Goal: Task Accomplishment & Management: Use online tool/utility

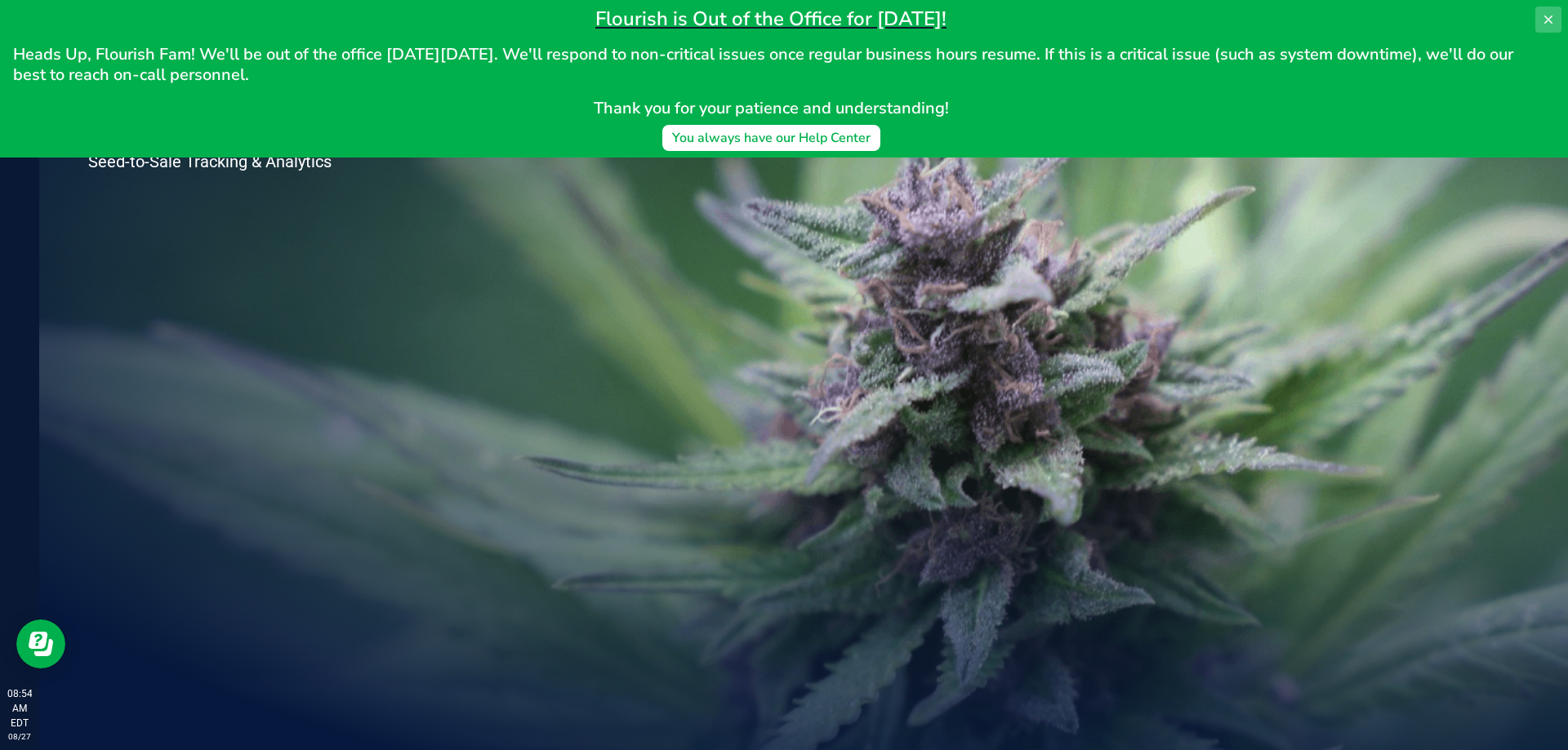
click at [1545, 19] on icon at bounding box center [1549, 19] width 13 height 13
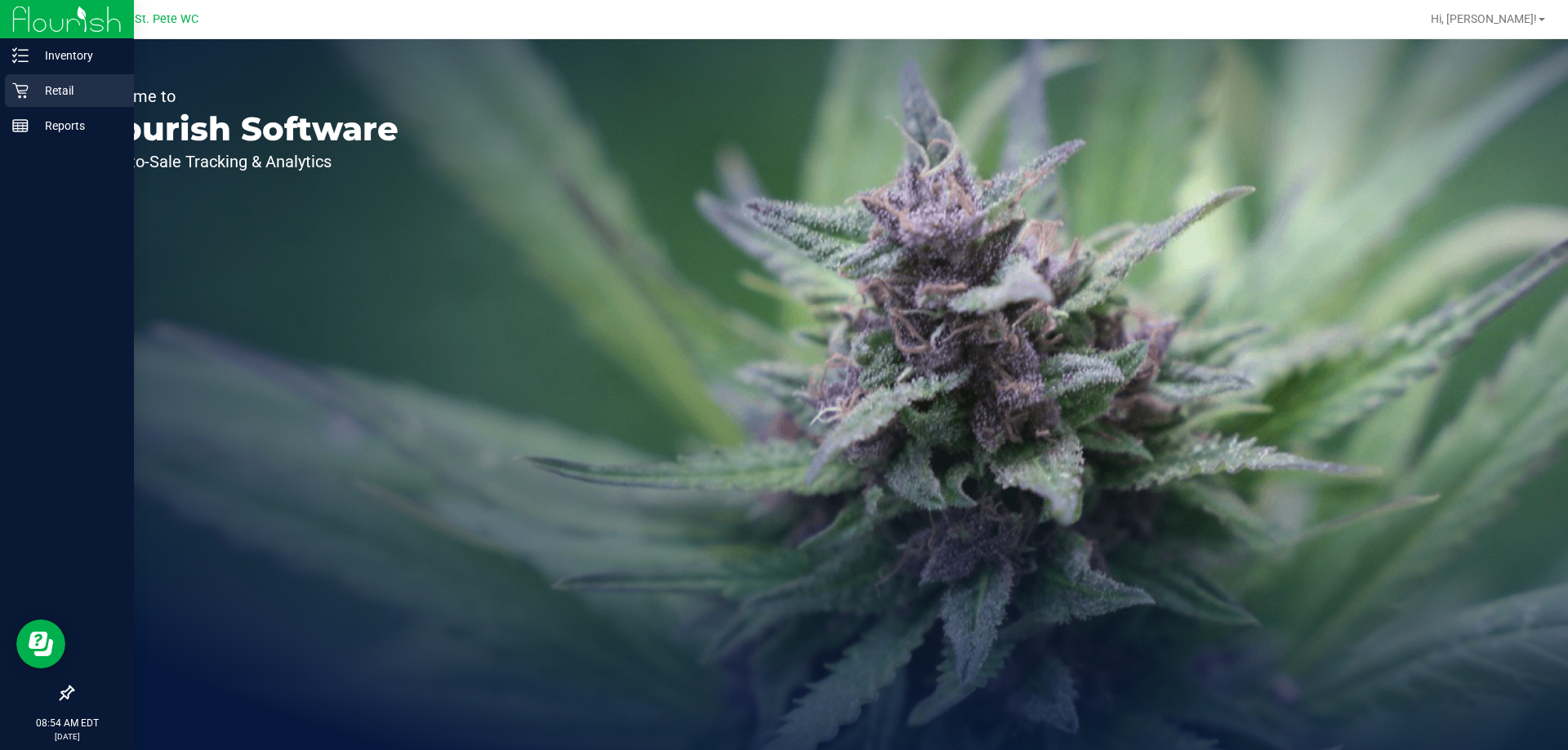
click at [22, 83] on icon at bounding box center [20, 91] width 17 height 17
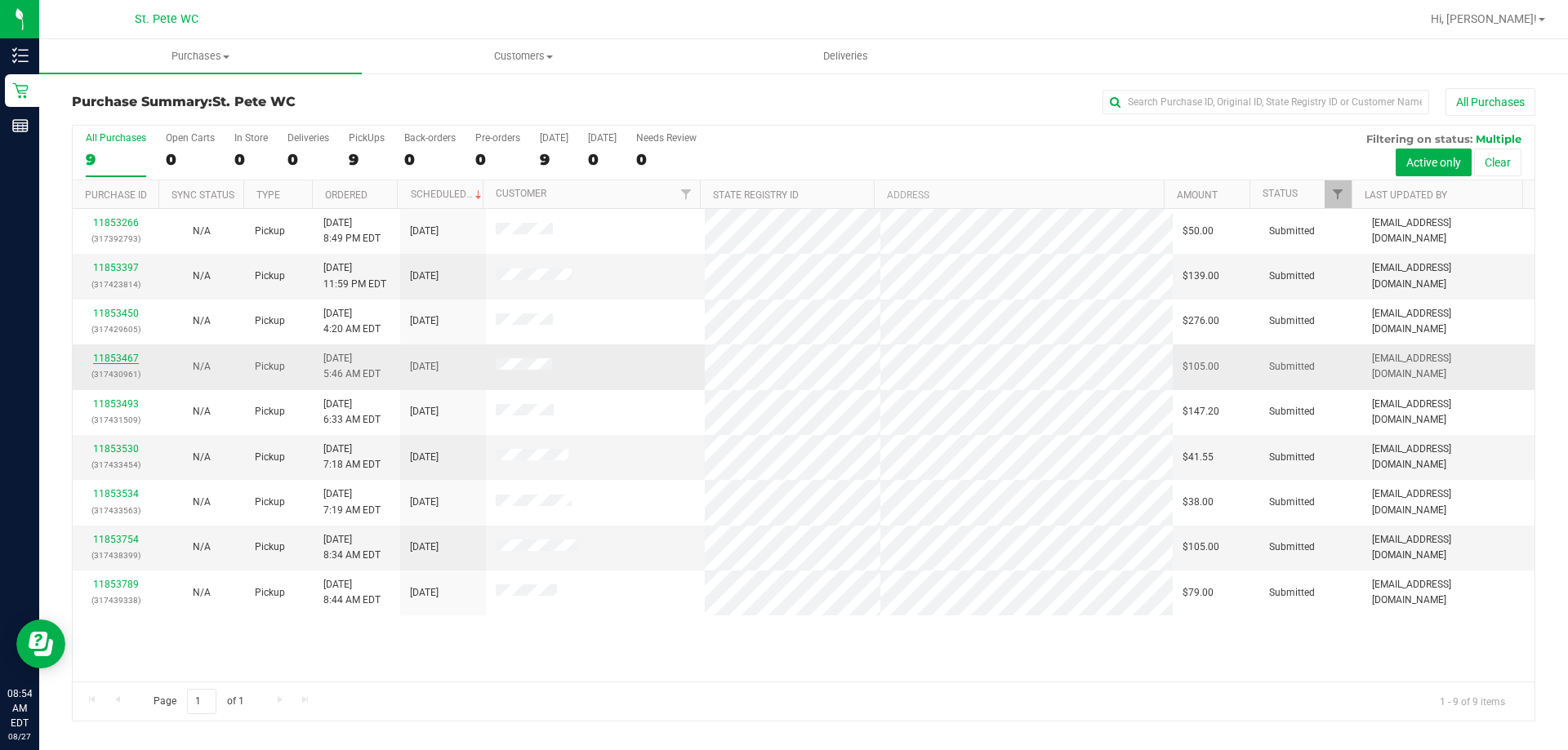
click at [119, 356] on link "11853467" at bounding box center [115, 358] width 45 height 11
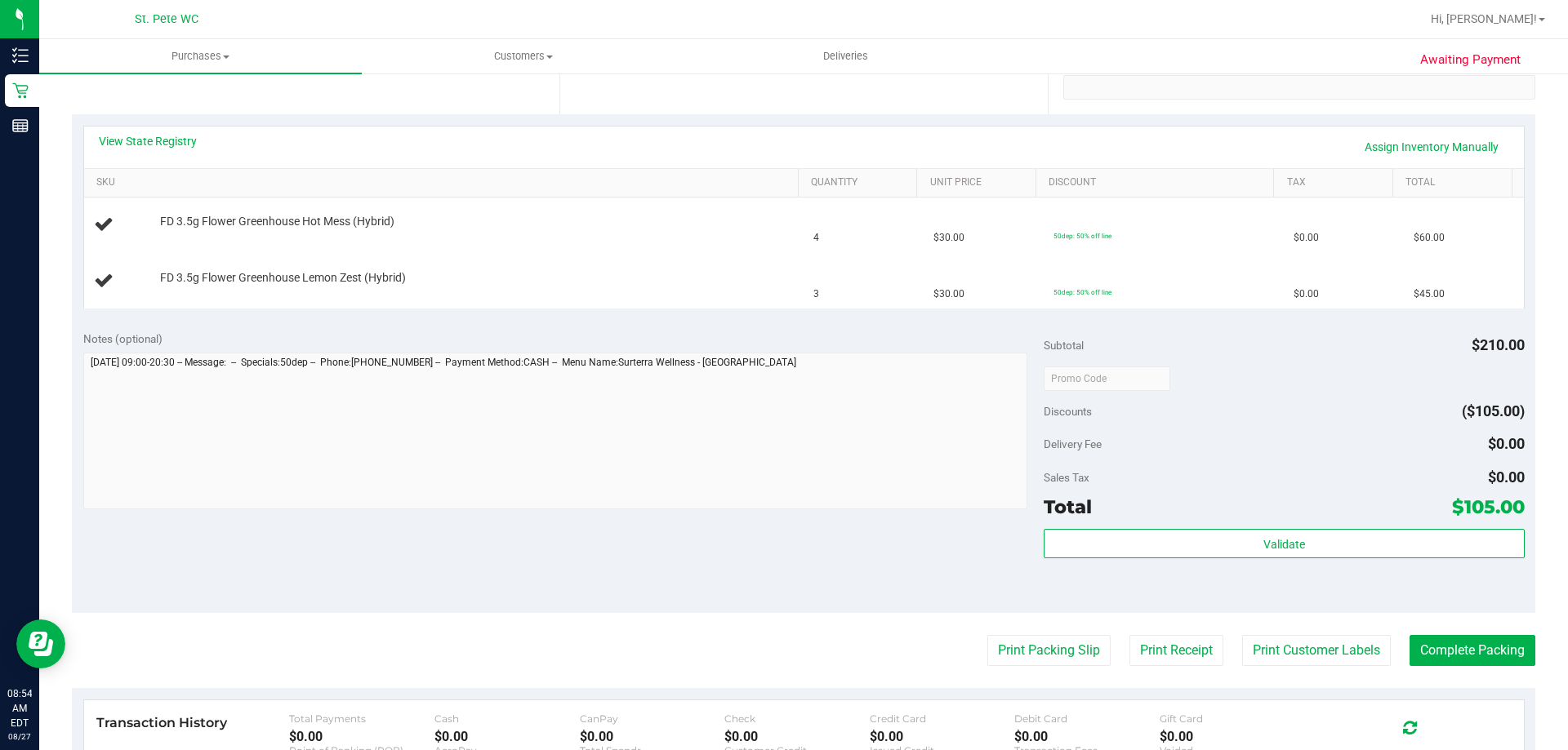
scroll to position [327, 0]
click at [1007, 647] on button "Print Packing Slip" at bounding box center [1048, 649] width 123 height 31
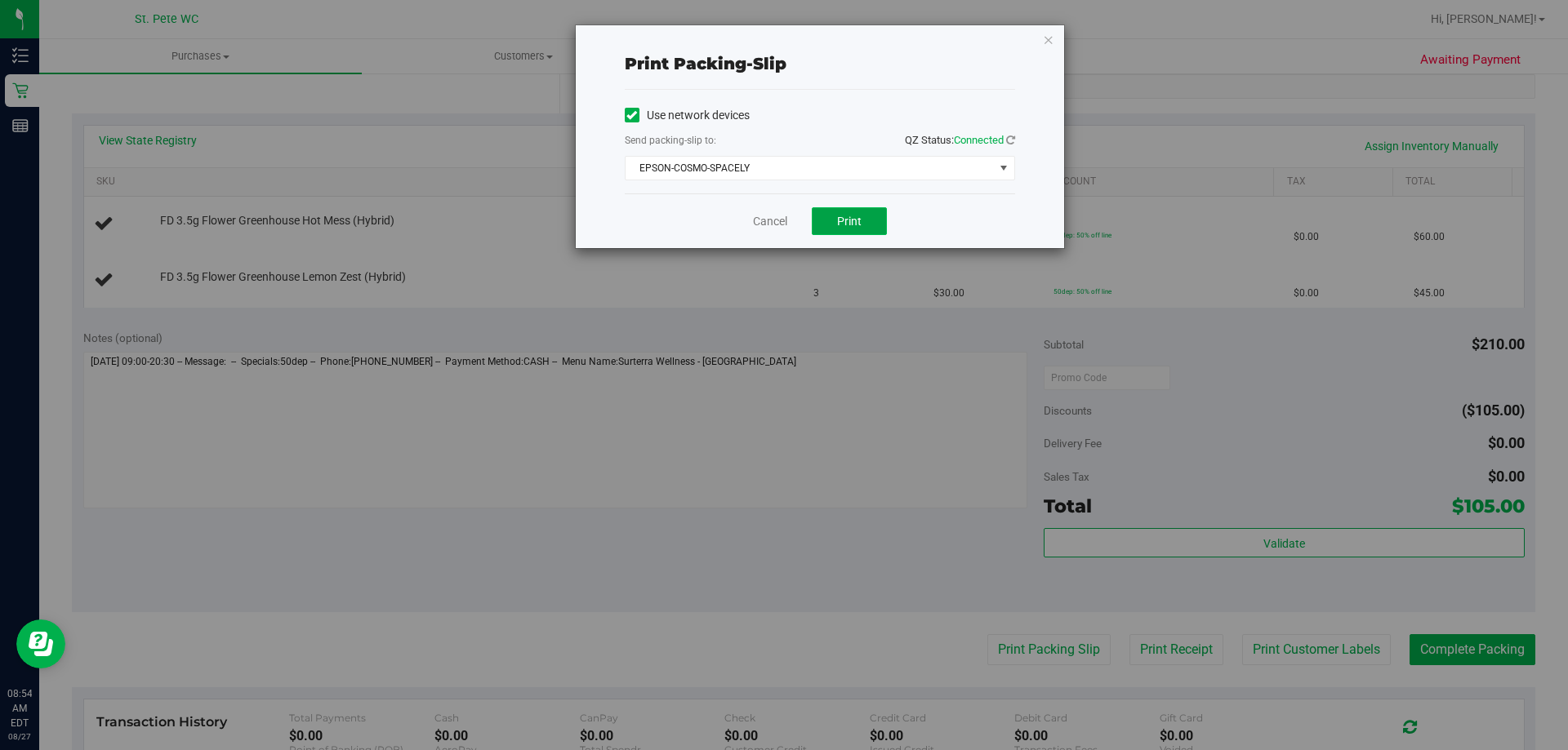
click at [858, 220] on span "Print" at bounding box center [849, 221] width 24 height 13
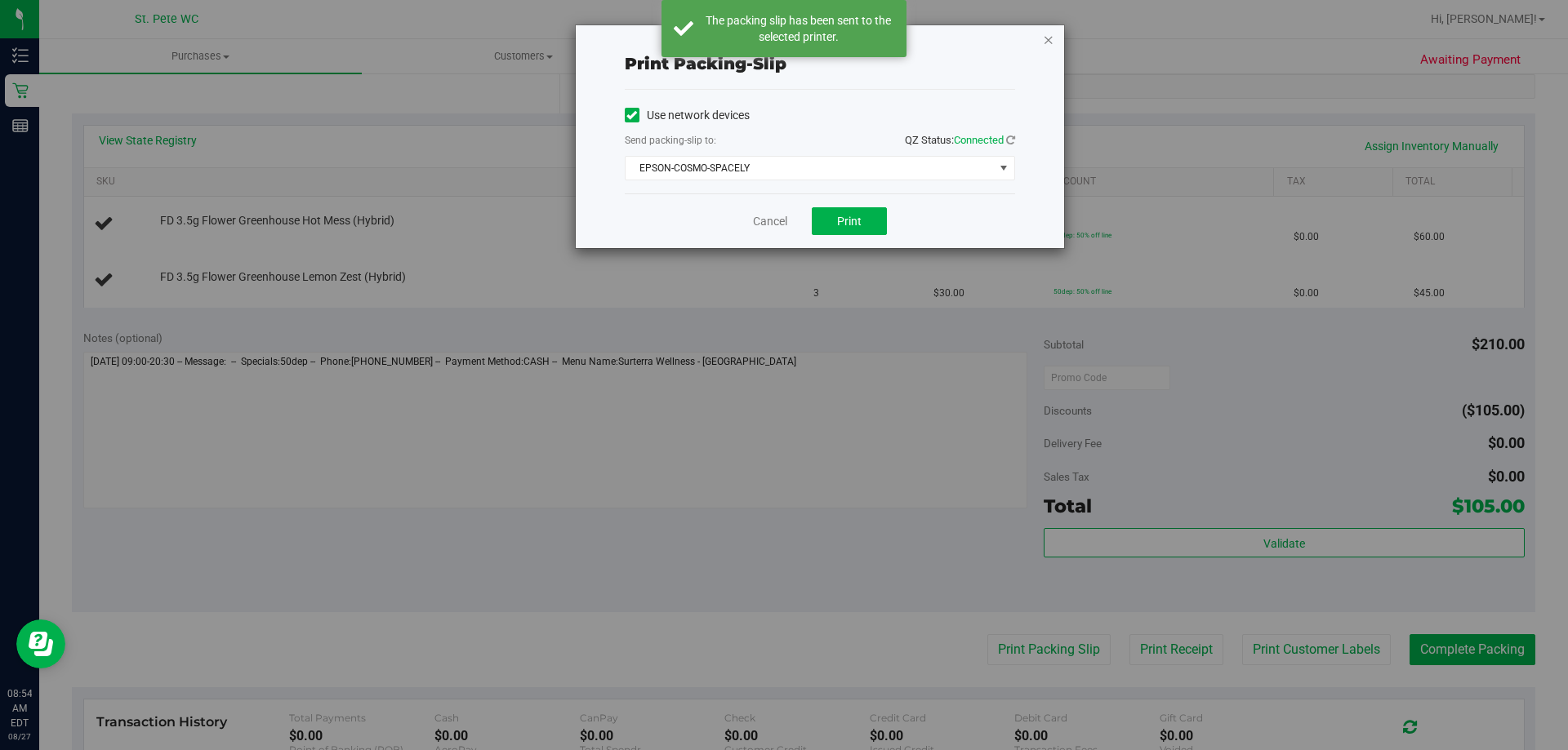
click at [1044, 34] on icon "button" at bounding box center [1048, 39] width 11 height 19
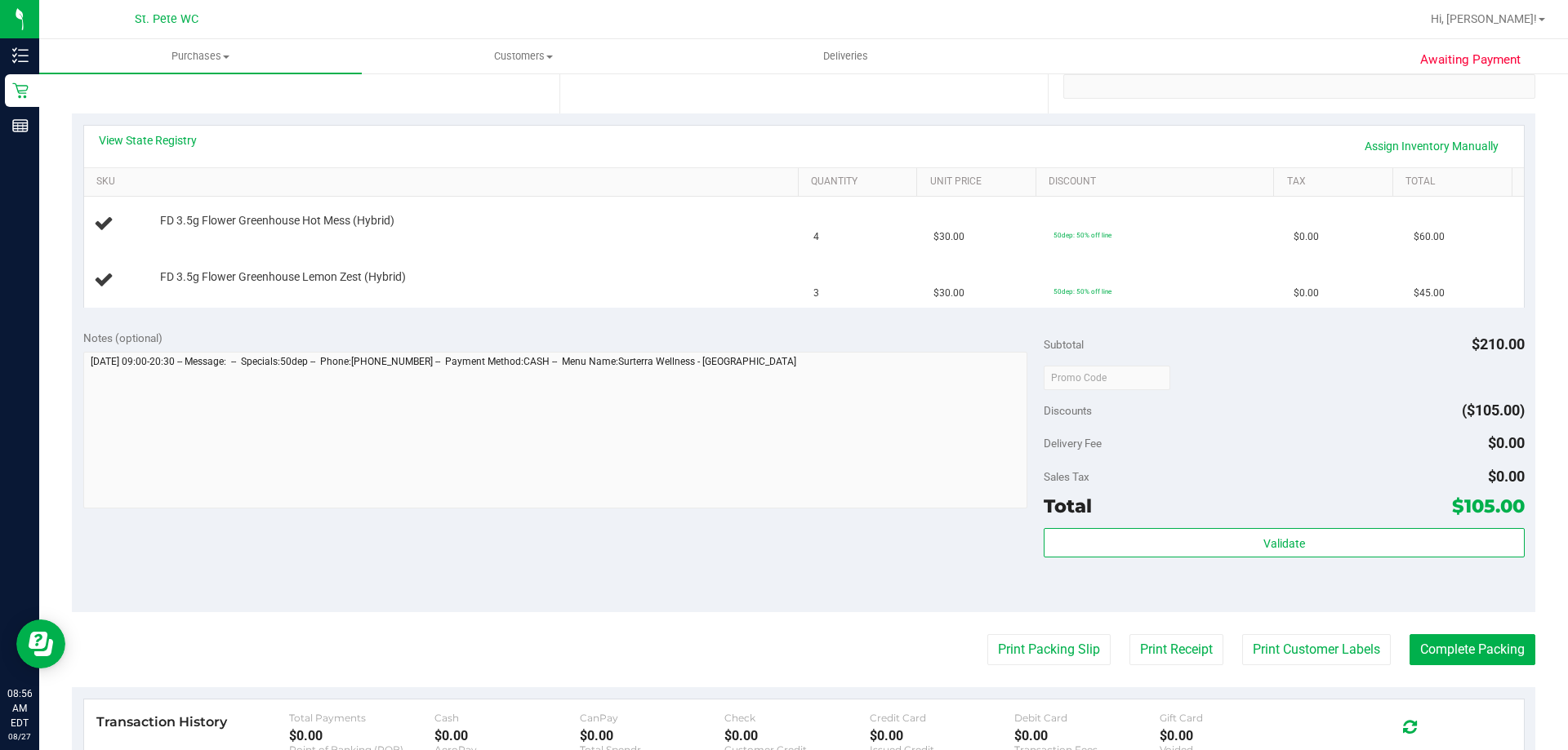
click at [987, 634] on button "Print Packing Slip" at bounding box center [1048, 649] width 123 height 31
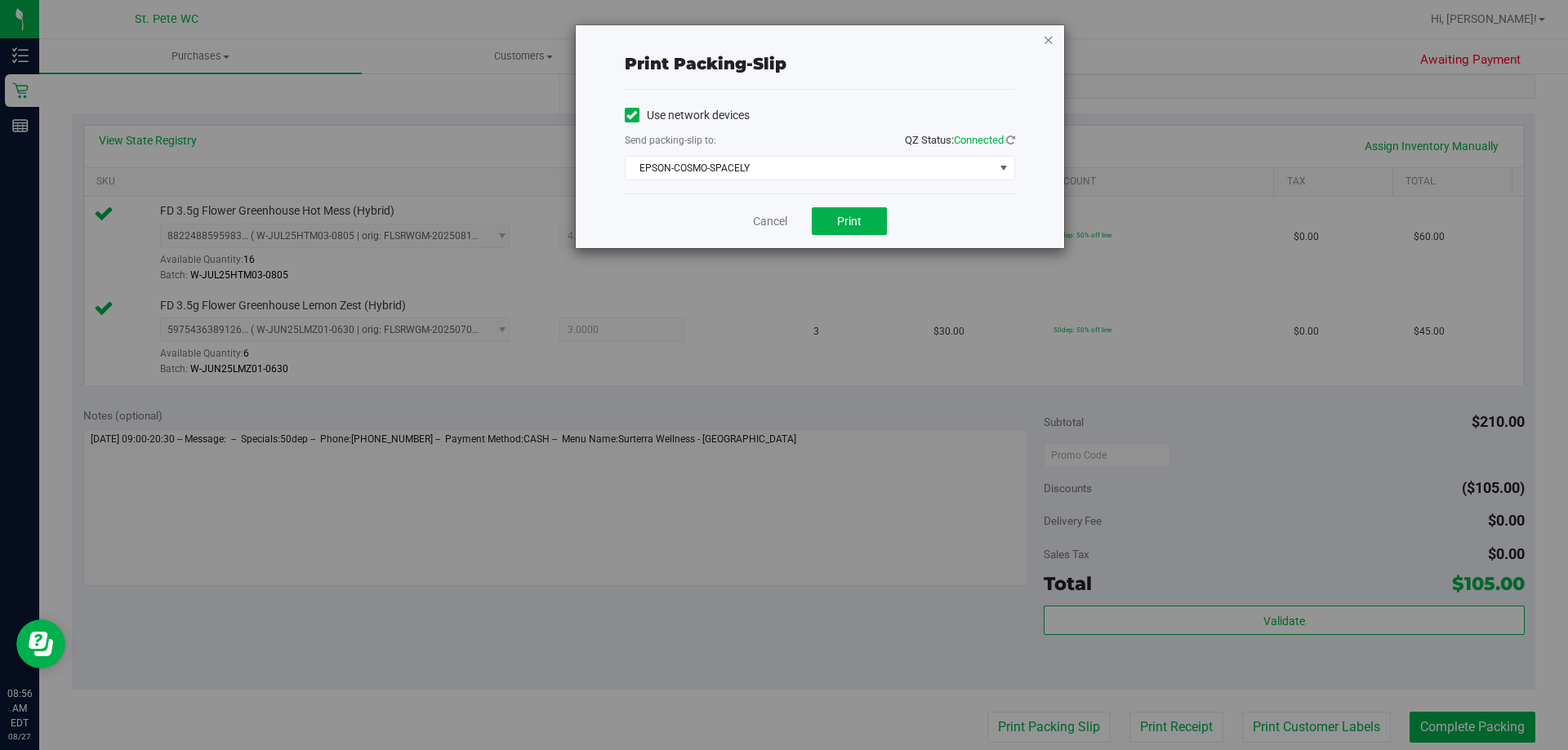
click at [1052, 35] on icon "button" at bounding box center [1048, 39] width 11 height 19
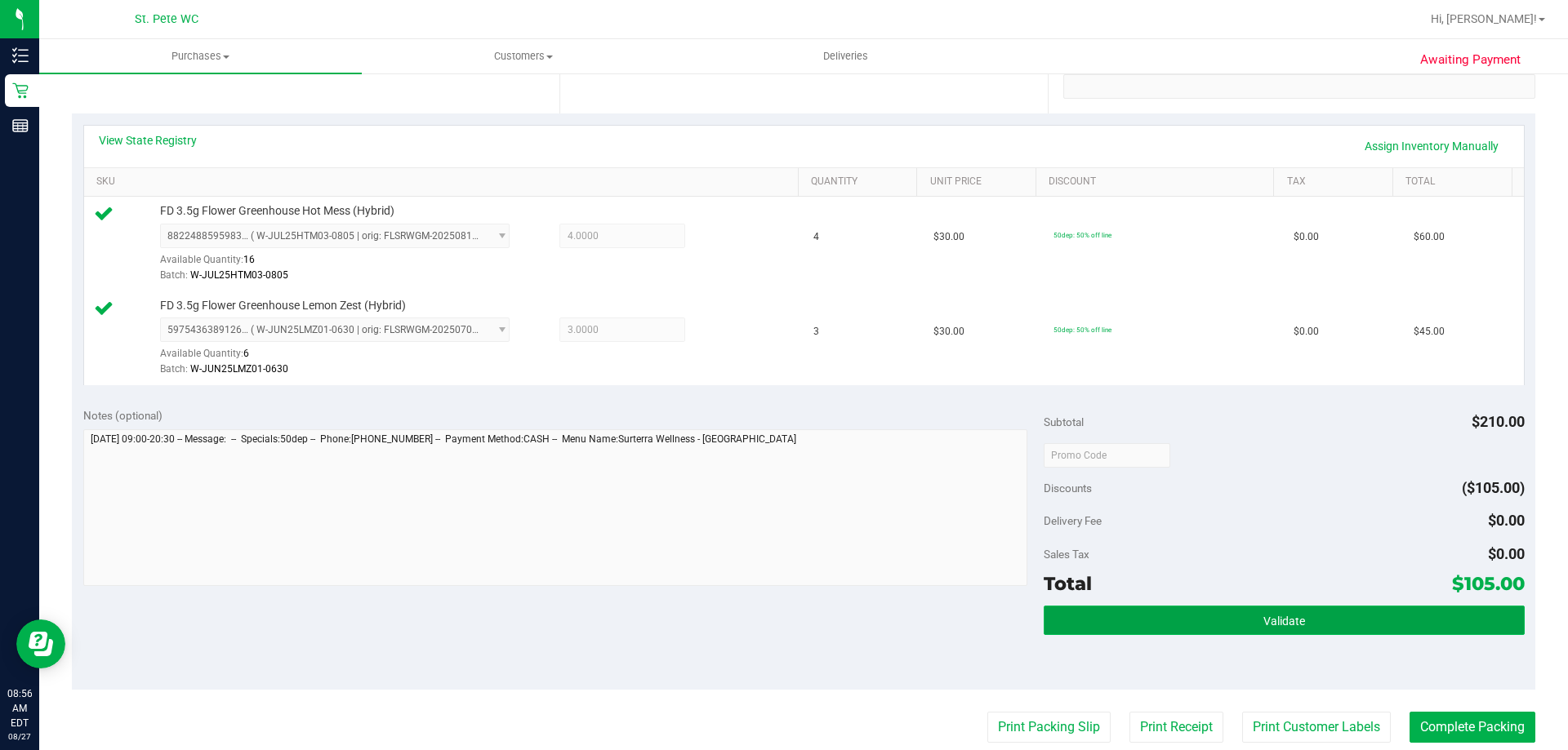
click at [1170, 620] on button "Validate" at bounding box center [1283, 621] width 480 height 30
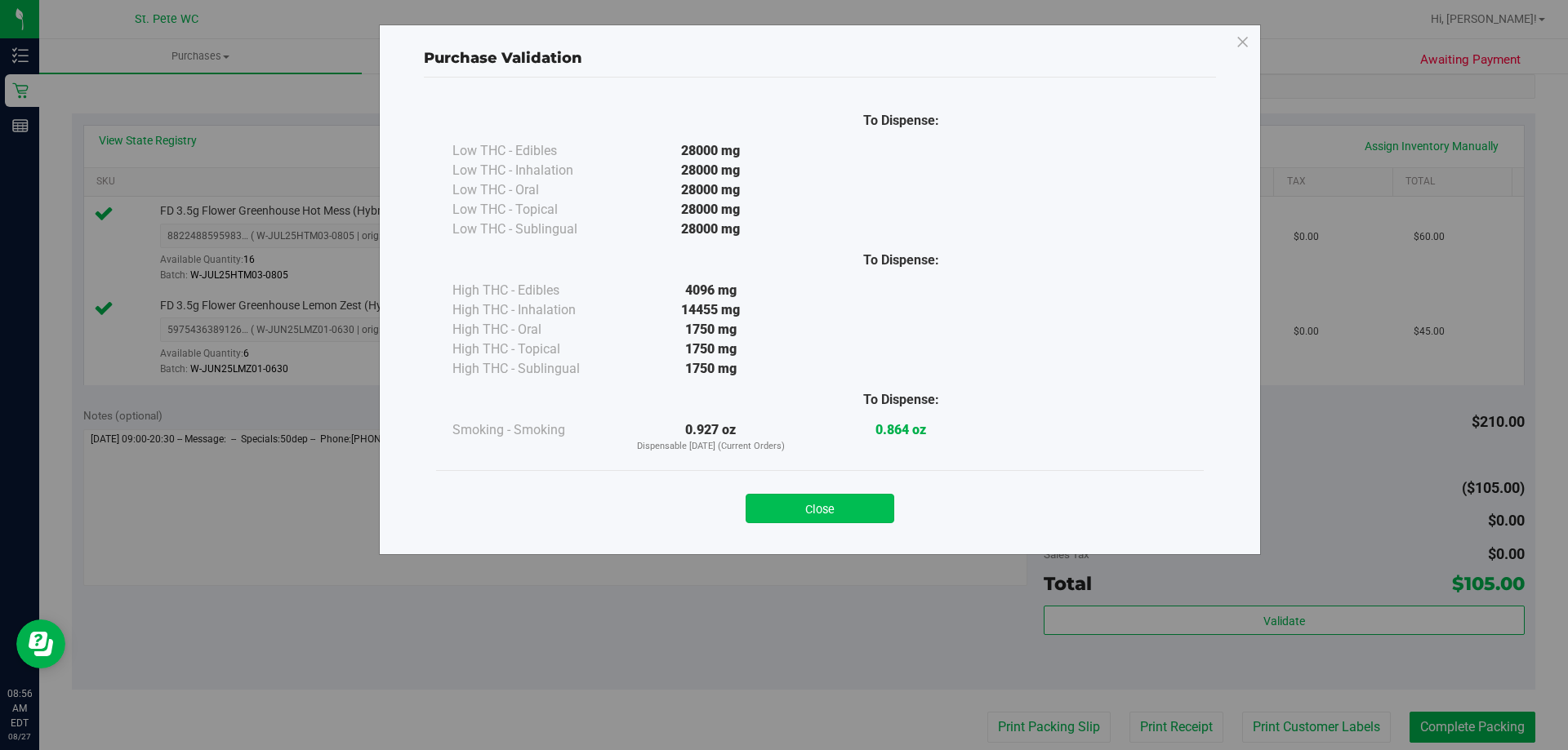
click at [795, 508] on button "Close" at bounding box center [820, 509] width 149 height 30
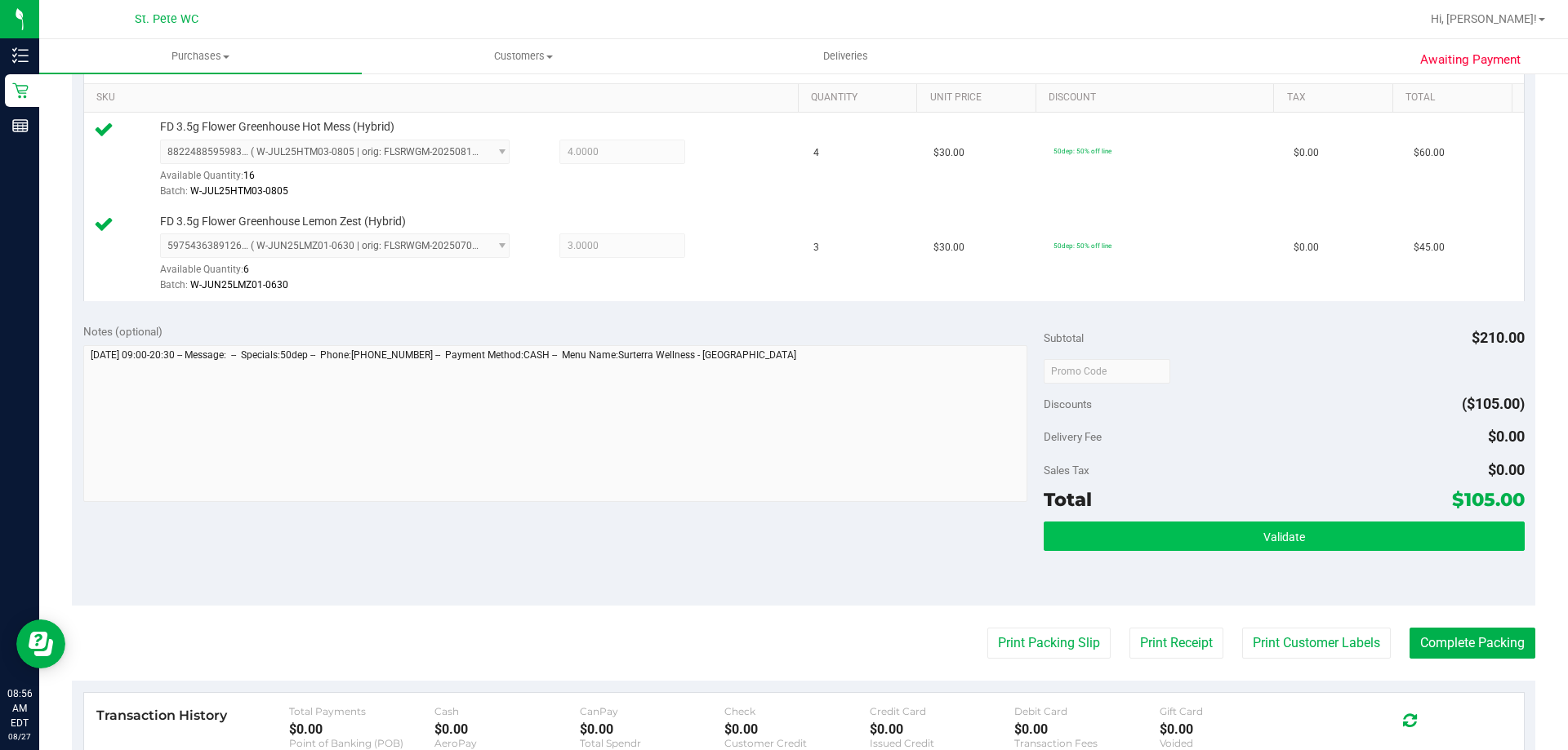
scroll to position [490, 0]
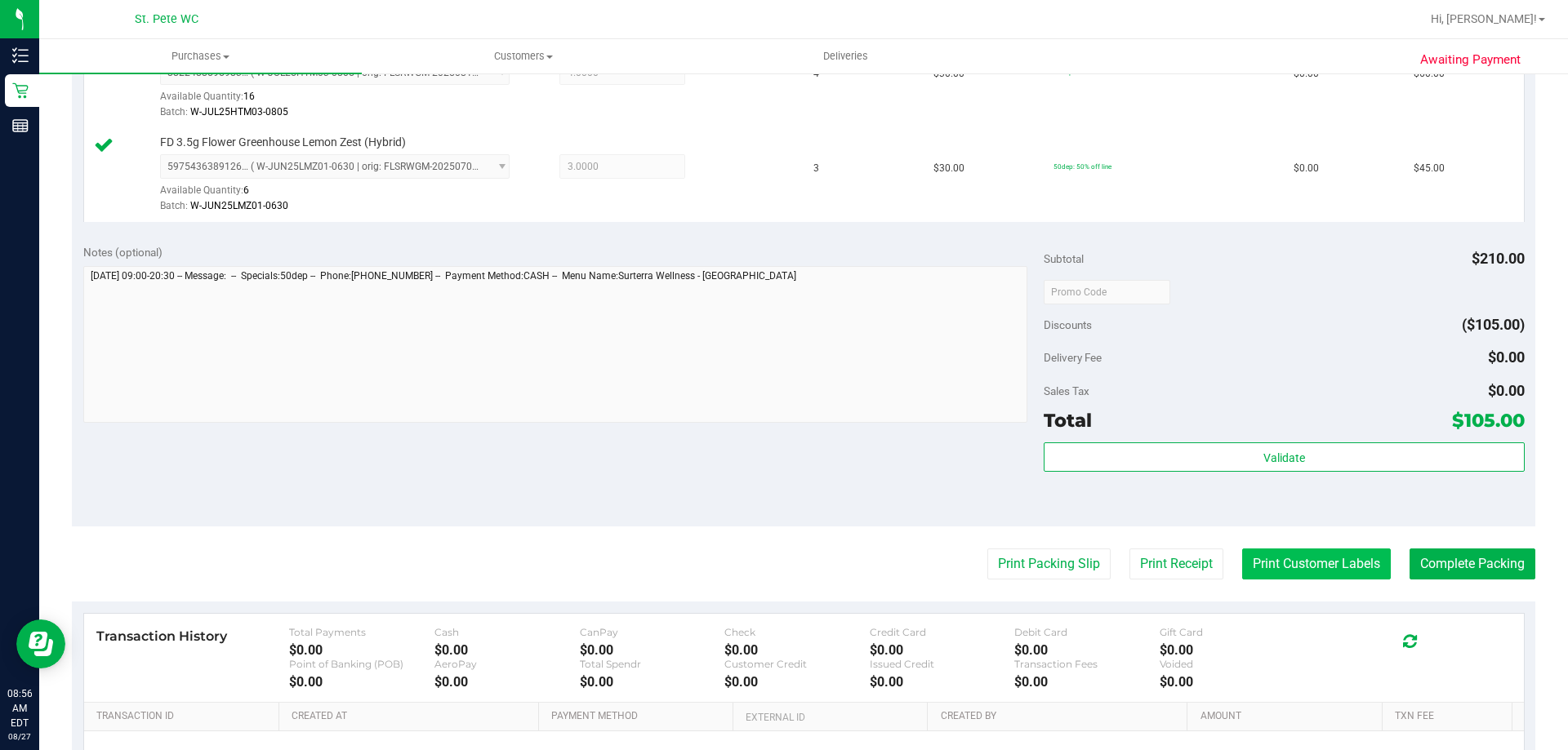
click at [1276, 550] on button "Print Customer Labels" at bounding box center [1316, 563] width 149 height 31
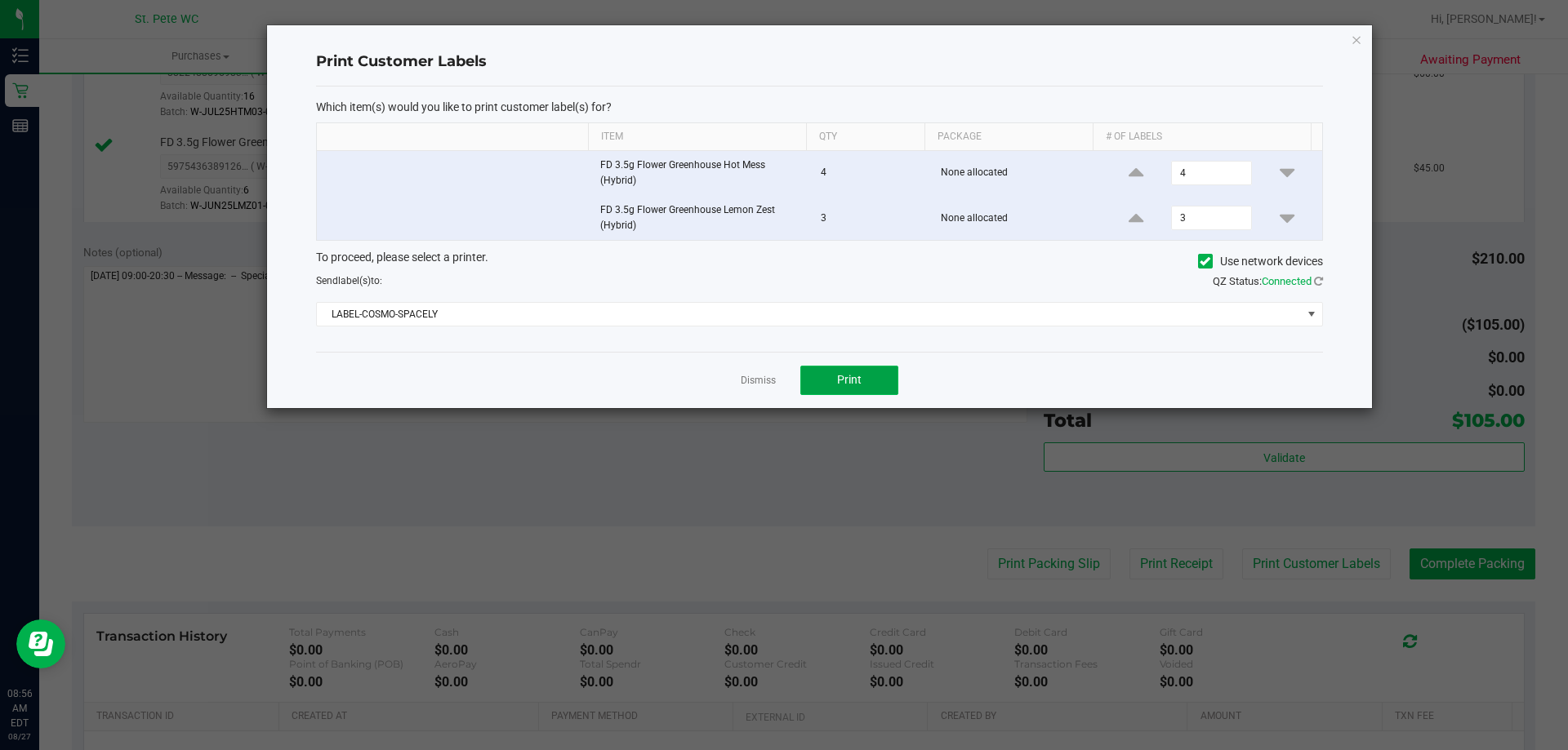
click at [860, 374] on button "Print" at bounding box center [849, 381] width 98 height 30
click at [1357, 40] on icon "button" at bounding box center [1356, 39] width 11 height 19
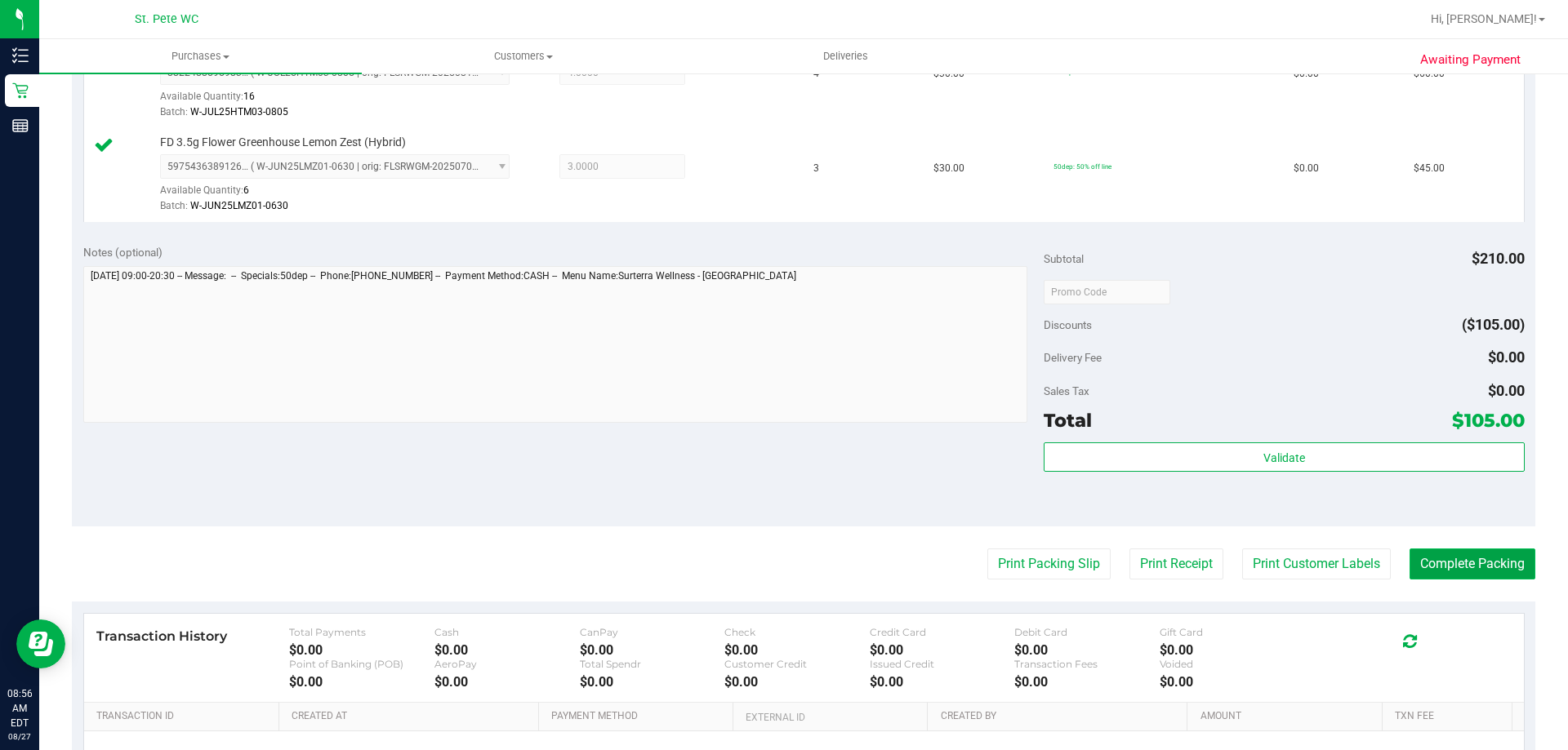
click at [1465, 560] on button "Complete Packing" at bounding box center [1471, 563] width 125 height 31
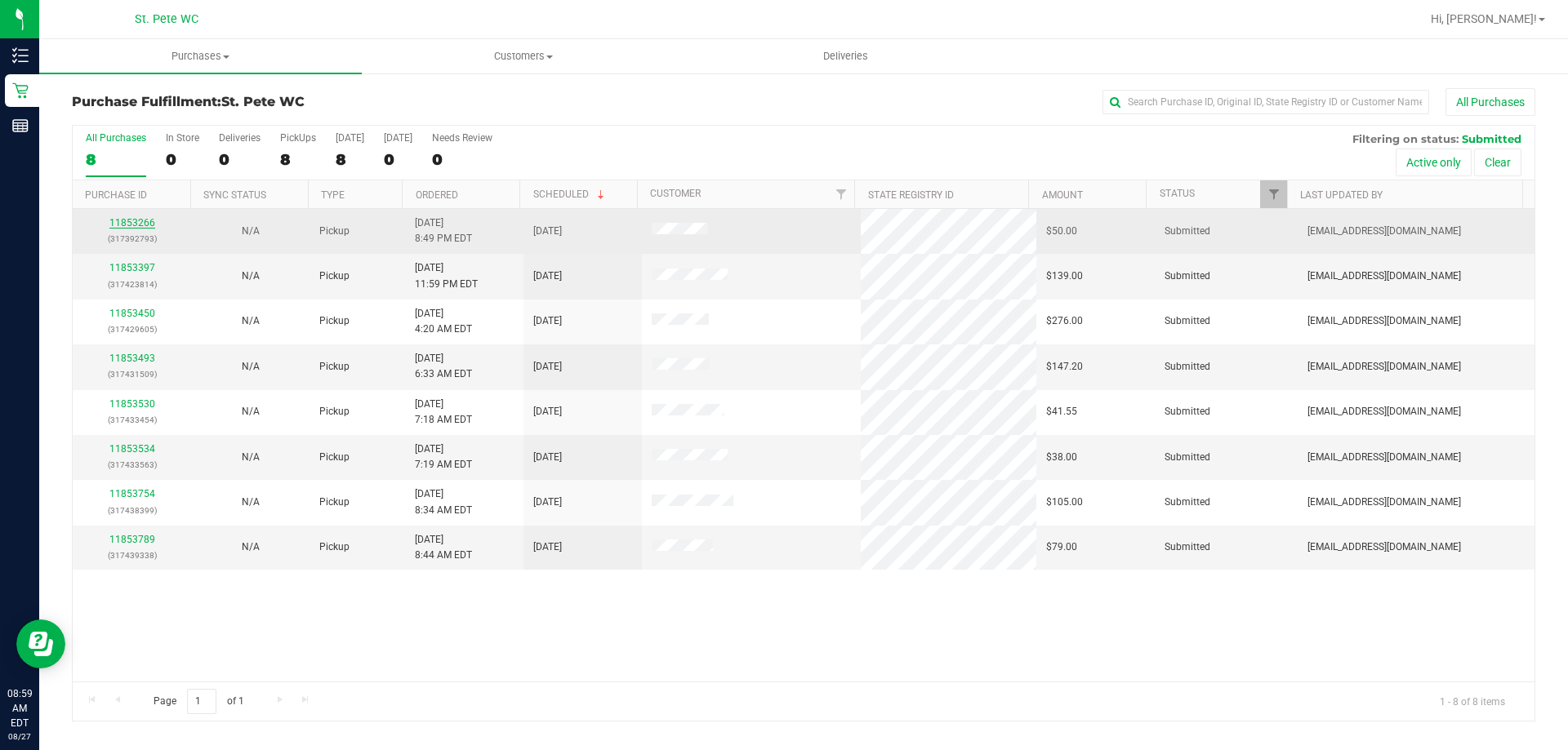
click at [138, 224] on link "11853266" at bounding box center [132, 223] width 45 height 11
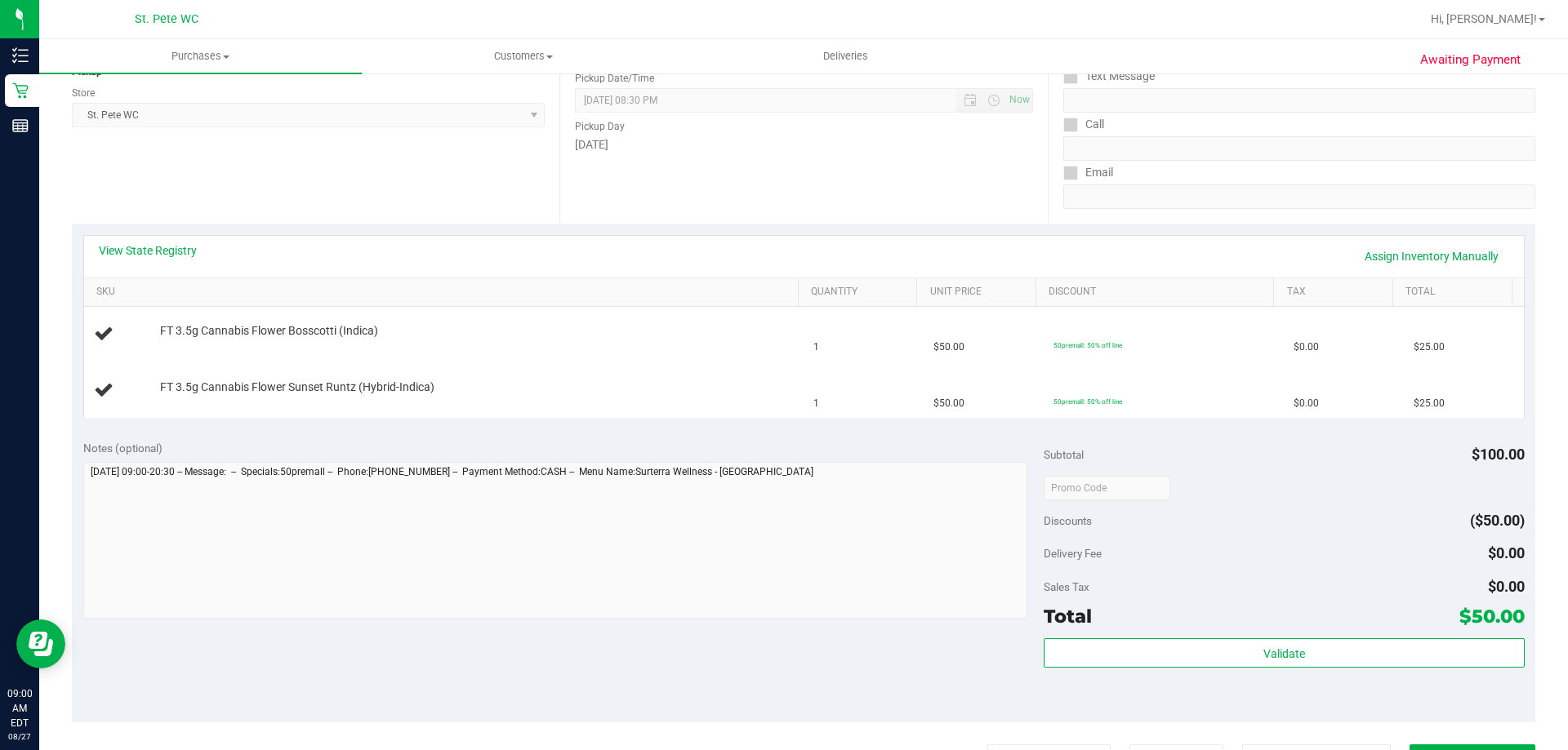
scroll to position [245, 0]
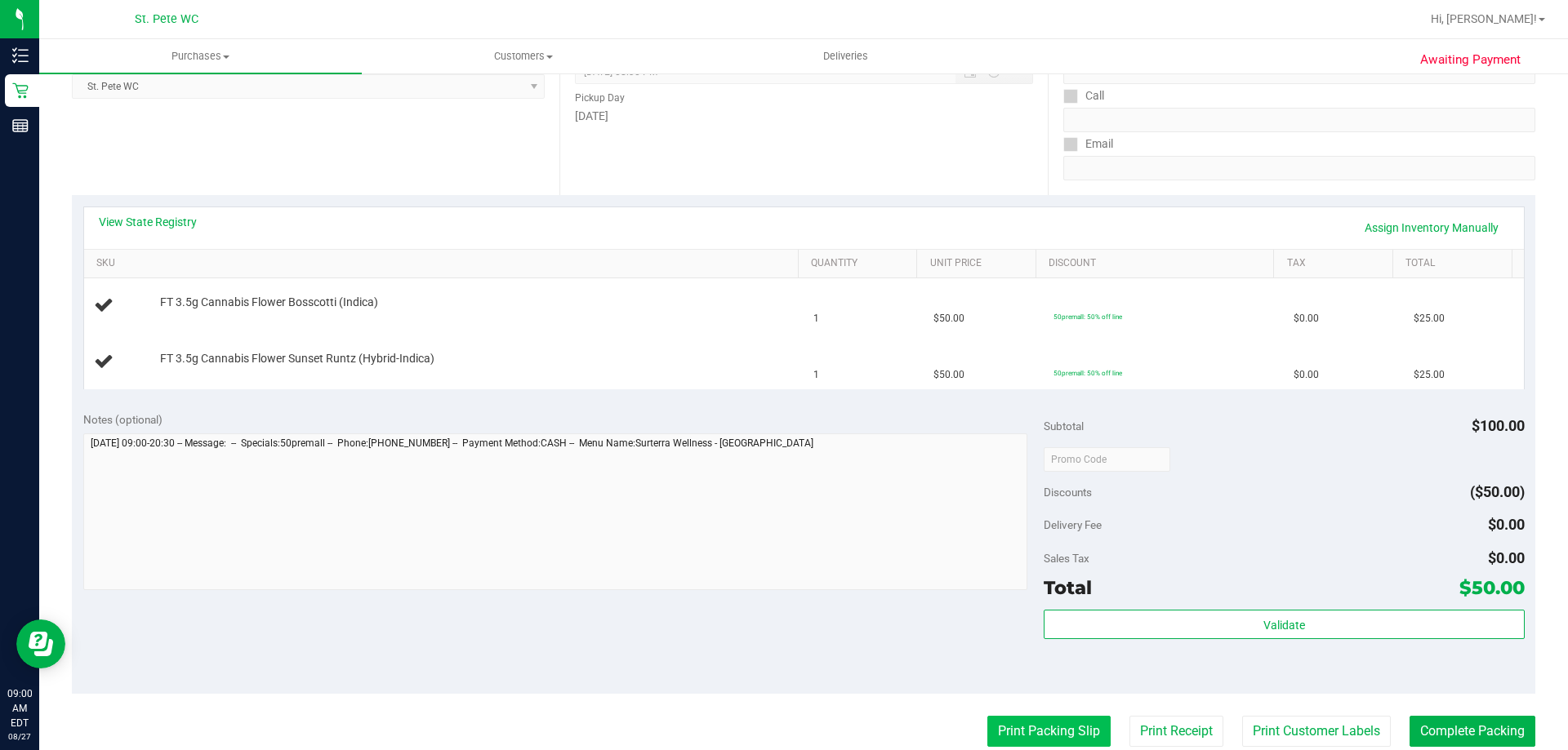
click at [1045, 722] on button "Print Packing Slip" at bounding box center [1048, 731] width 123 height 31
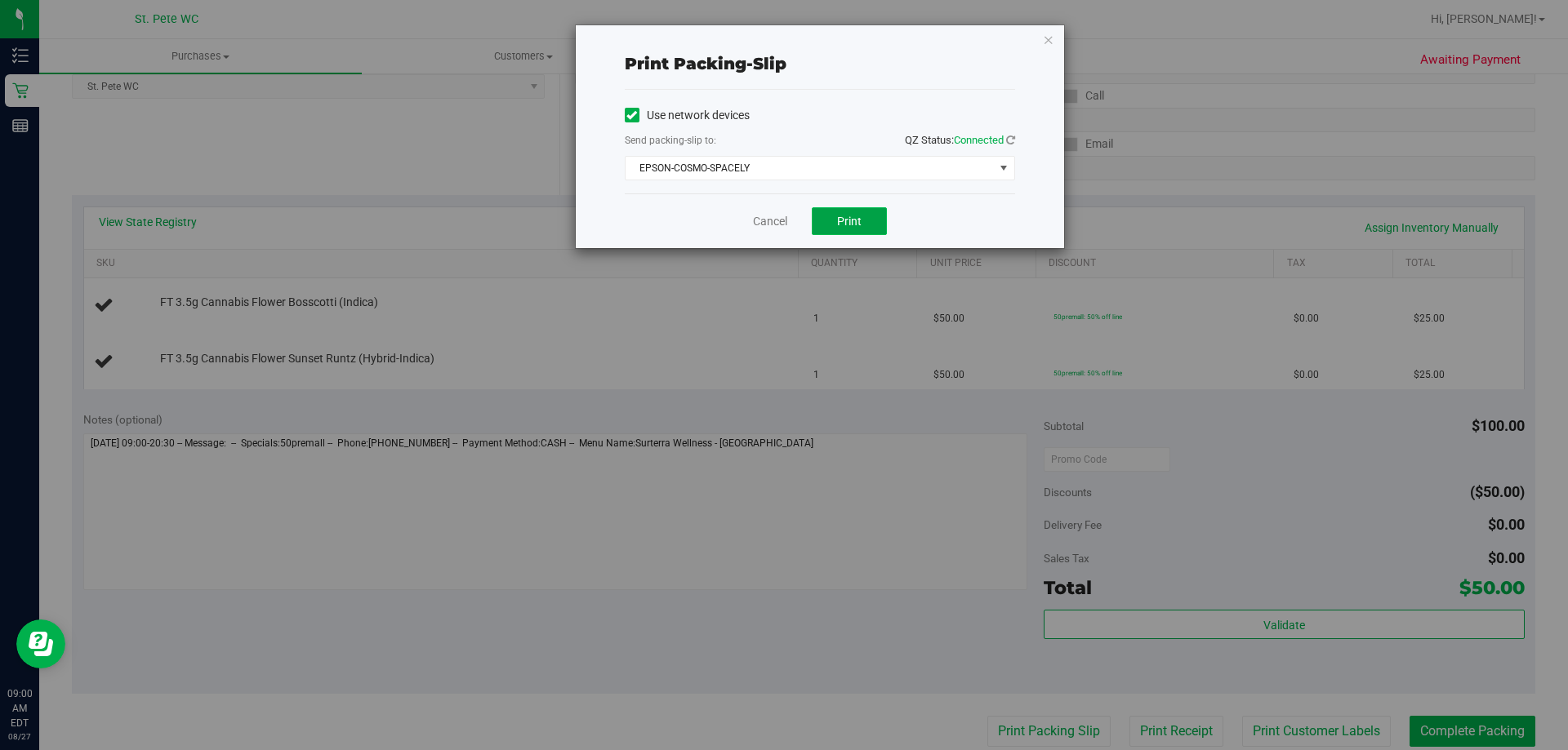
click at [857, 217] on span "Print" at bounding box center [849, 221] width 24 height 13
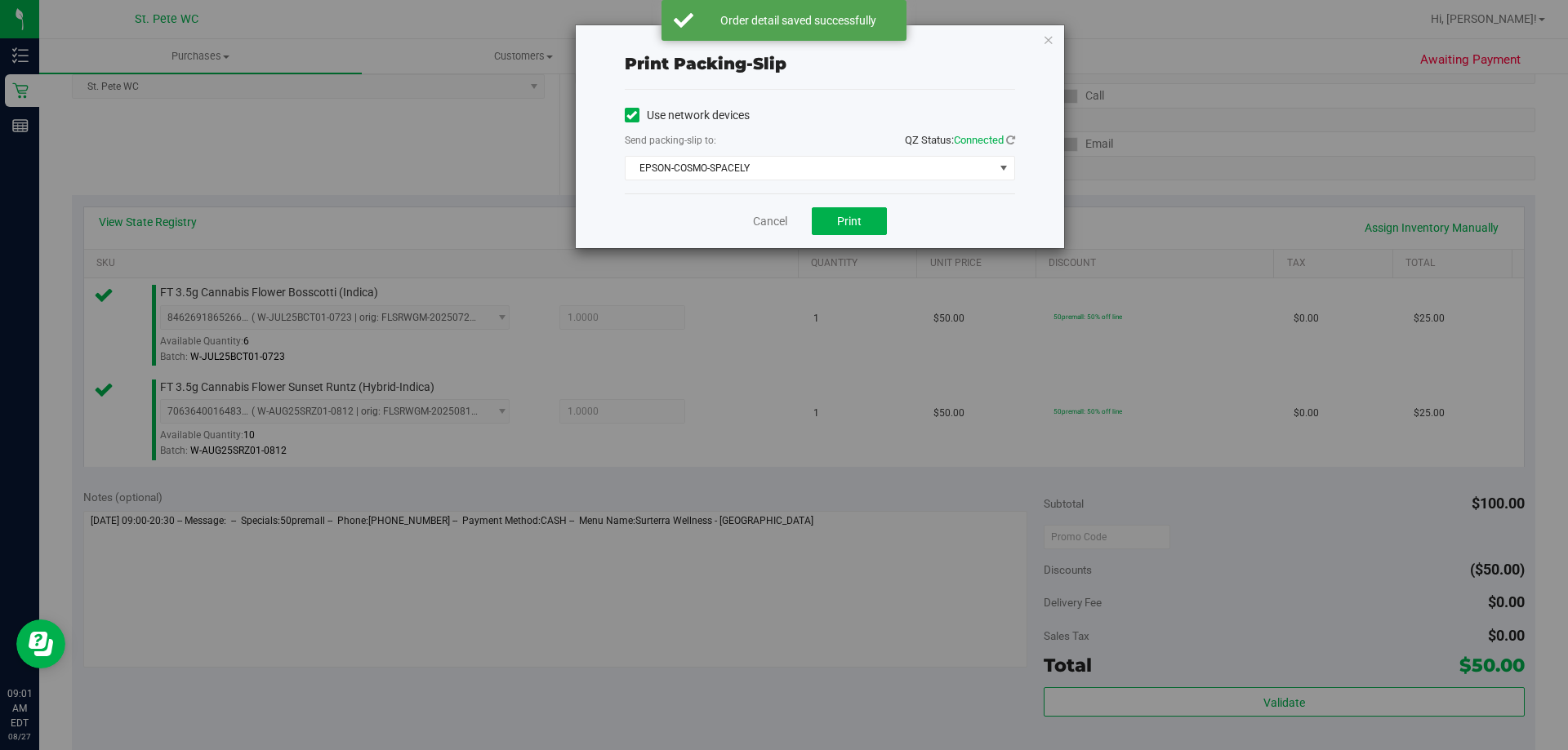
click at [1050, 42] on icon "button" at bounding box center [1048, 39] width 11 height 19
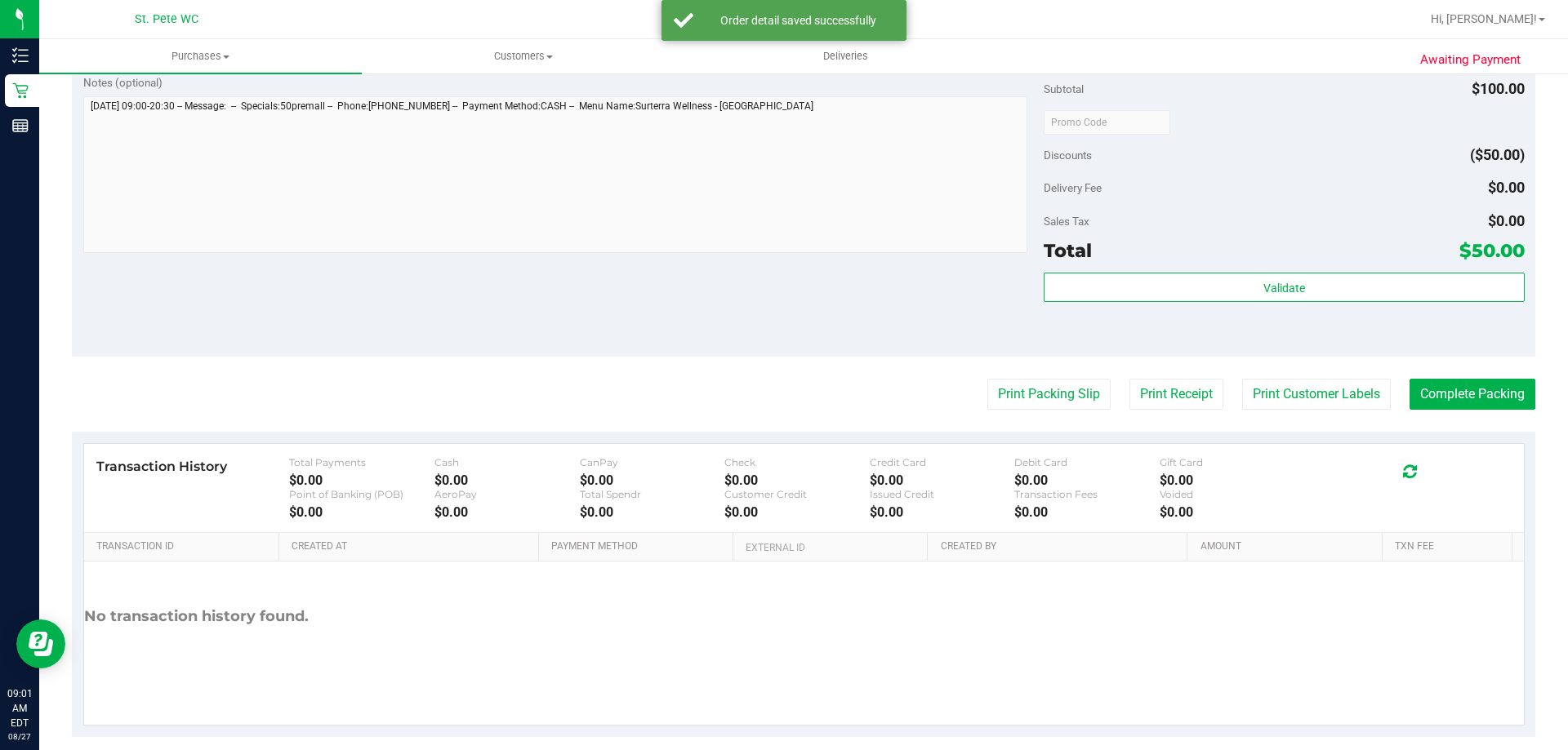
click at [1128, 310] on div "Validate" at bounding box center [1283, 309] width 480 height 73
click at [1128, 303] on div "Validate" at bounding box center [1283, 309] width 480 height 73
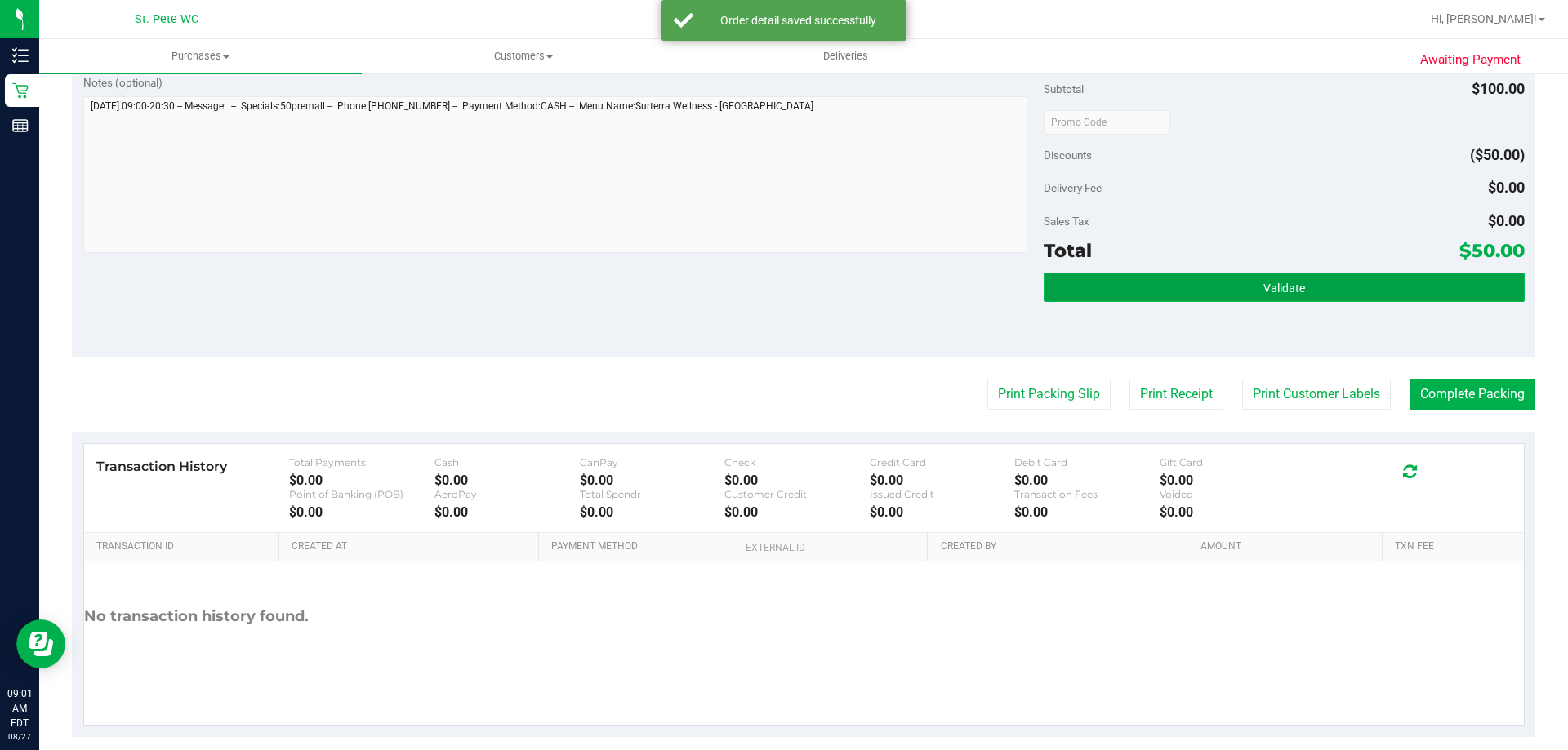
click at [1127, 289] on button "Validate" at bounding box center [1283, 288] width 480 height 30
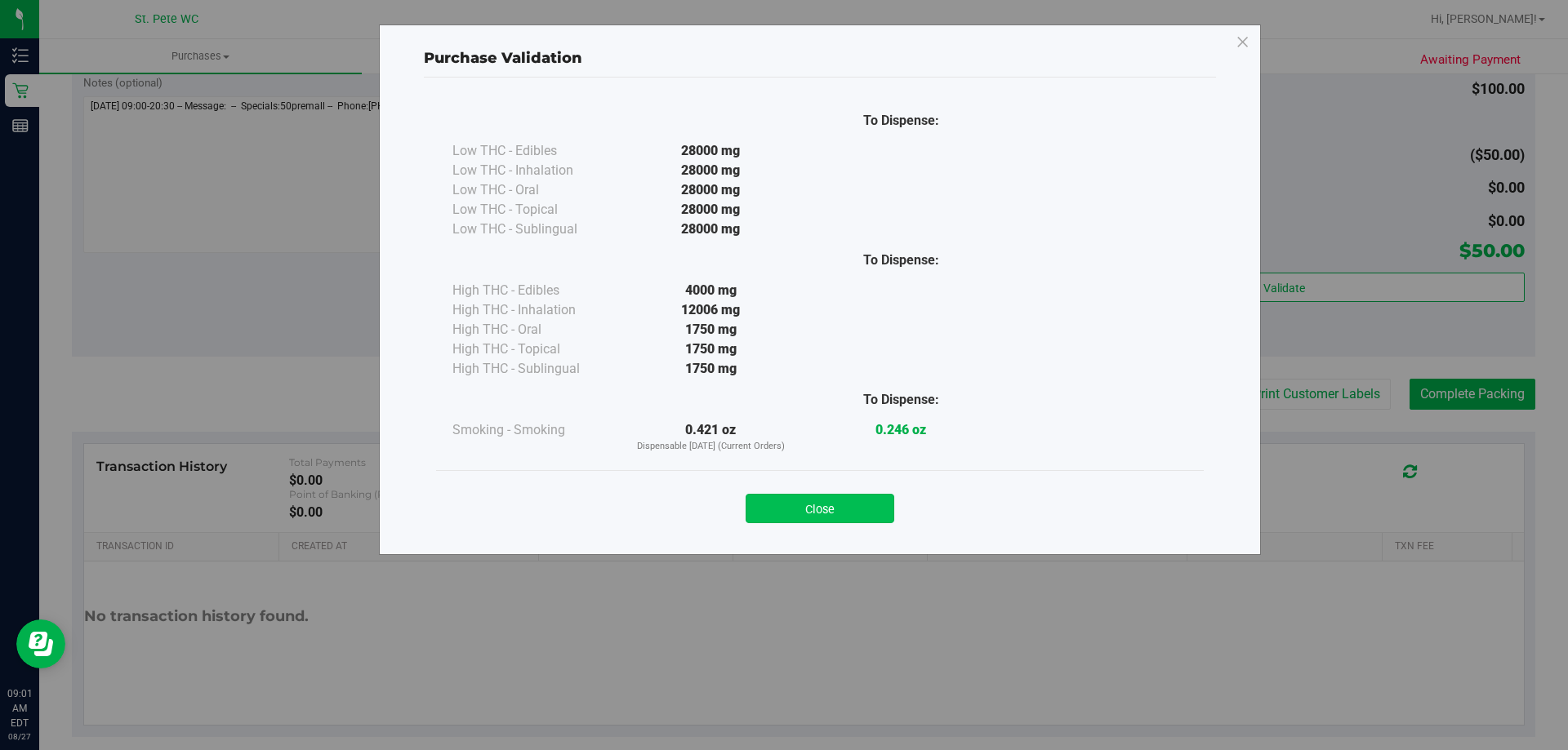
click at [838, 506] on button "Close" at bounding box center [820, 509] width 149 height 30
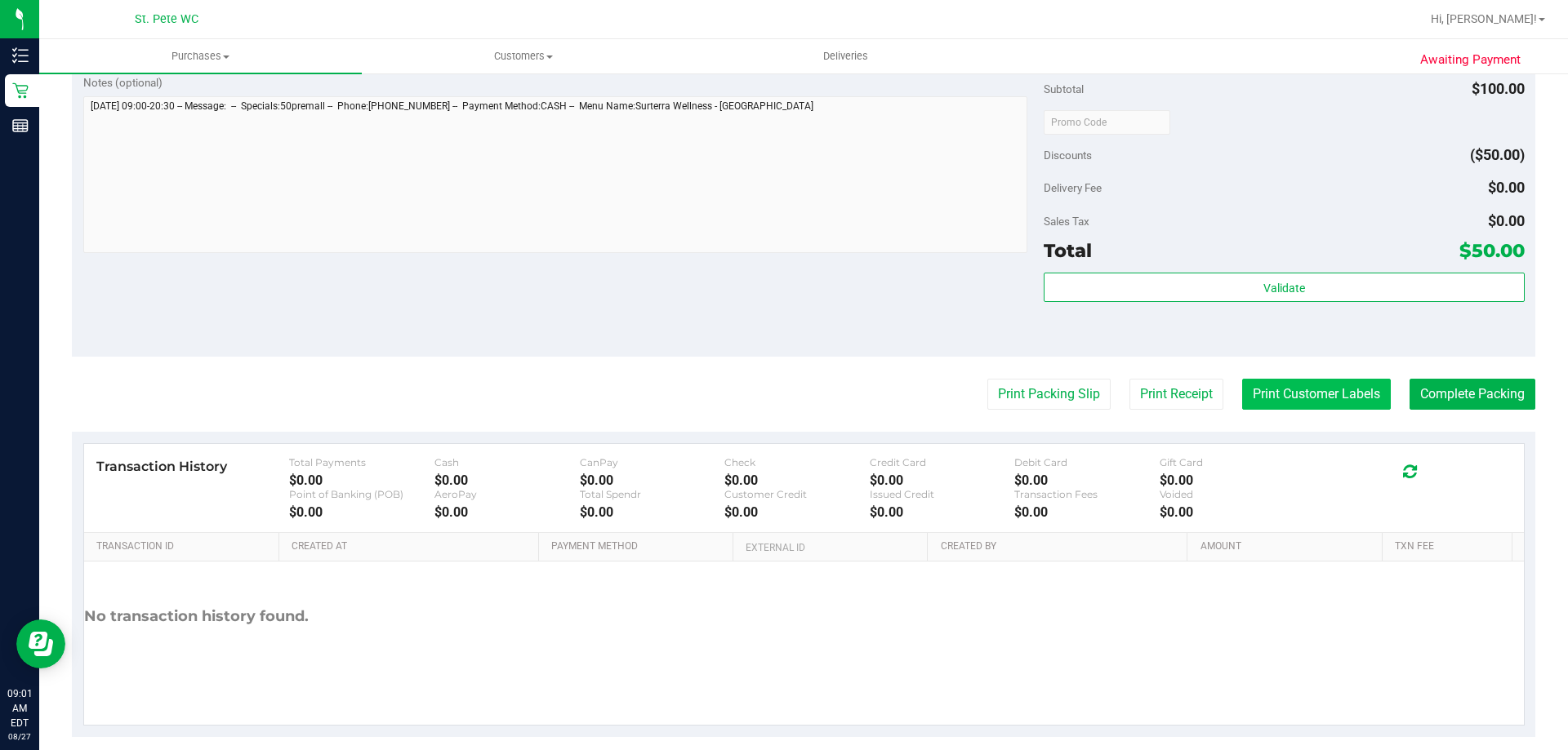
click at [1330, 394] on button "Print Customer Labels" at bounding box center [1316, 394] width 149 height 31
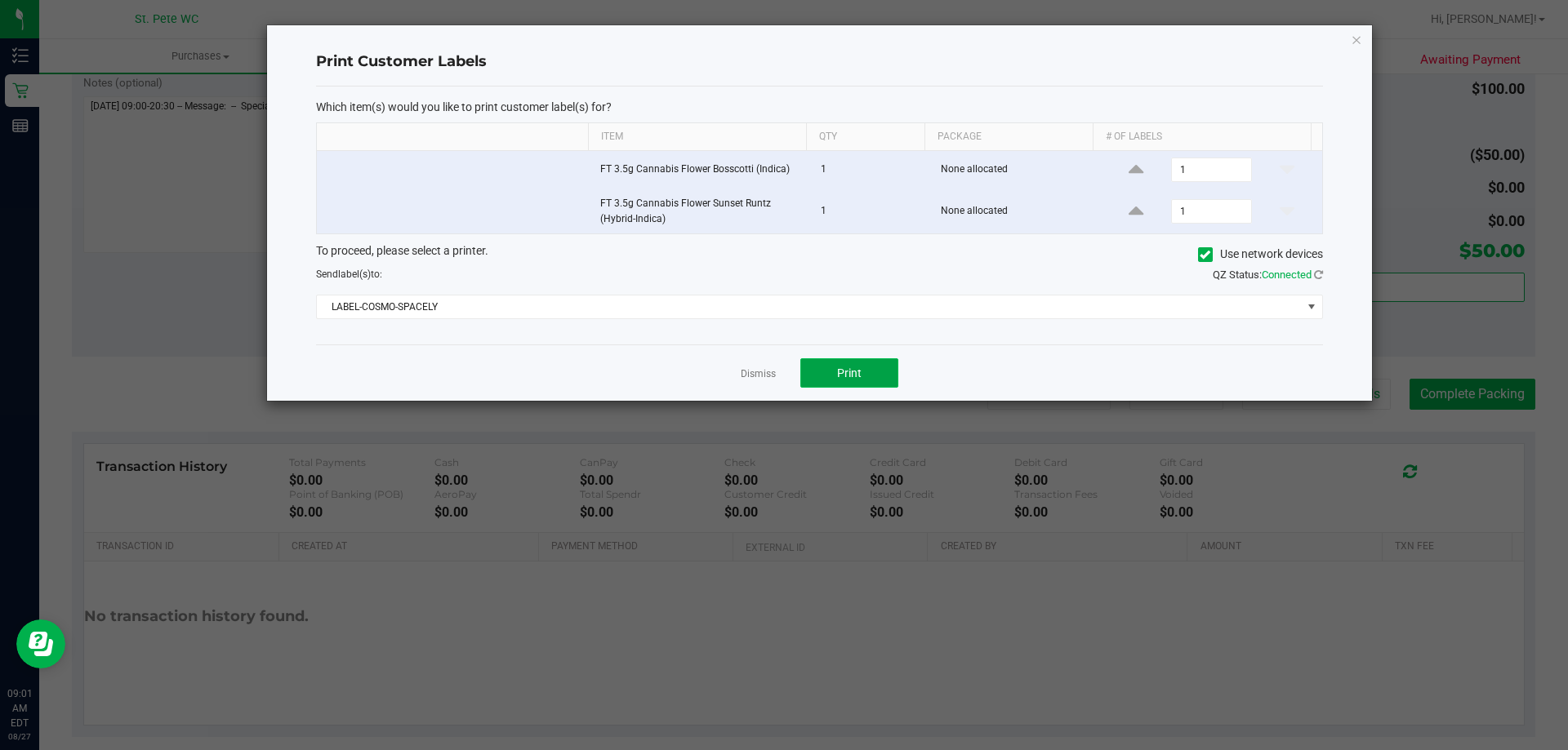
click at [859, 365] on button "Print" at bounding box center [849, 373] width 98 height 30
click at [1354, 42] on icon "button" at bounding box center [1356, 39] width 11 height 19
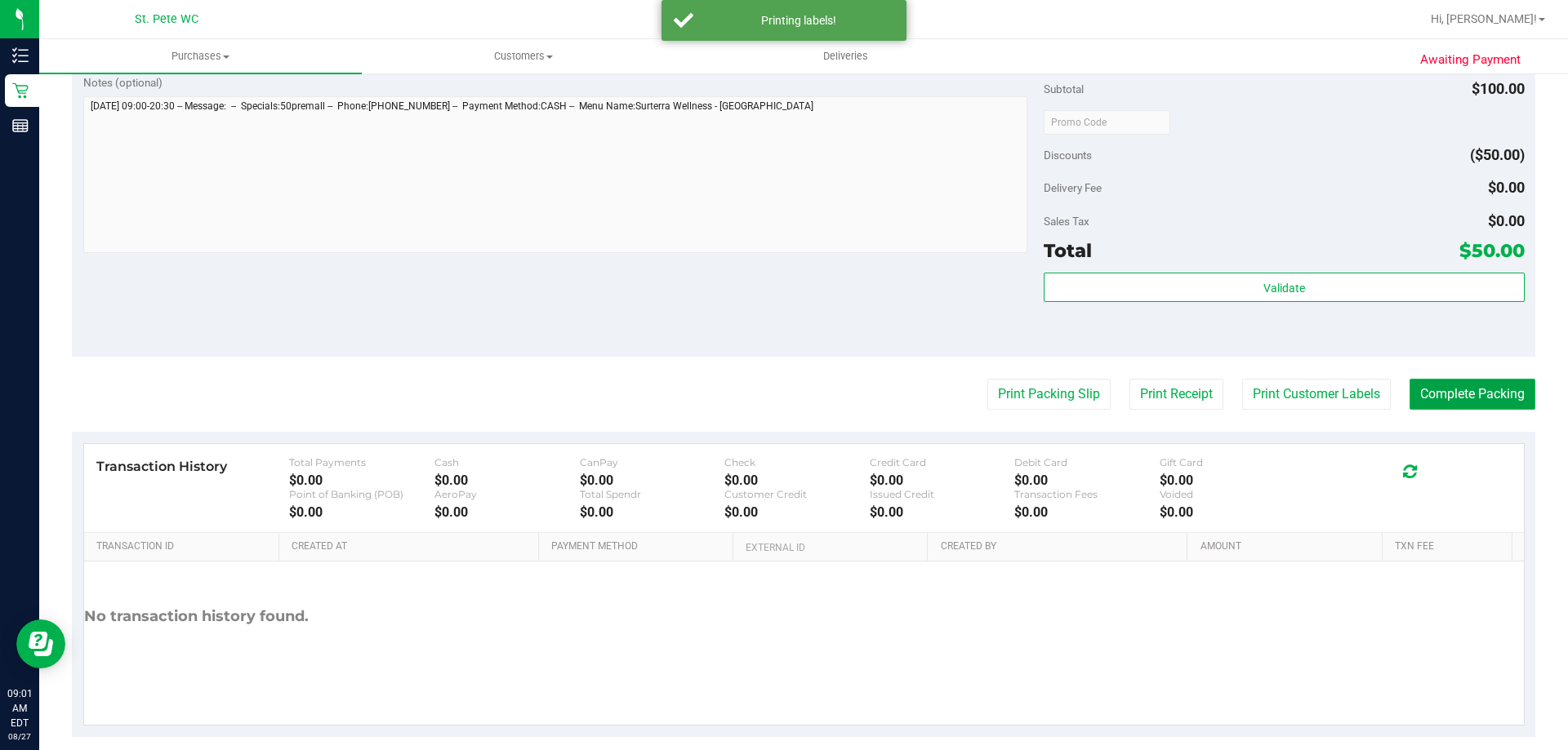
click at [1462, 390] on button "Complete Packing" at bounding box center [1471, 394] width 125 height 31
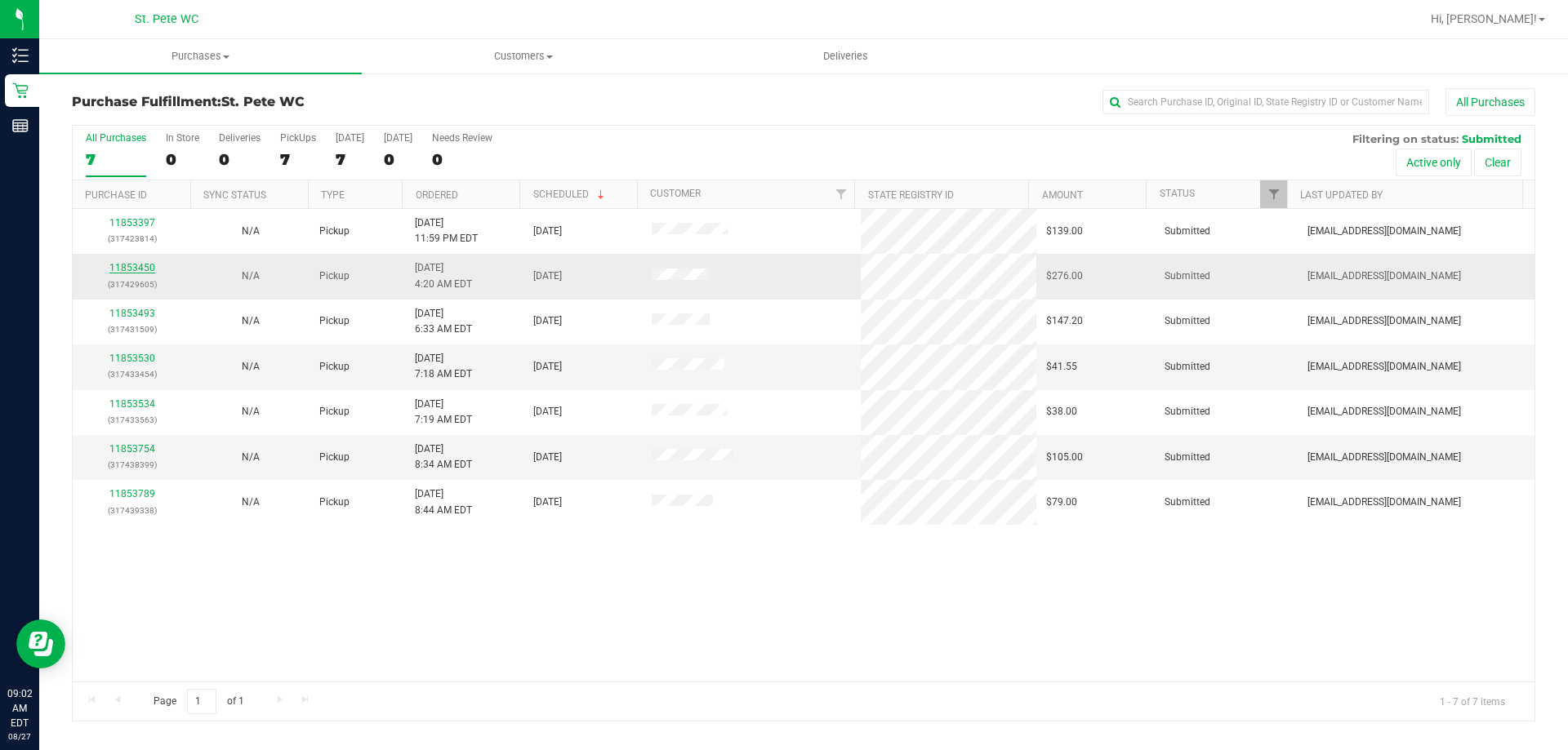
click at [141, 264] on link "11853450" at bounding box center [132, 267] width 45 height 11
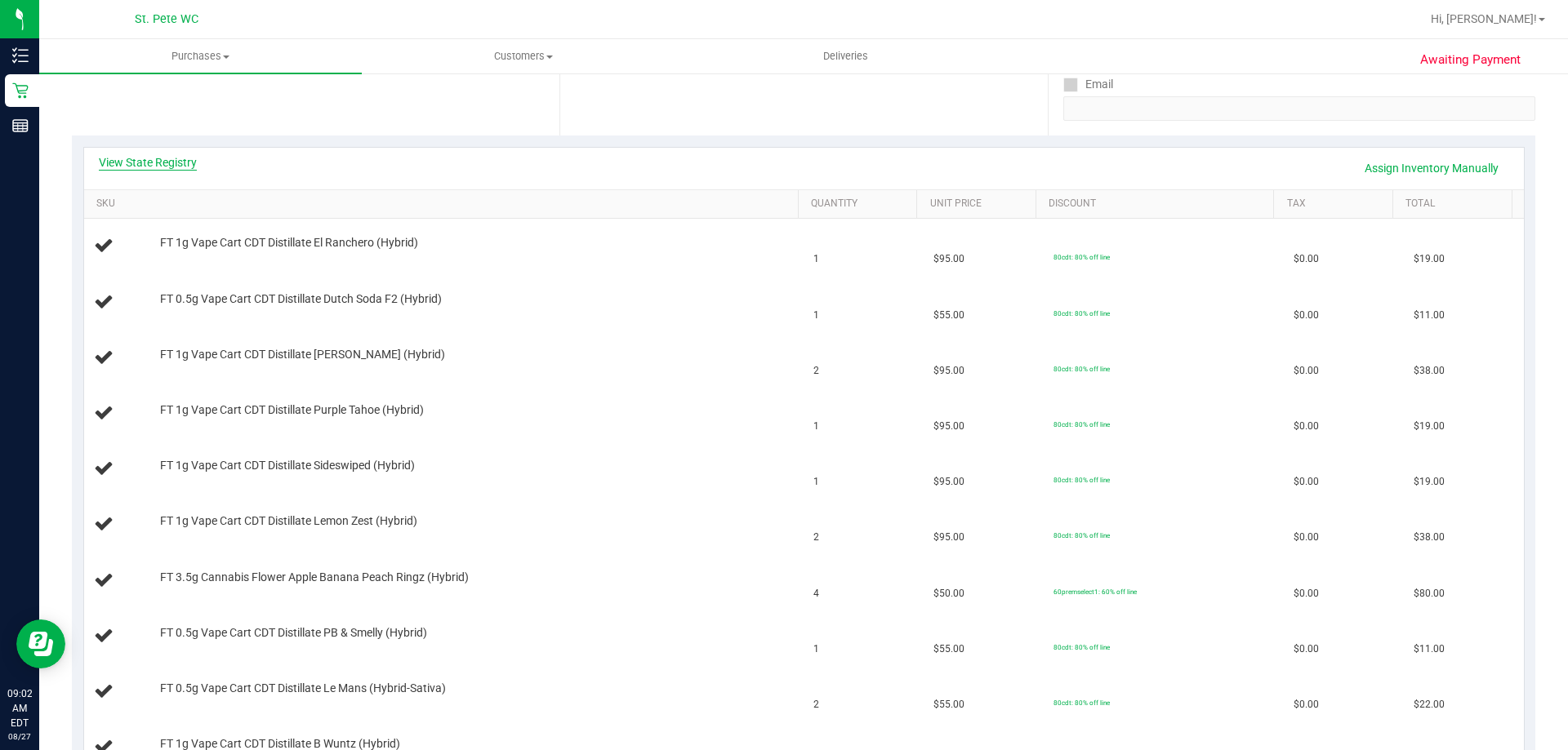
scroll to position [245, 0]
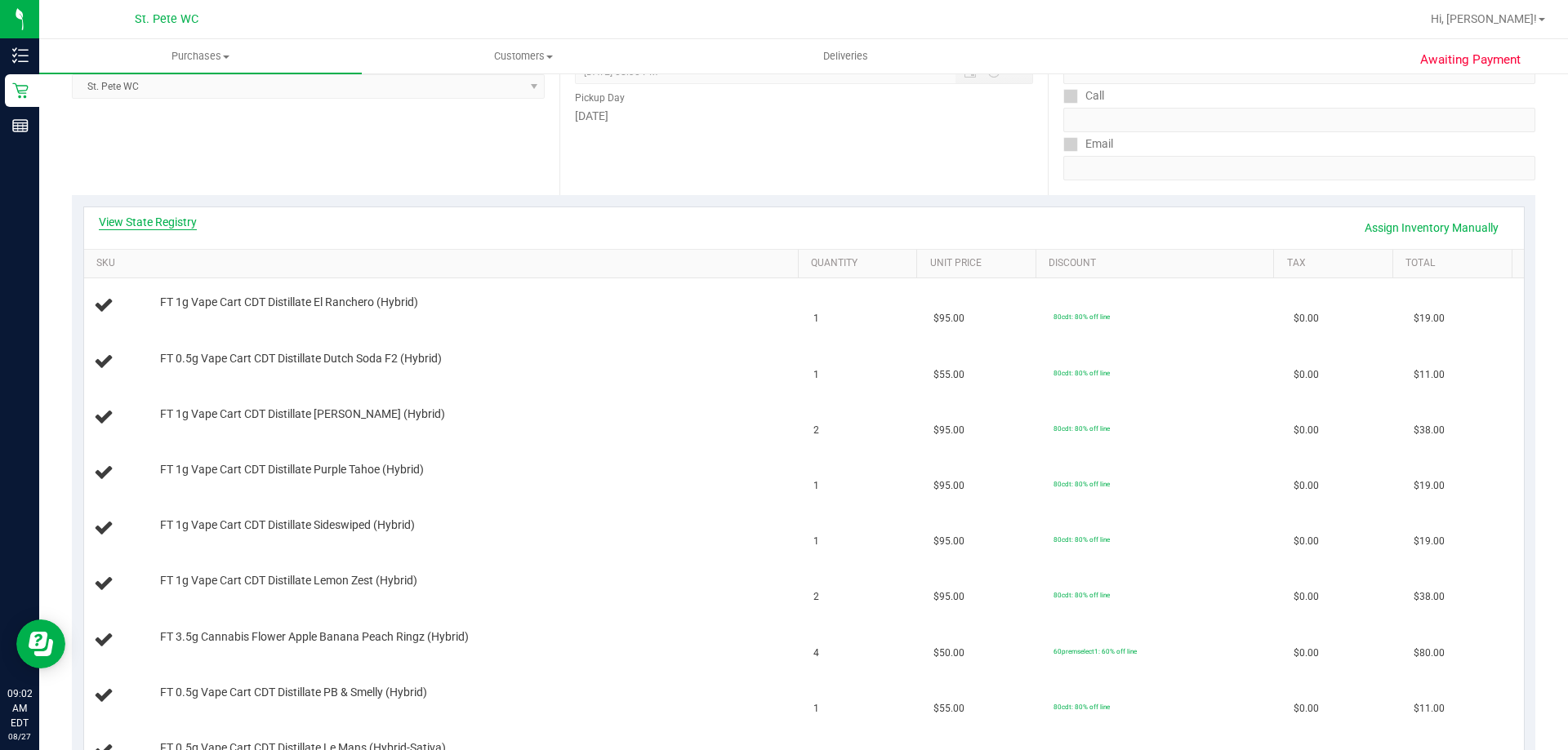
click at [144, 219] on link "View State Registry" at bounding box center [148, 222] width 98 height 17
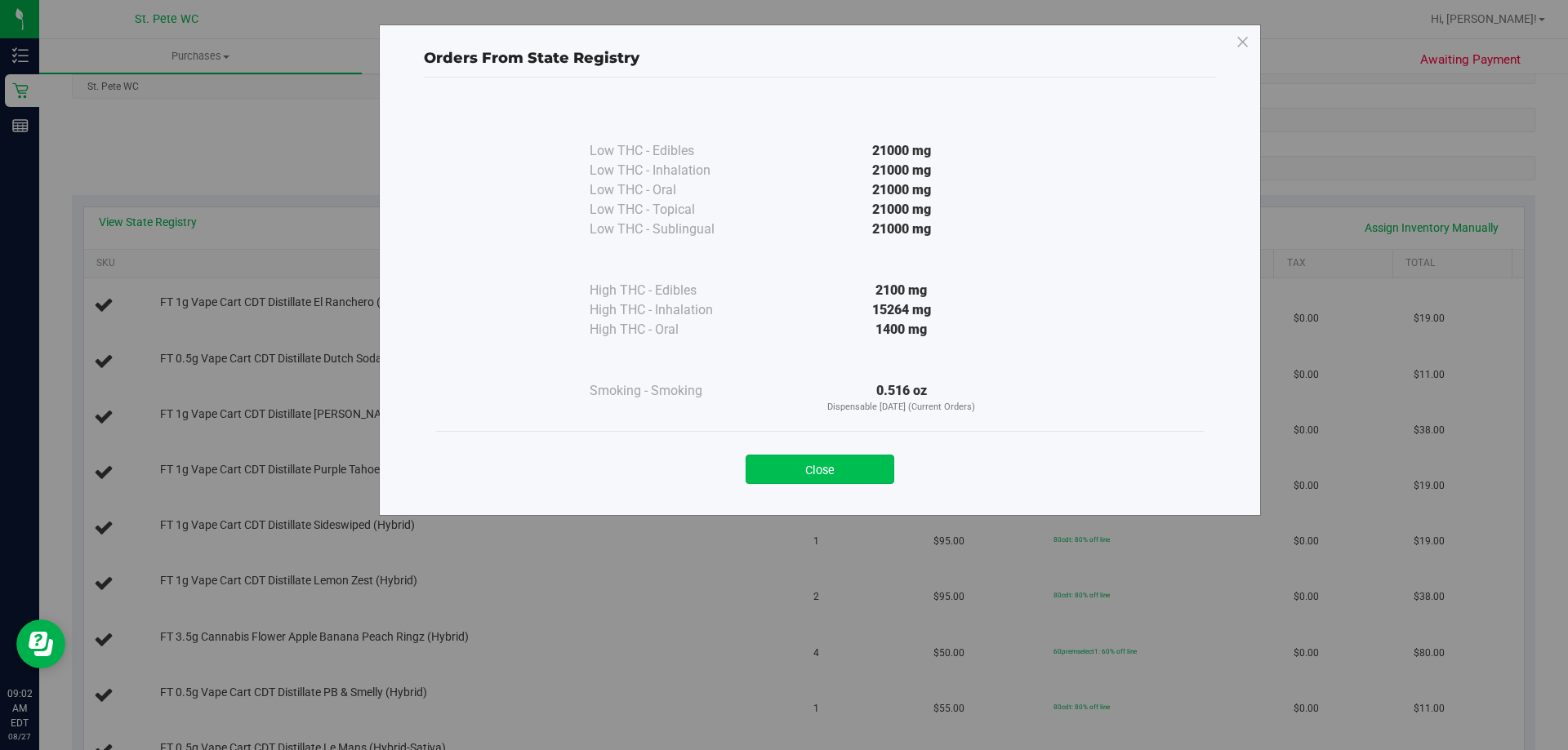
click at [824, 467] on button "Close" at bounding box center [820, 470] width 149 height 30
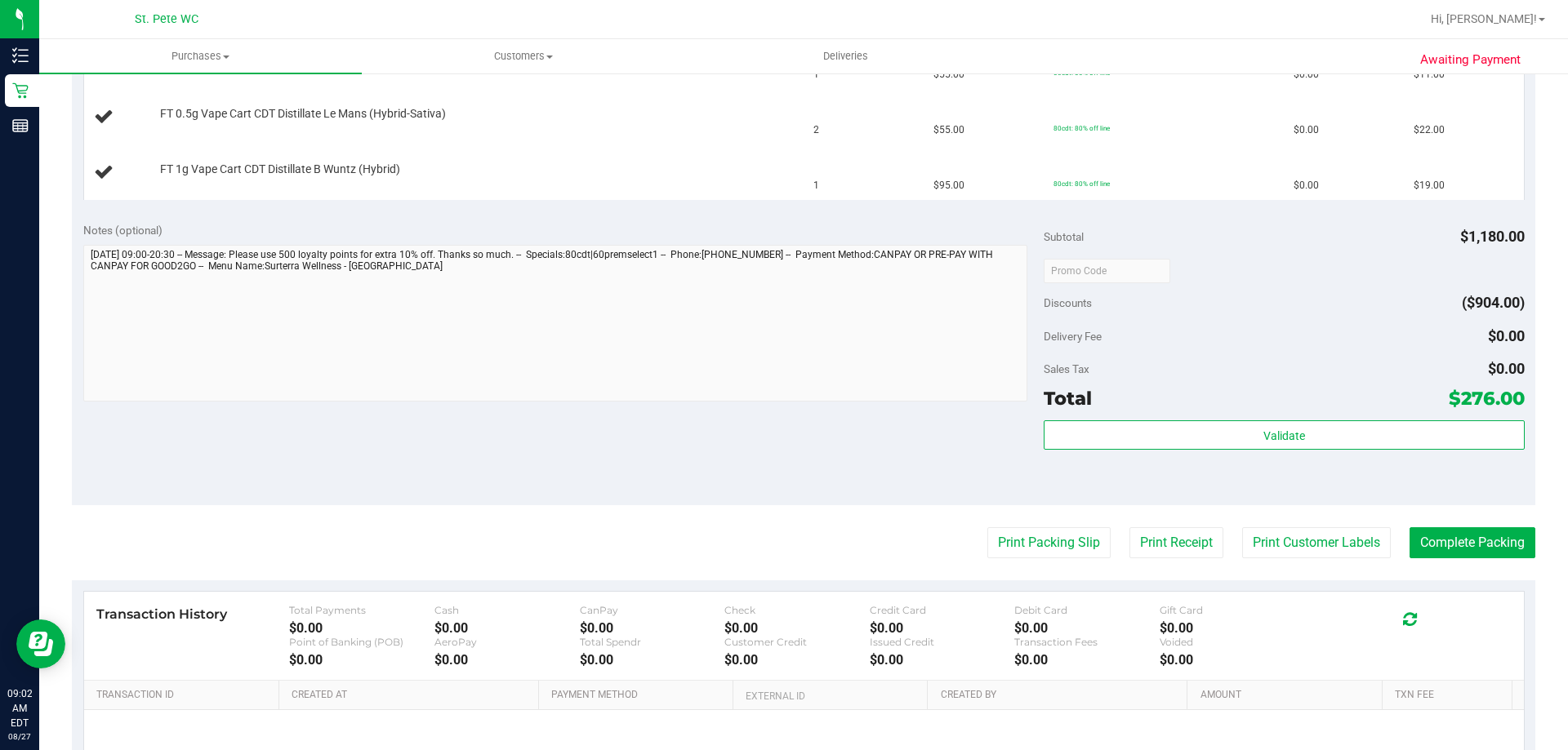
scroll to position [980, 0]
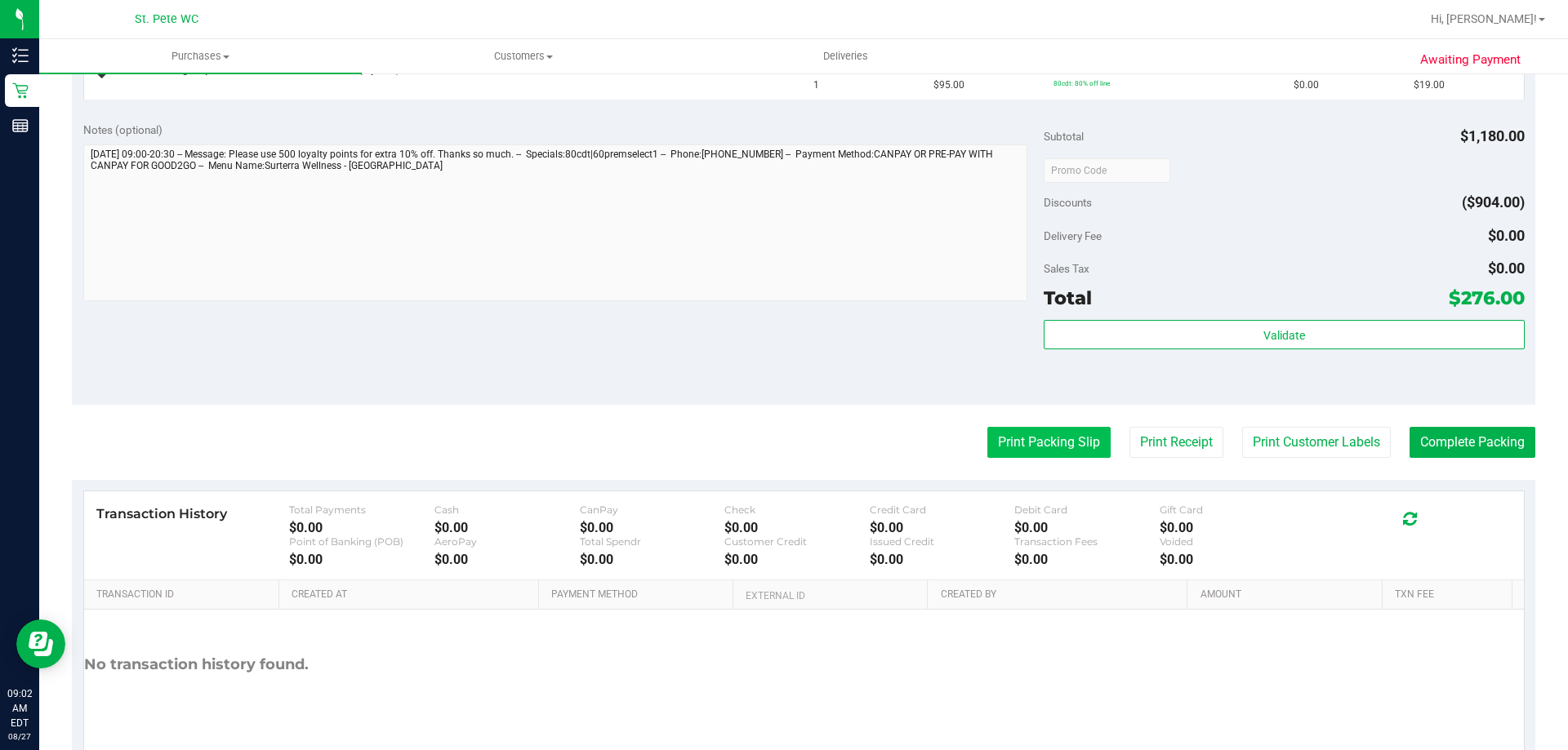
click at [1075, 452] on button "Print Packing Slip" at bounding box center [1048, 442] width 123 height 31
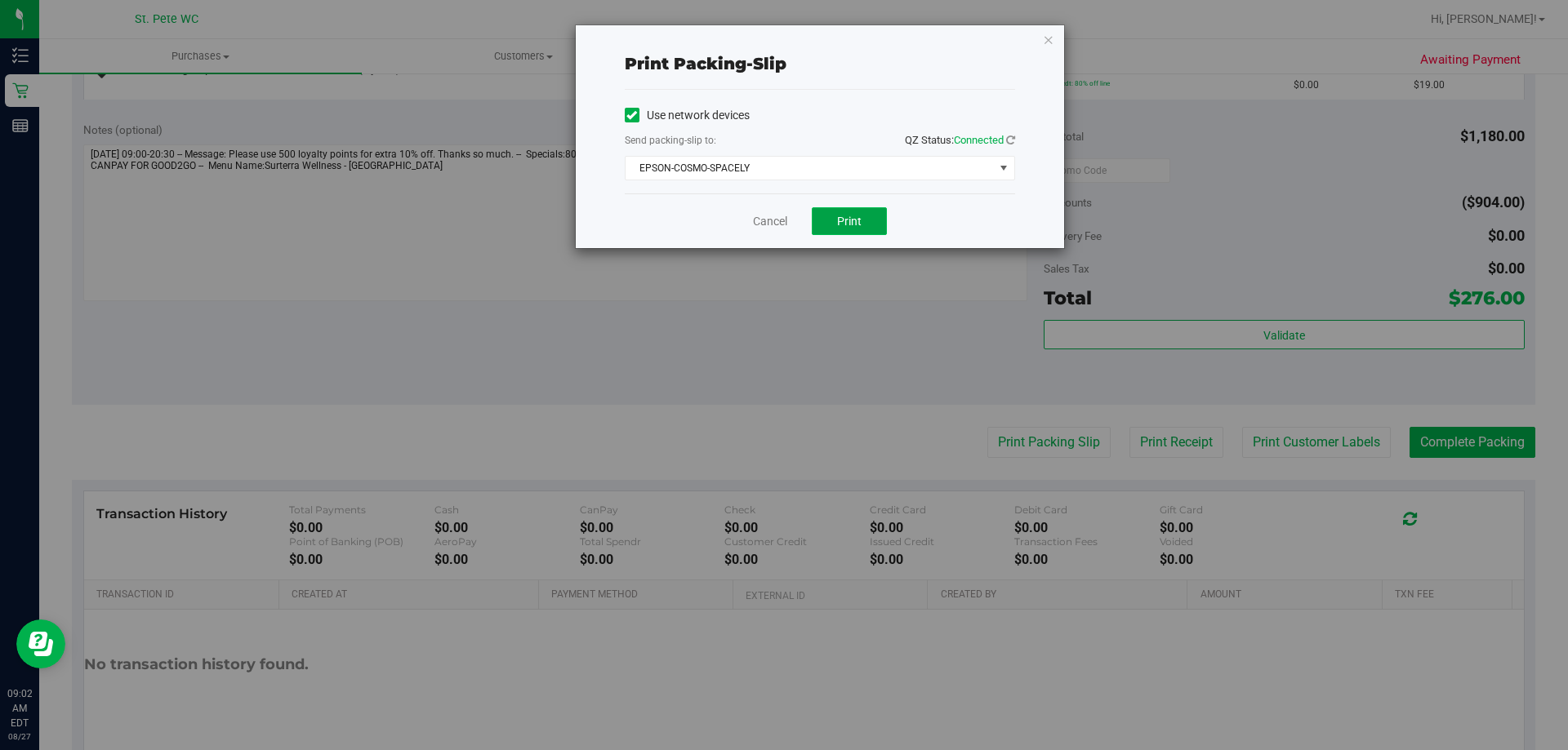
click at [865, 224] on button "Print" at bounding box center [849, 221] width 75 height 28
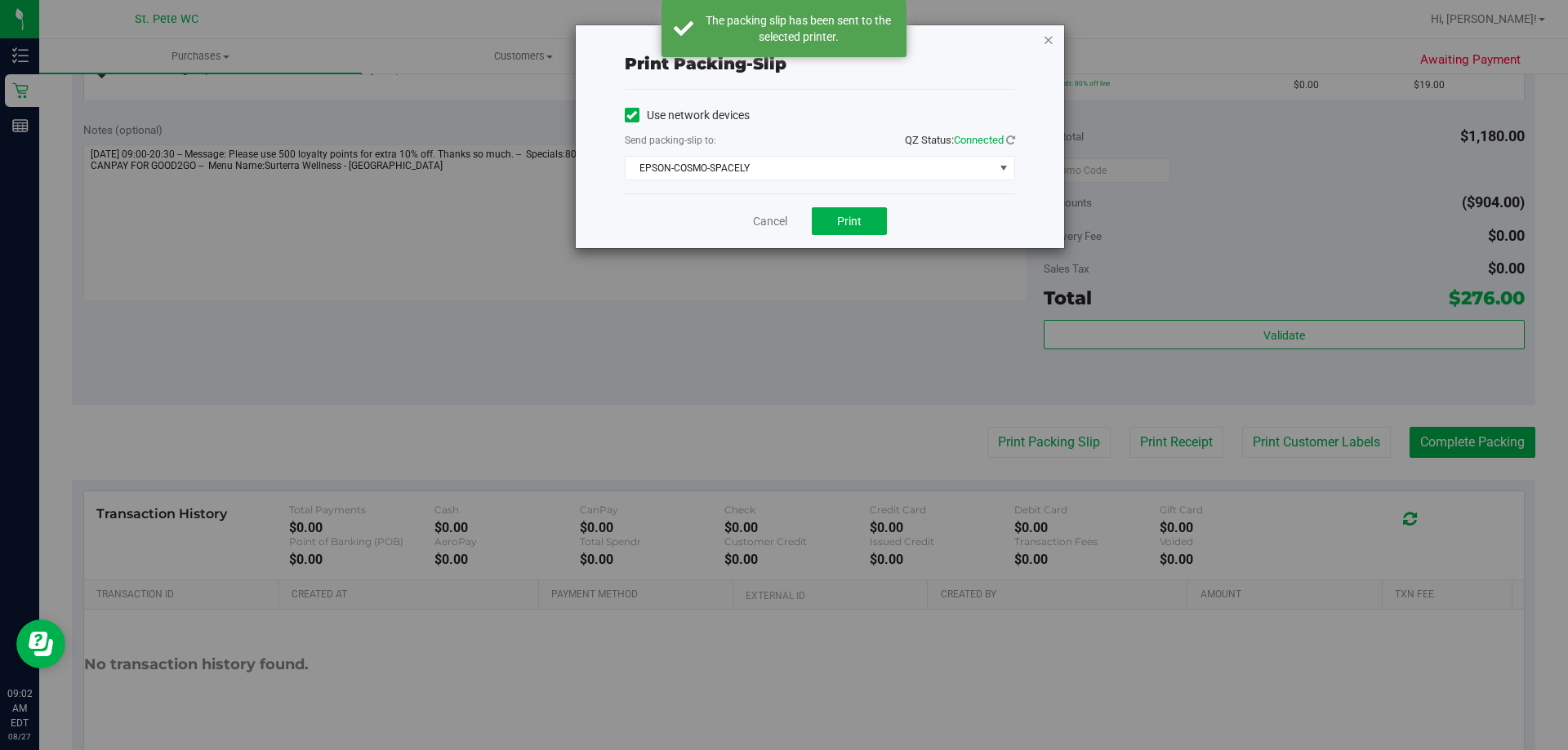
click at [1053, 40] on icon "button" at bounding box center [1048, 39] width 11 height 19
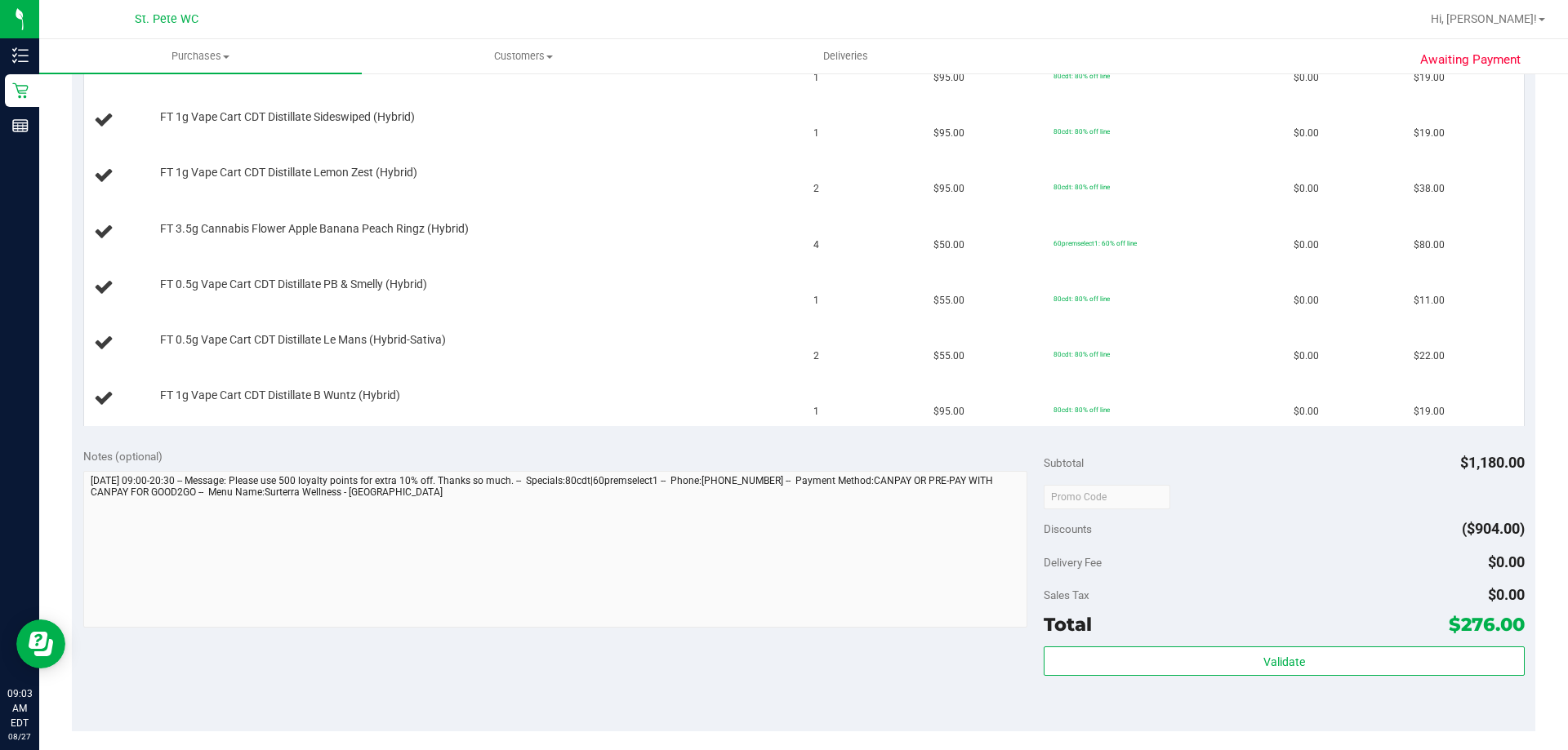
scroll to position [572, 0]
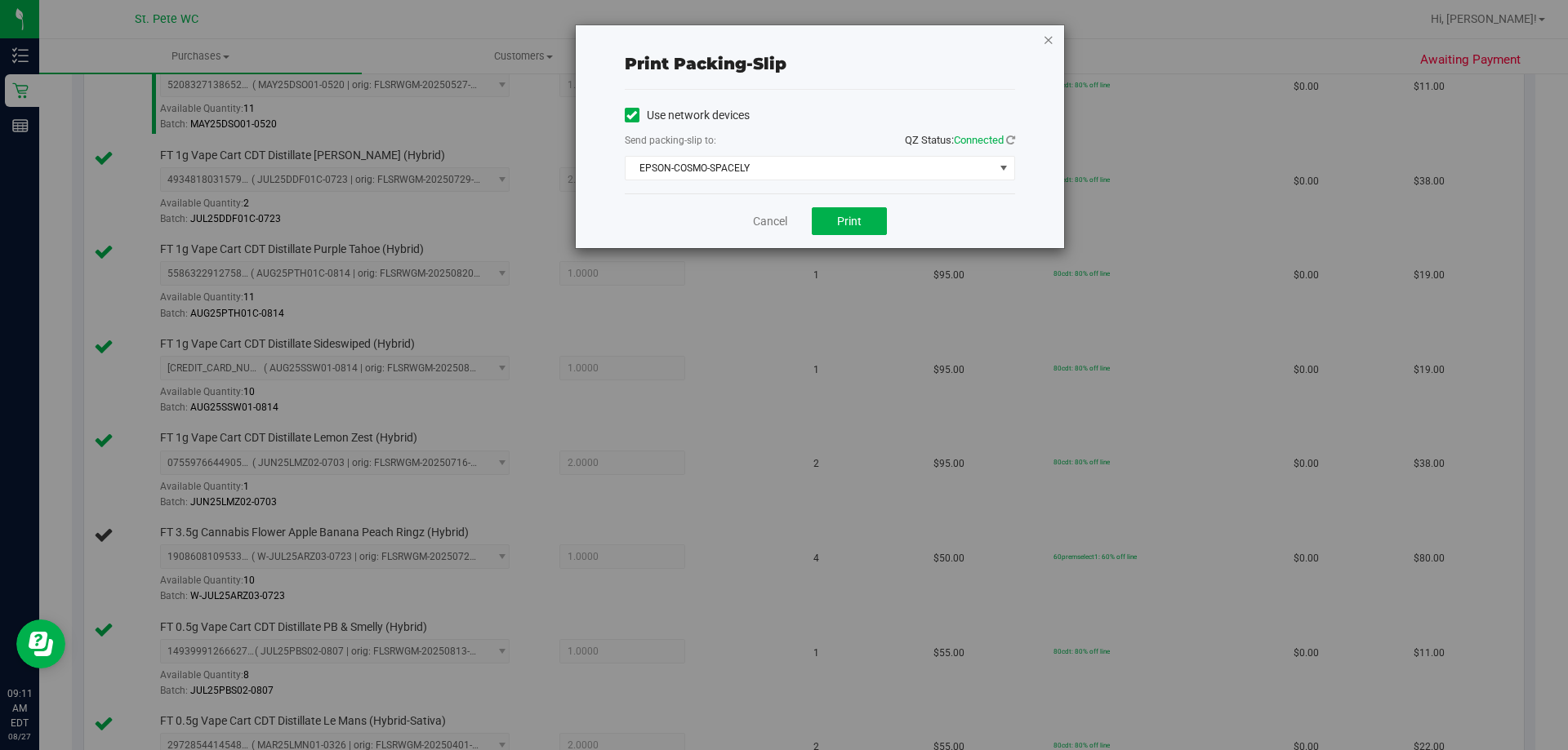
click at [1046, 35] on icon "button" at bounding box center [1048, 39] width 11 height 19
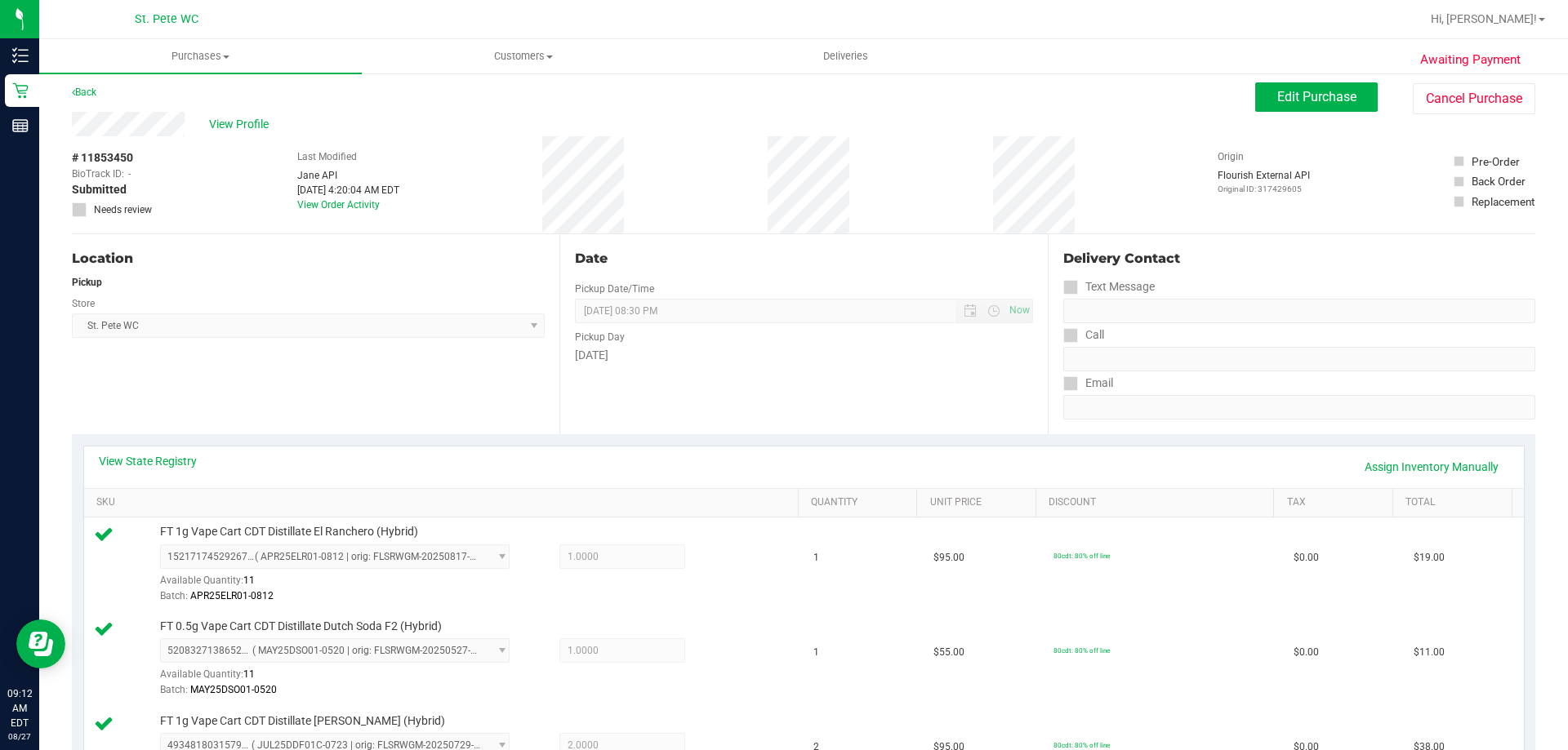
scroll to position [0, 0]
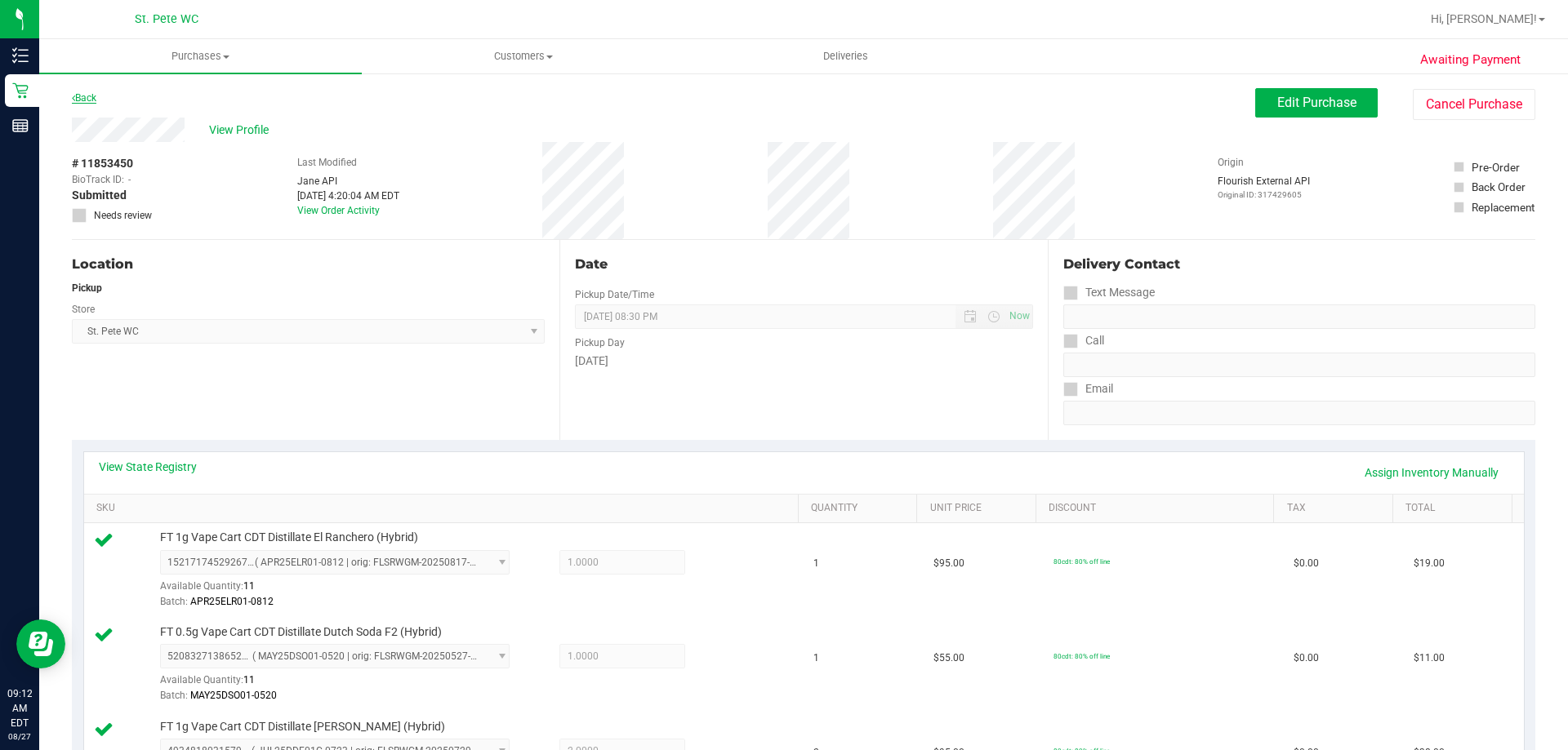
click at [80, 102] on link "Back" at bounding box center [84, 97] width 24 height 11
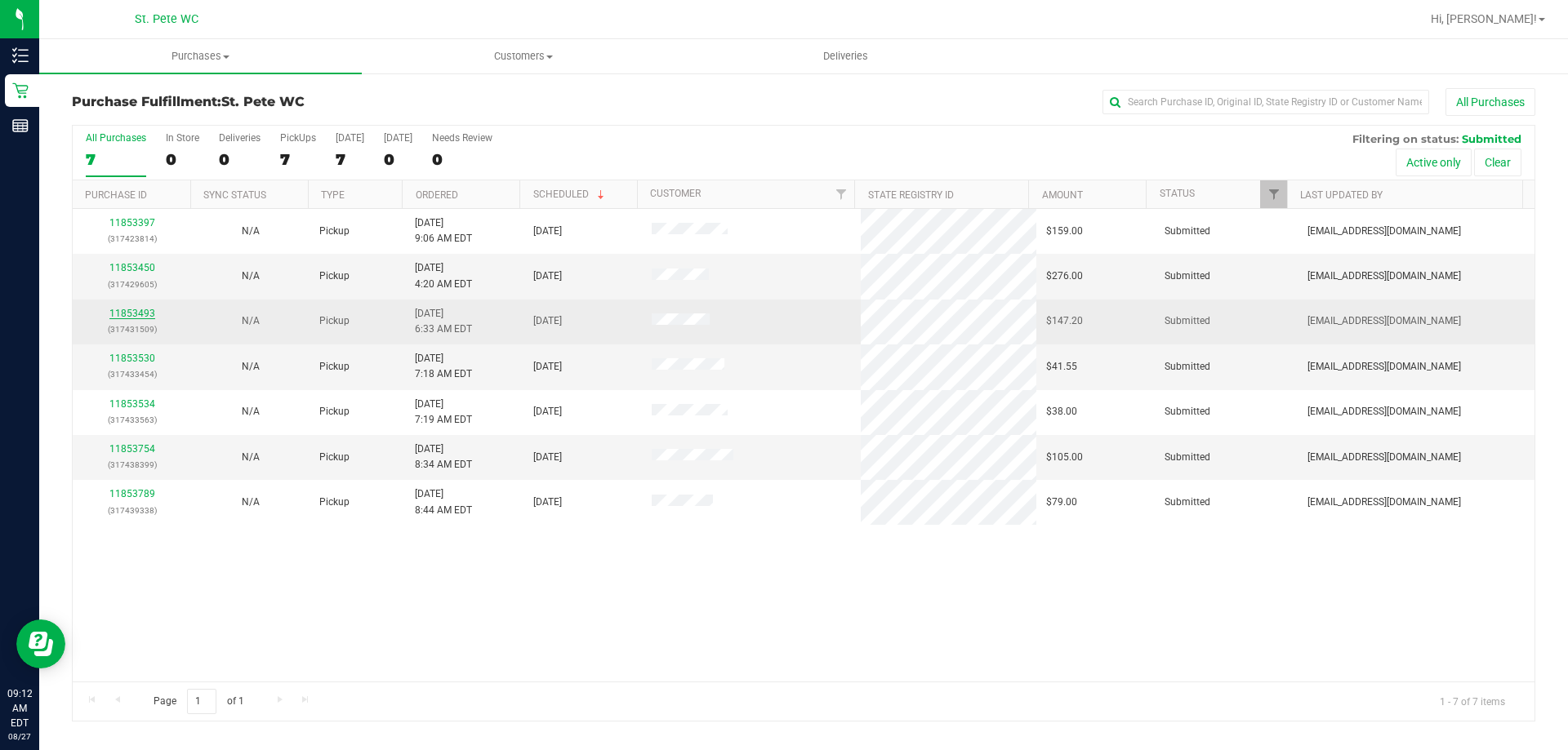
click at [125, 314] on link "11853493" at bounding box center [132, 314] width 45 height 11
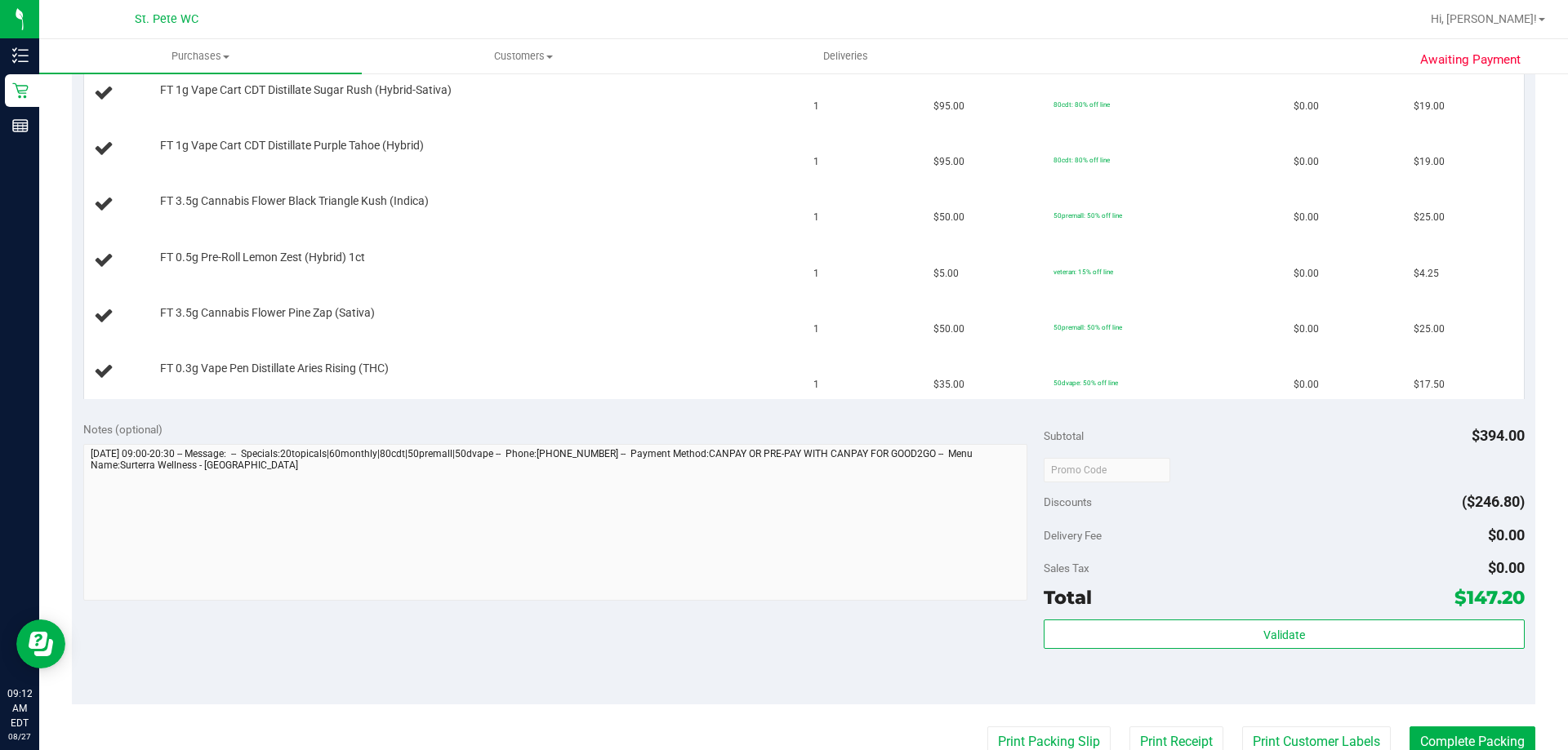
scroll to position [735, 0]
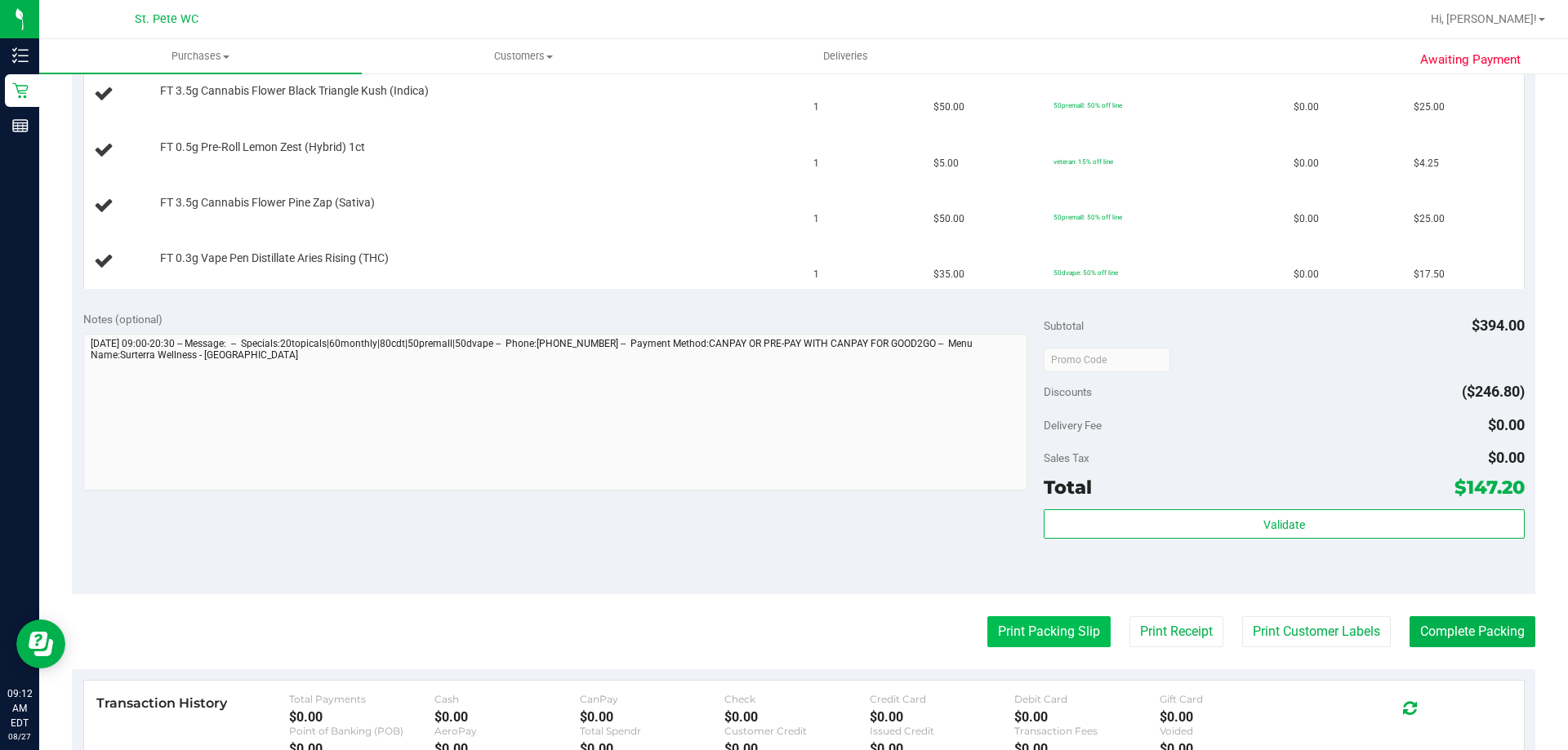
click at [1035, 645] on button "Print Packing Slip" at bounding box center [1048, 631] width 123 height 31
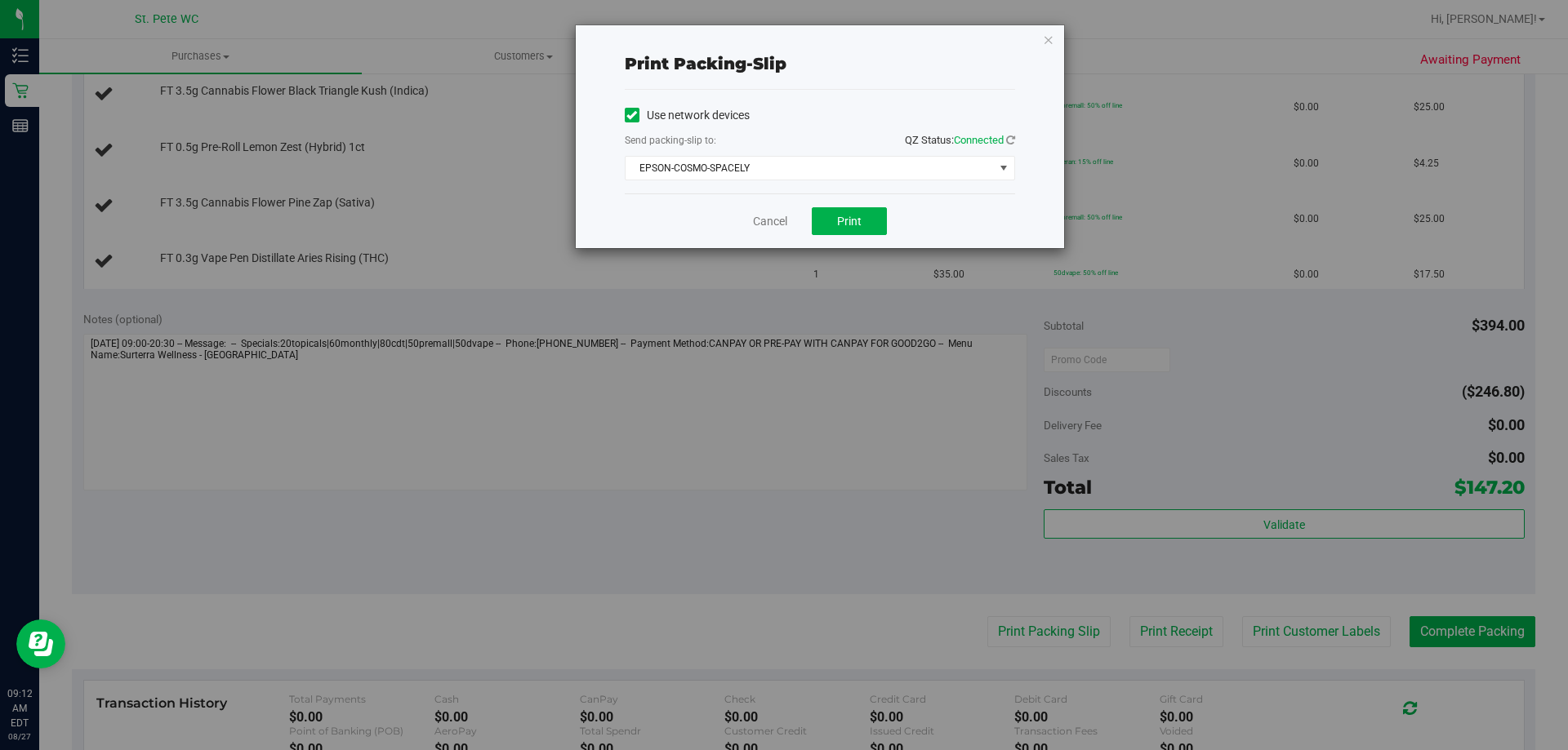
click at [888, 218] on div "Cancel Print" at bounding box center [820, 220] width 390 height 55
click at [869, 221] on button "Print" at bounding box center [849, 221] width 75 height 28
click at [1053, 37] on icon "button" at bounding box center [1048, 39] width 11 height 19
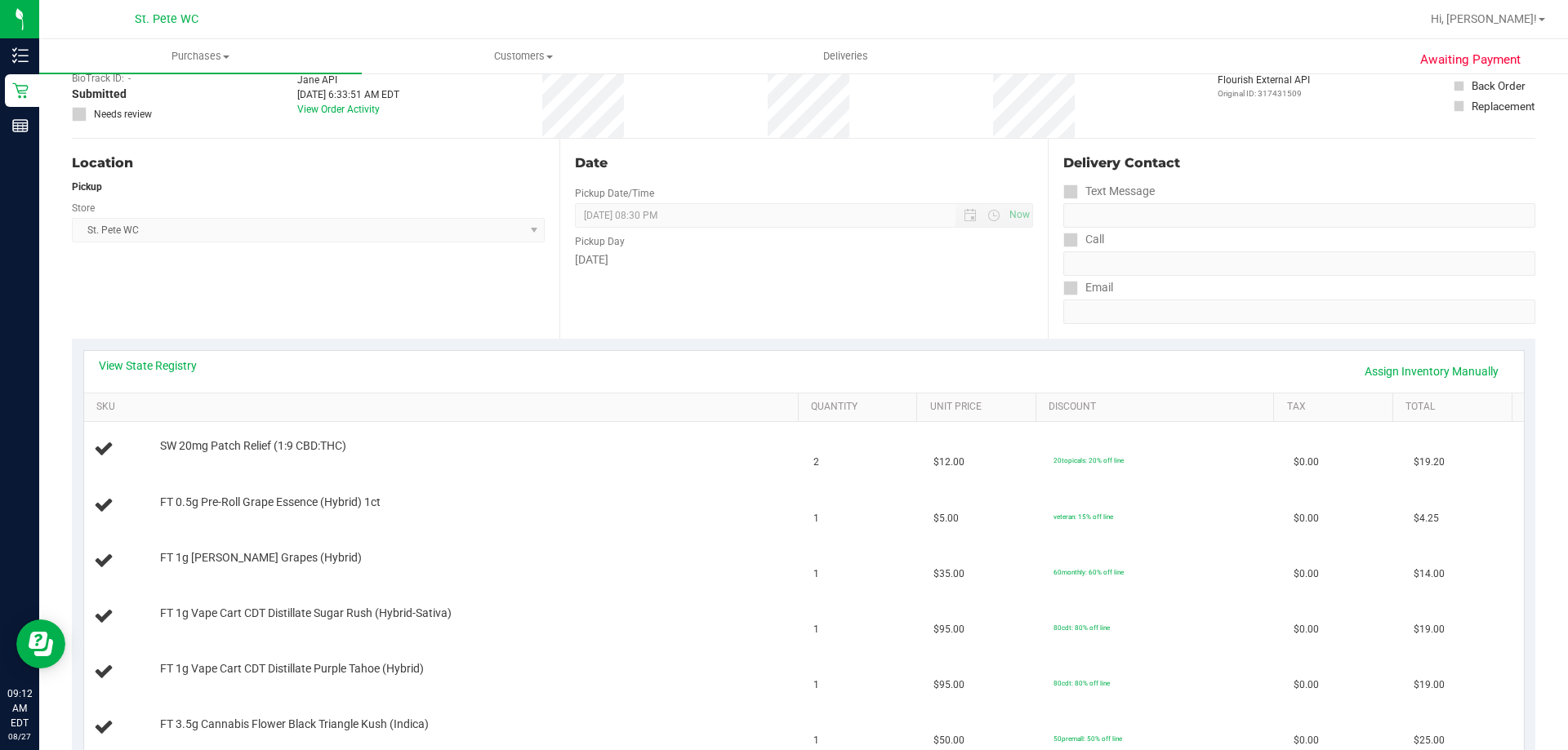
scroll to position [0, 0]
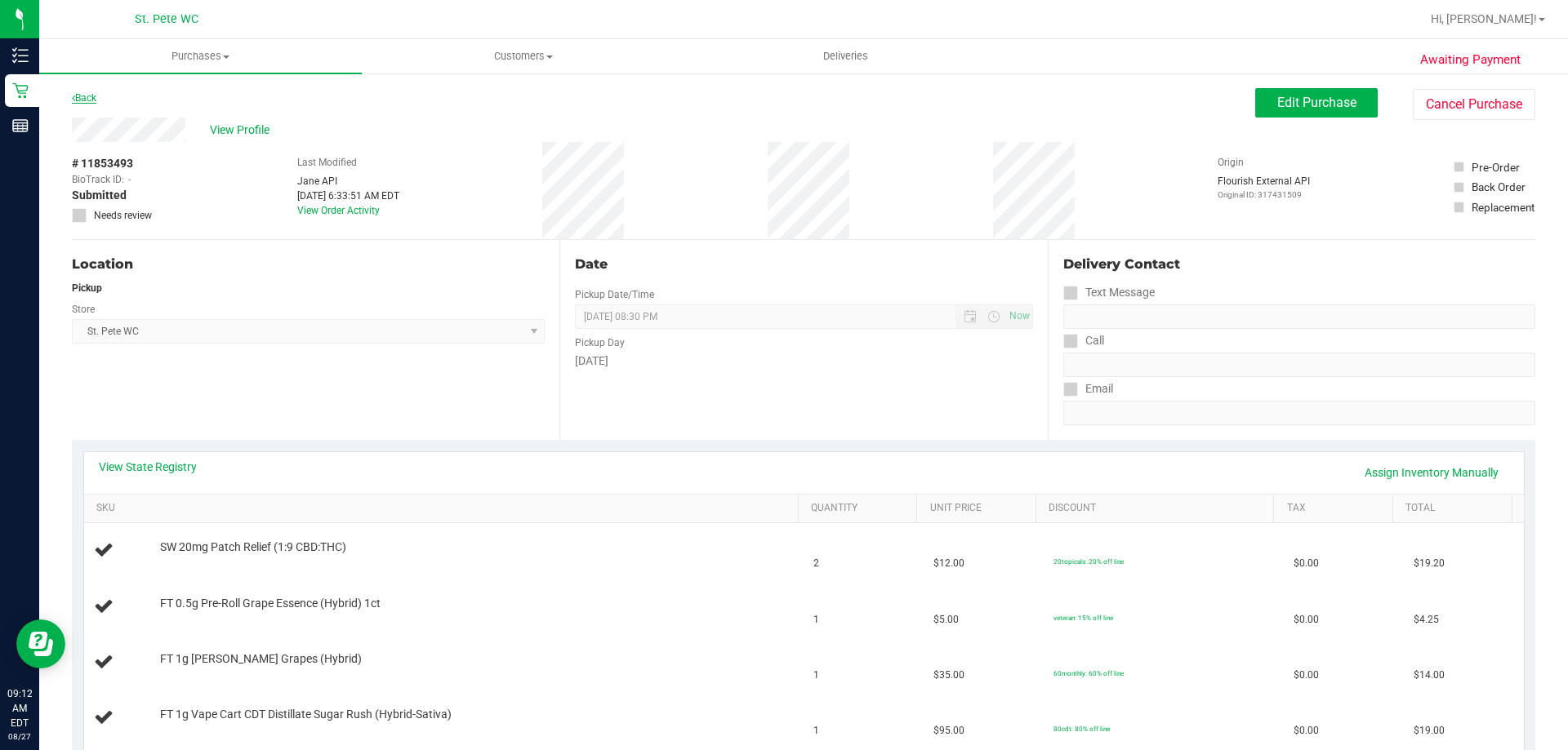
click at [97, 93] on link "Back" at bounding box center [84, 97] width 24 height 11
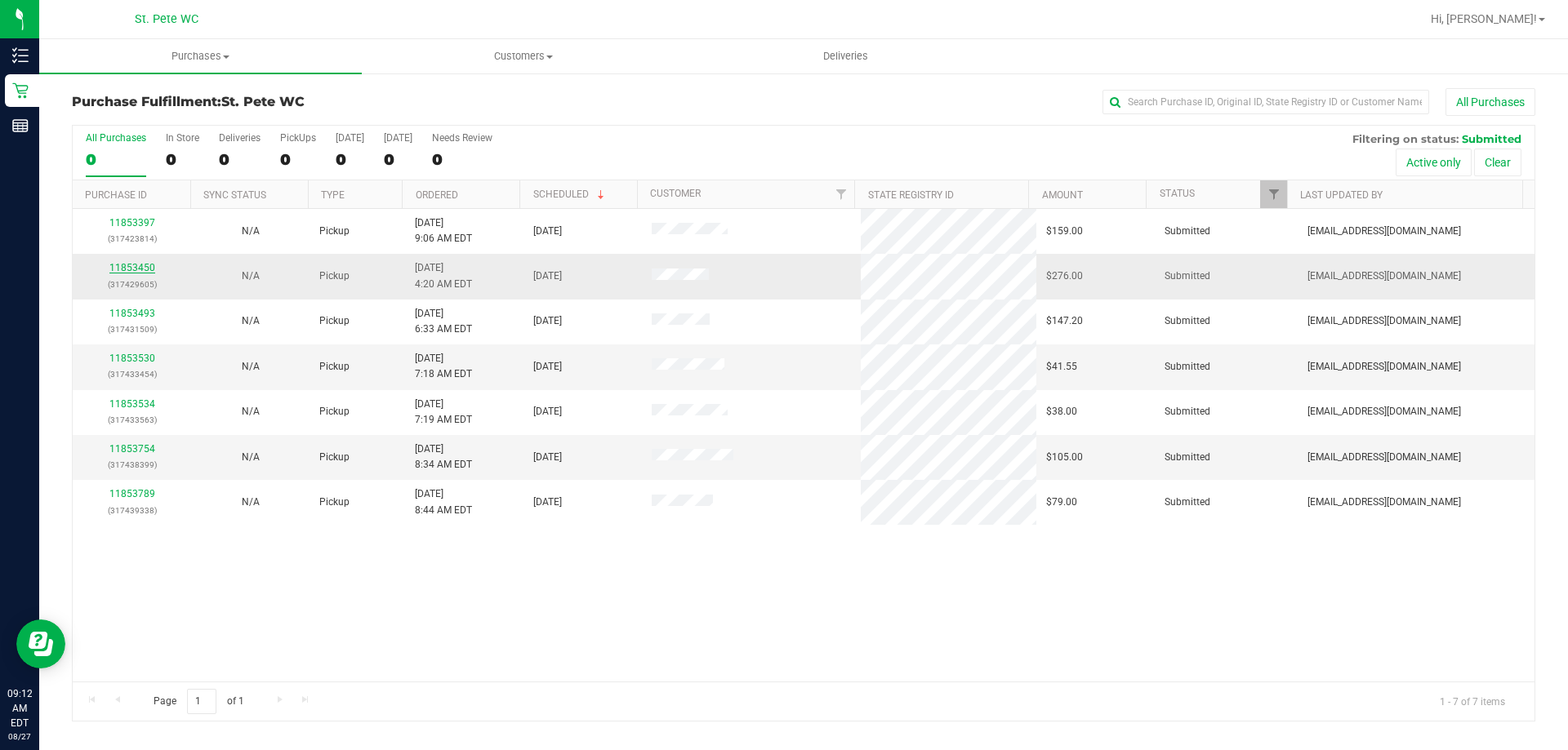
click at [125, 263] on link "11853450" at bounding box center [132, 267] width 45 height 11
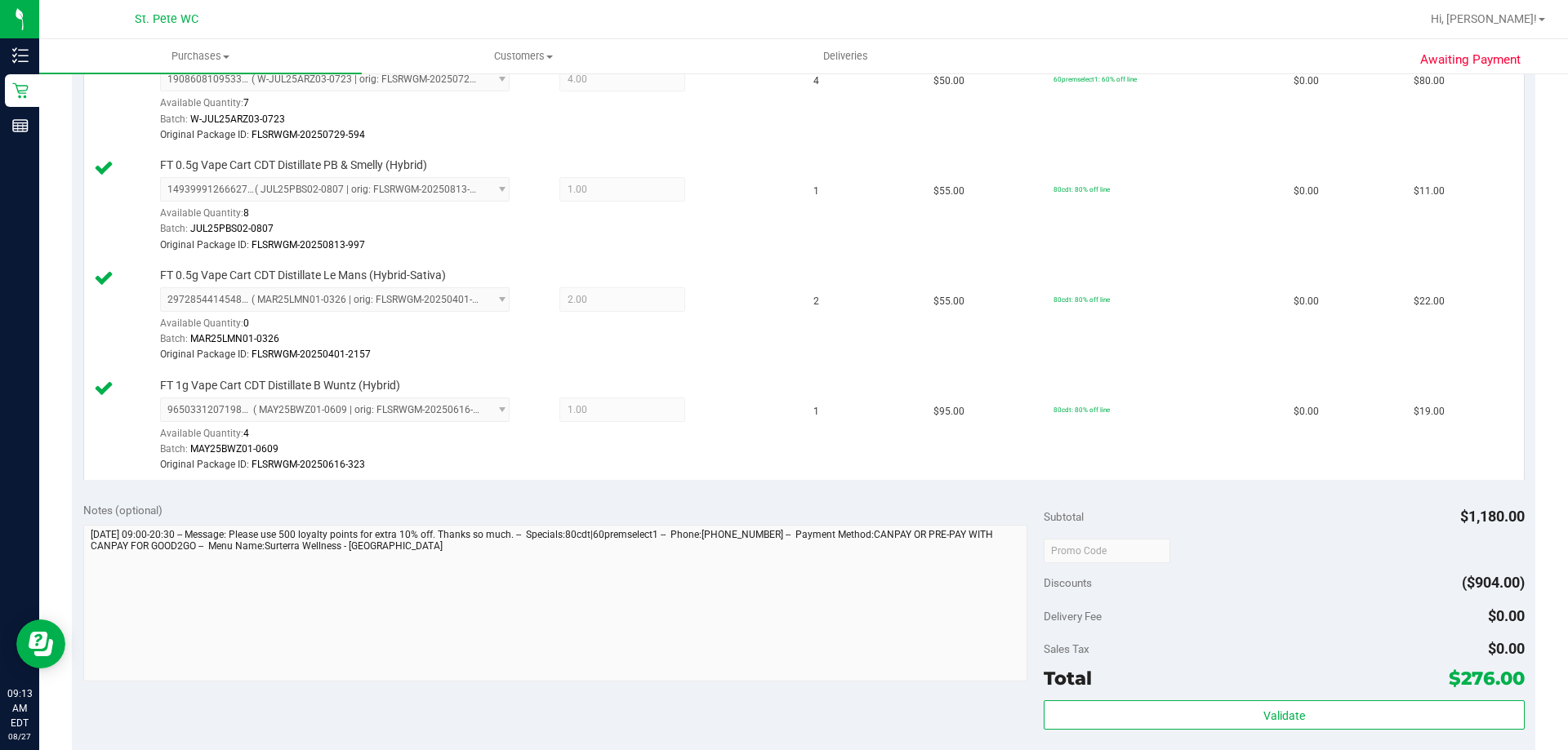
scroll to position [1388, 0]
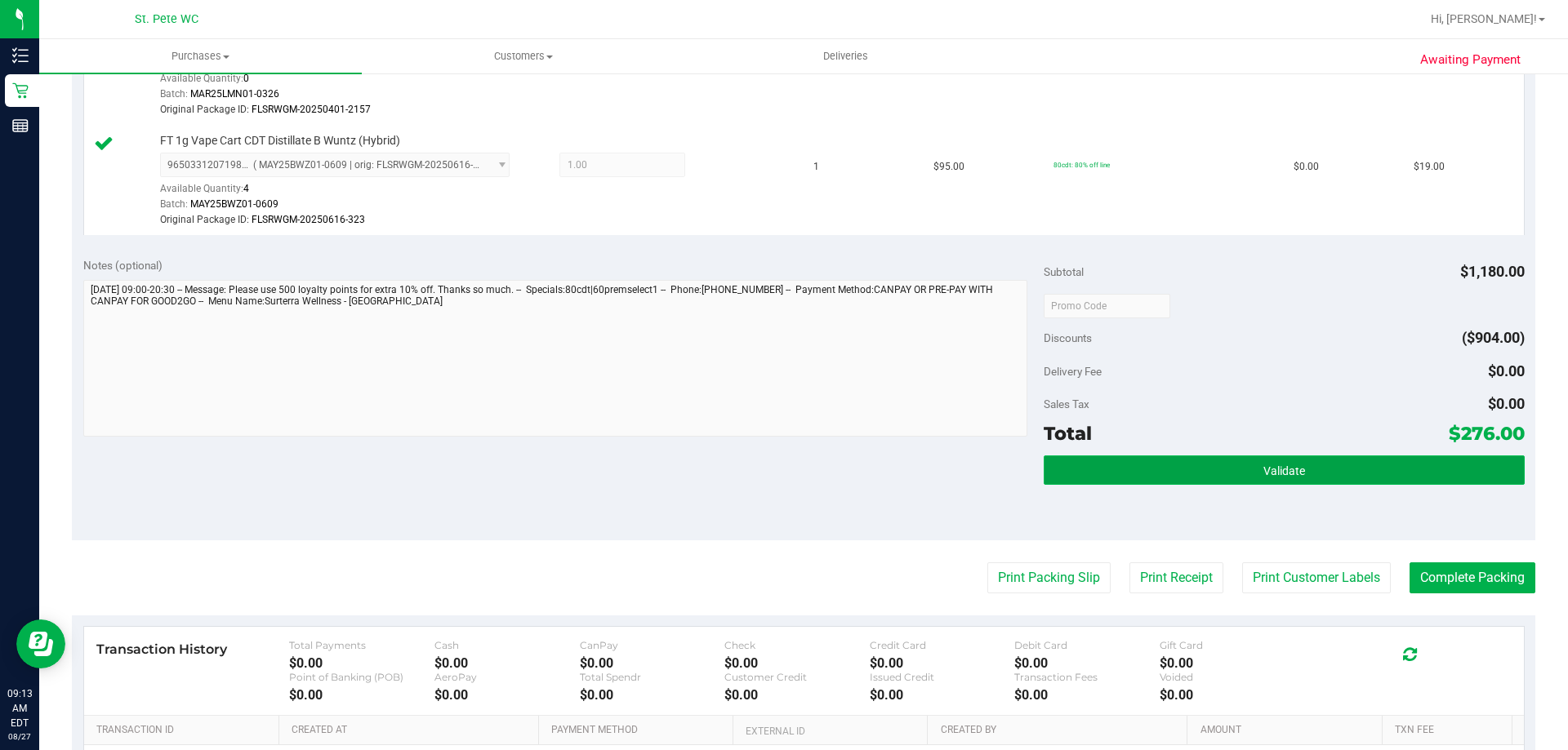
click at [1289, 465] on span "Validate" at bounding box center [1284, 472] width 42 height 13
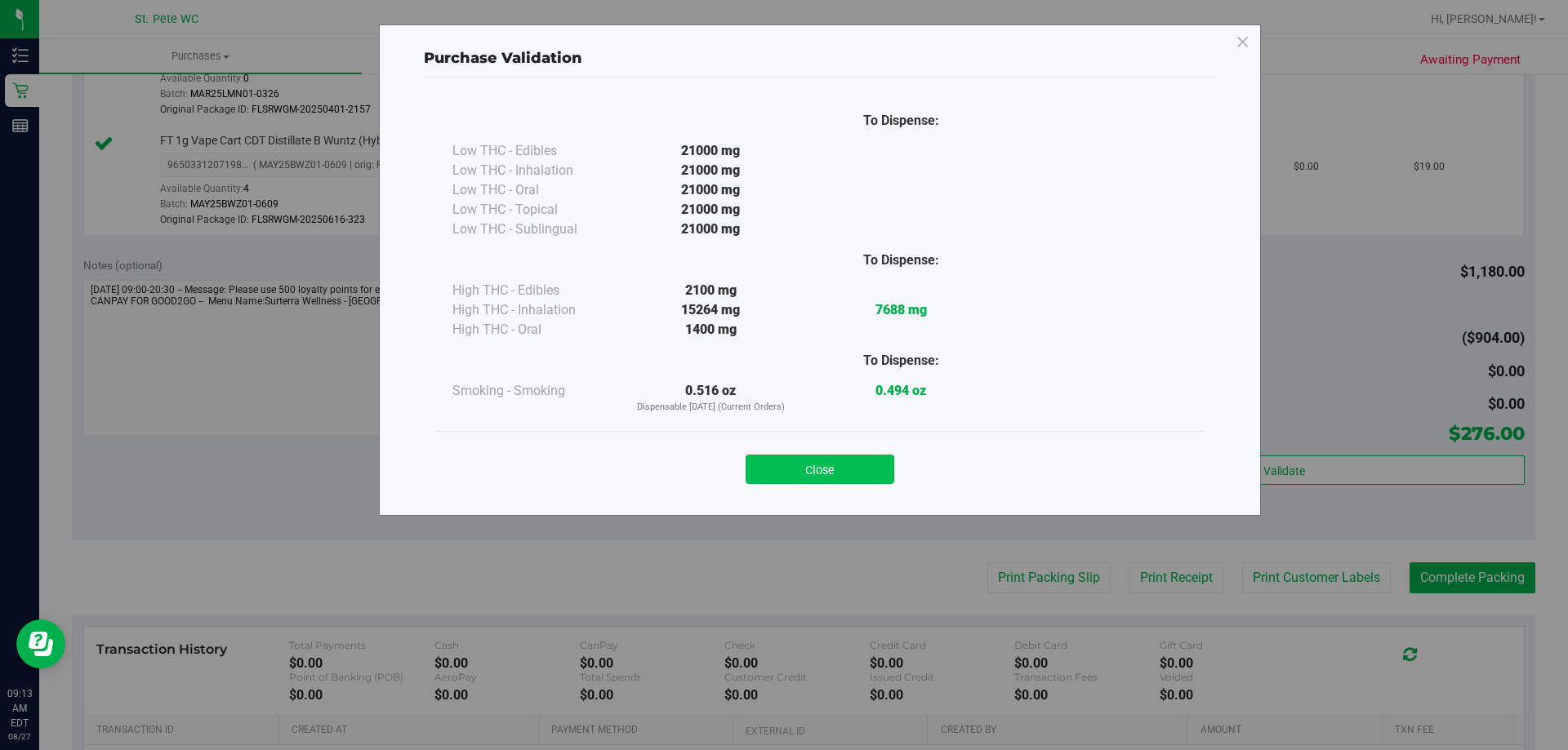
click at [836, 470] on button "Close" at bounding box center [820, 470] width 149 height 30
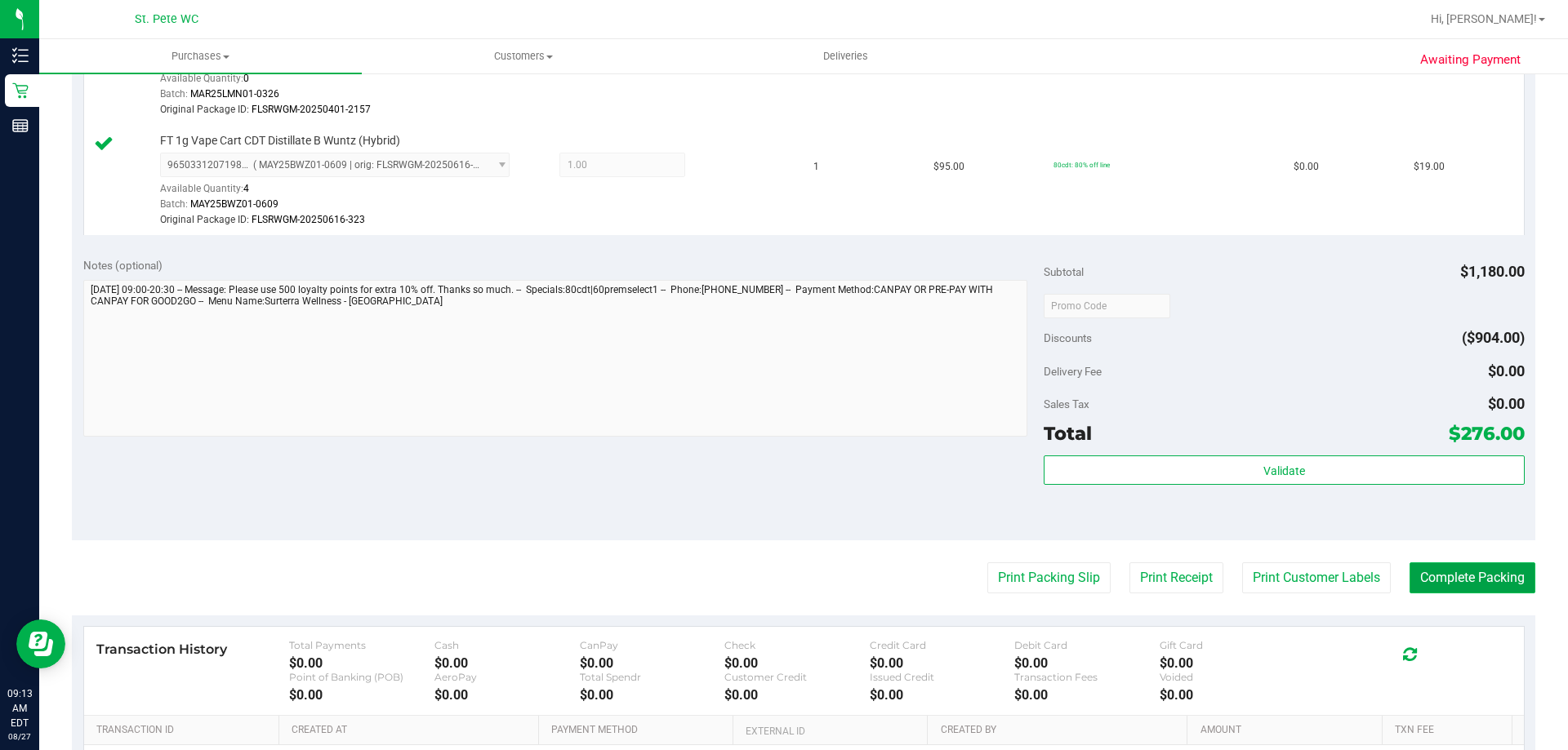
click at [1450, 580] on button "Complete Packing" at bounding box center [1471, 577] width 125 height 31
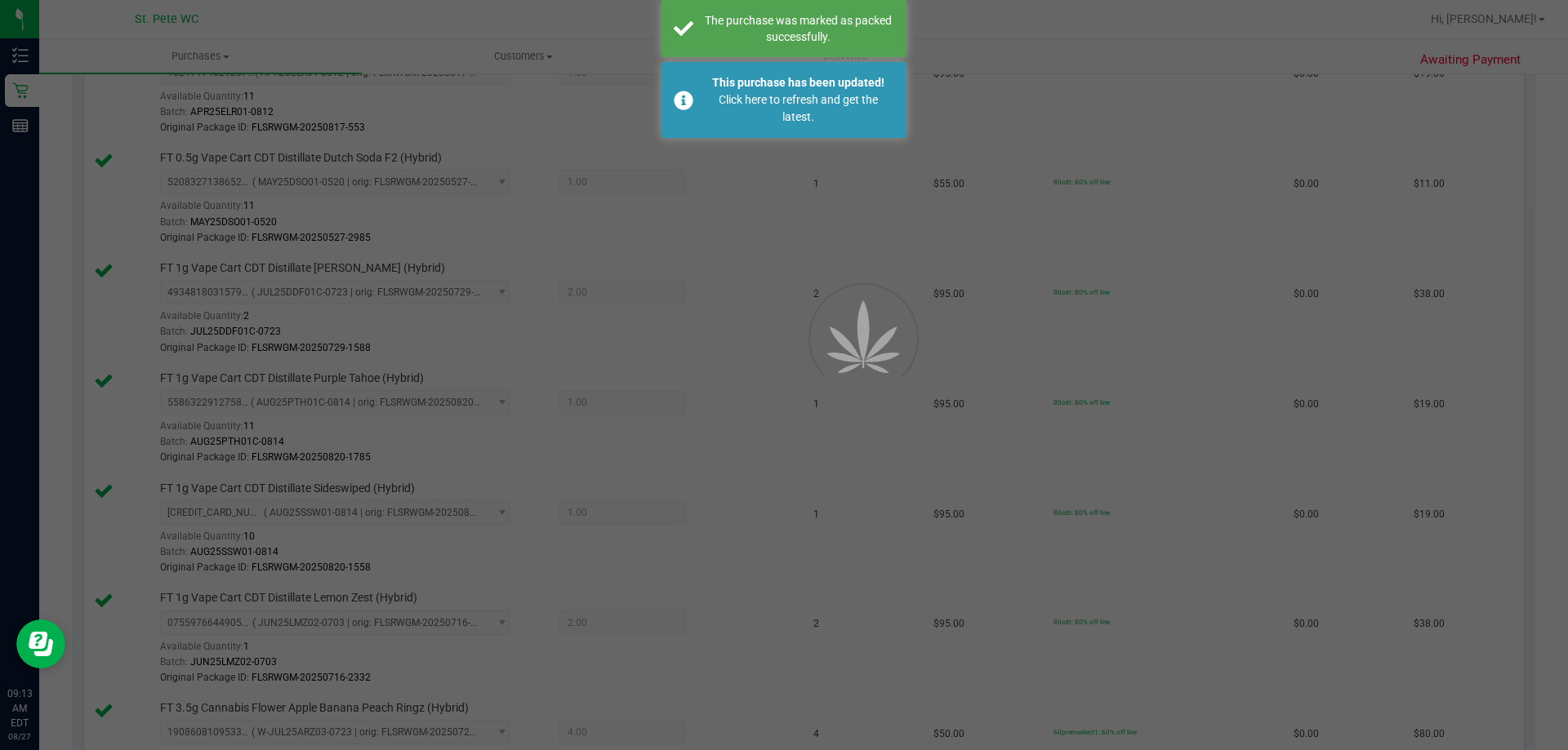
scroll to position [331, 0]
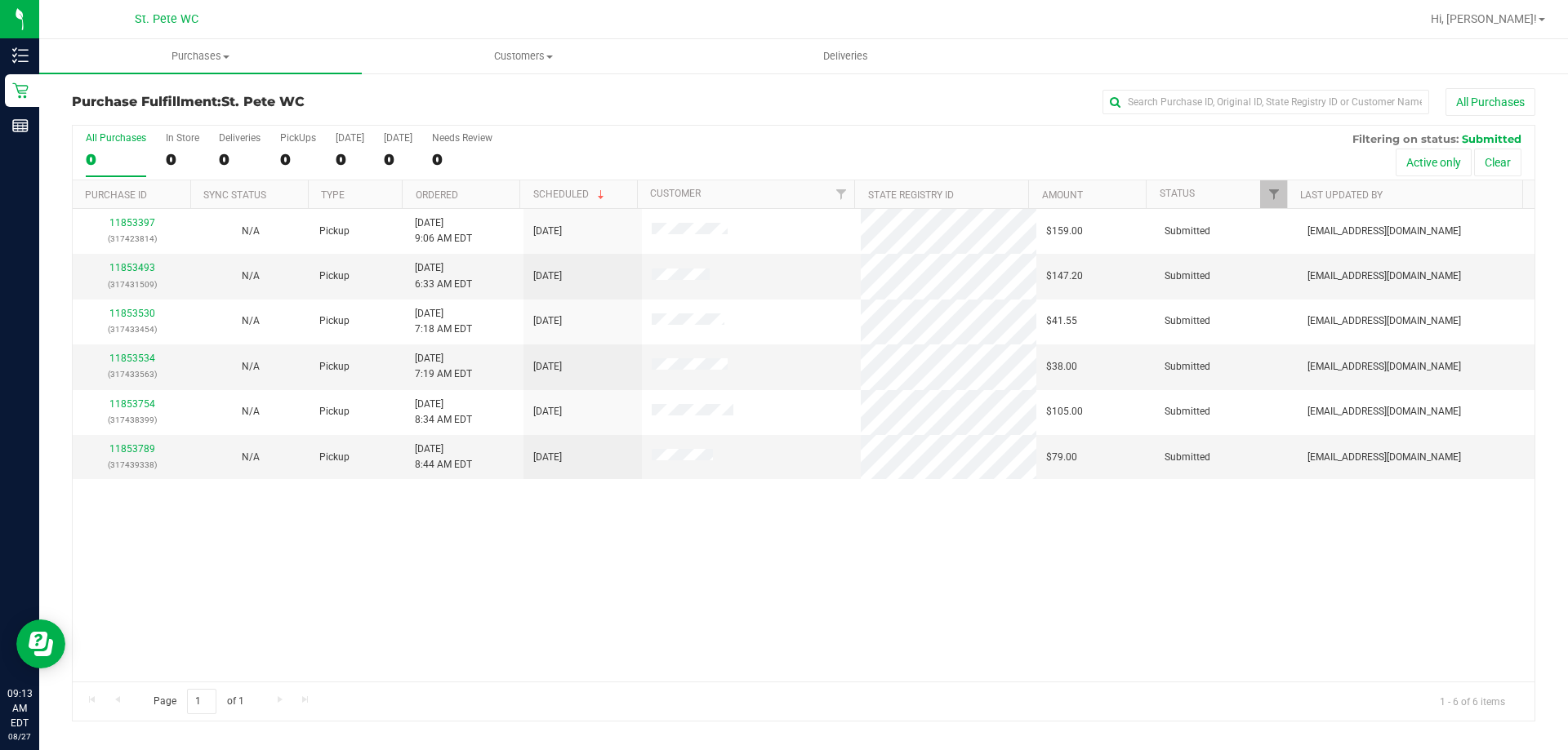
click at [1286, 186] on div at bounding box center [1288, 194] width 7 height 29
click at [1286, 193] on div at bounding box center [1288, 194] width 7 height 29
click at [1282, 193] on link "Filter" at bounding box center [1273, 194] width 27 height 28
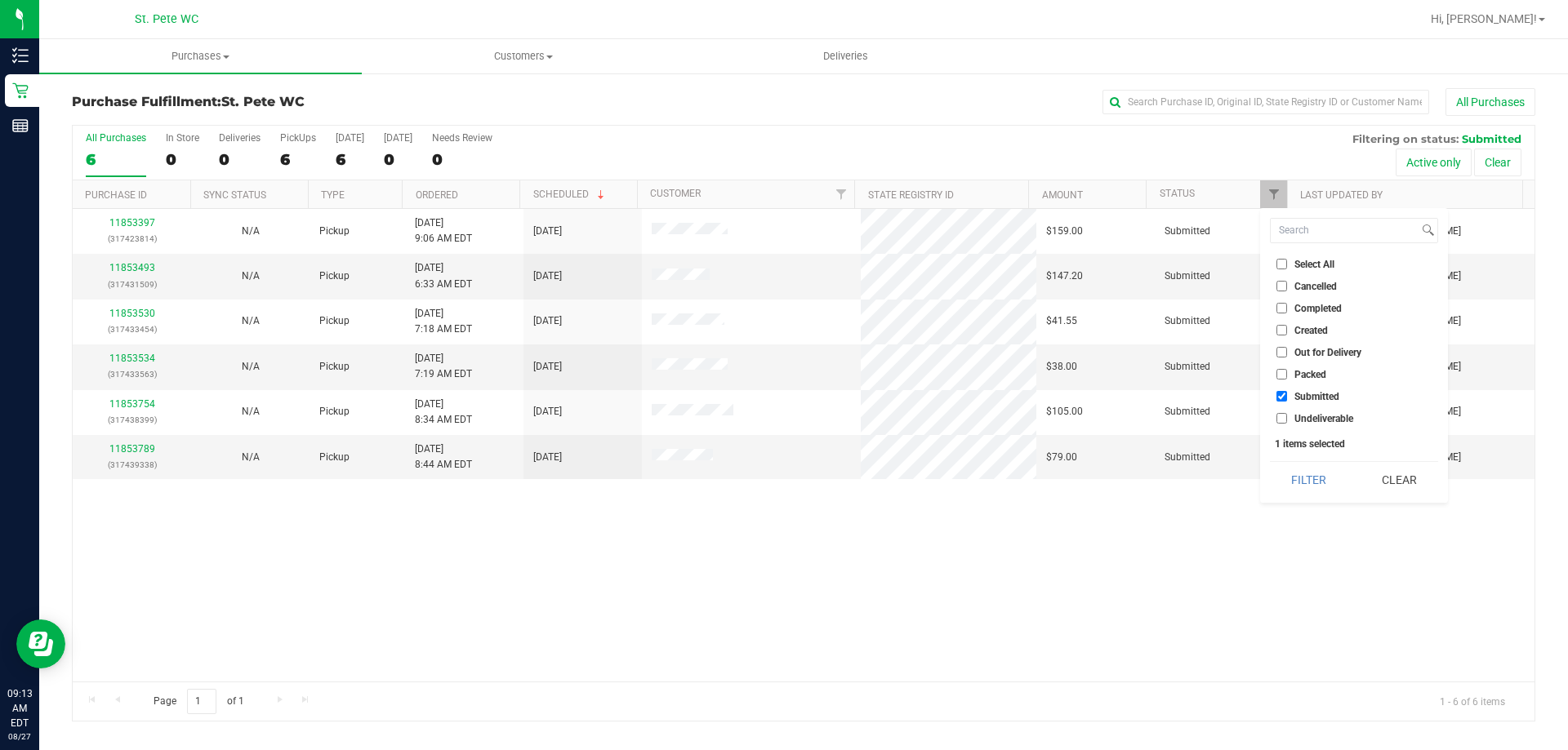
click at [1276, 371] on input "Packed" at bounding box center [1281, 374] width 10 height 10
checkbox input "true"
drag, startPoint x: 1314, startPoint y: 473, endPoint x: 1306, endPoint y: 480, distance: 10.6
click at [1313, 474] on button "Filter" at bounding box center [1309, 480] width 78 height 36
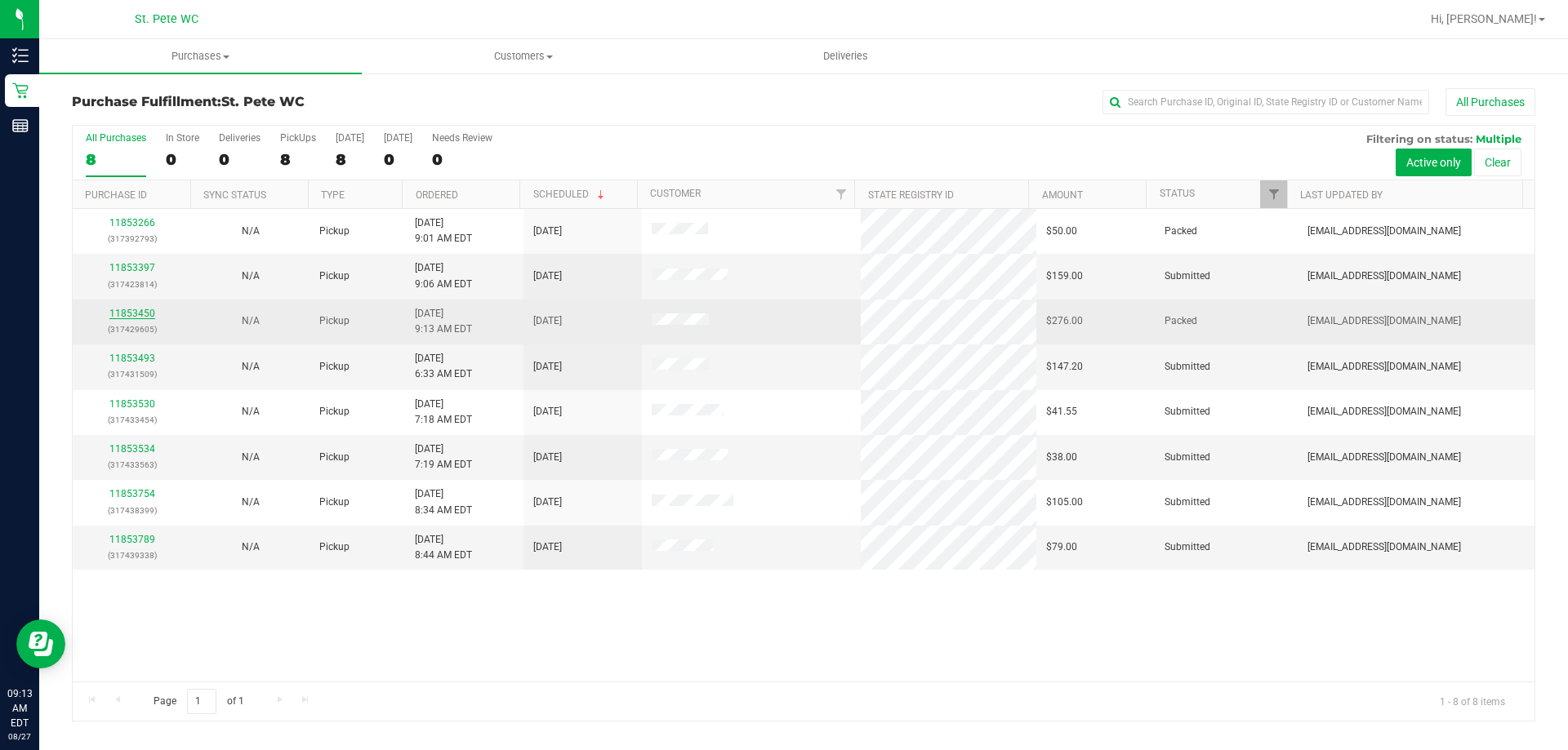
click at [129, 315] on link "11853450" at bounding box center [132, 314] width 45 height 11
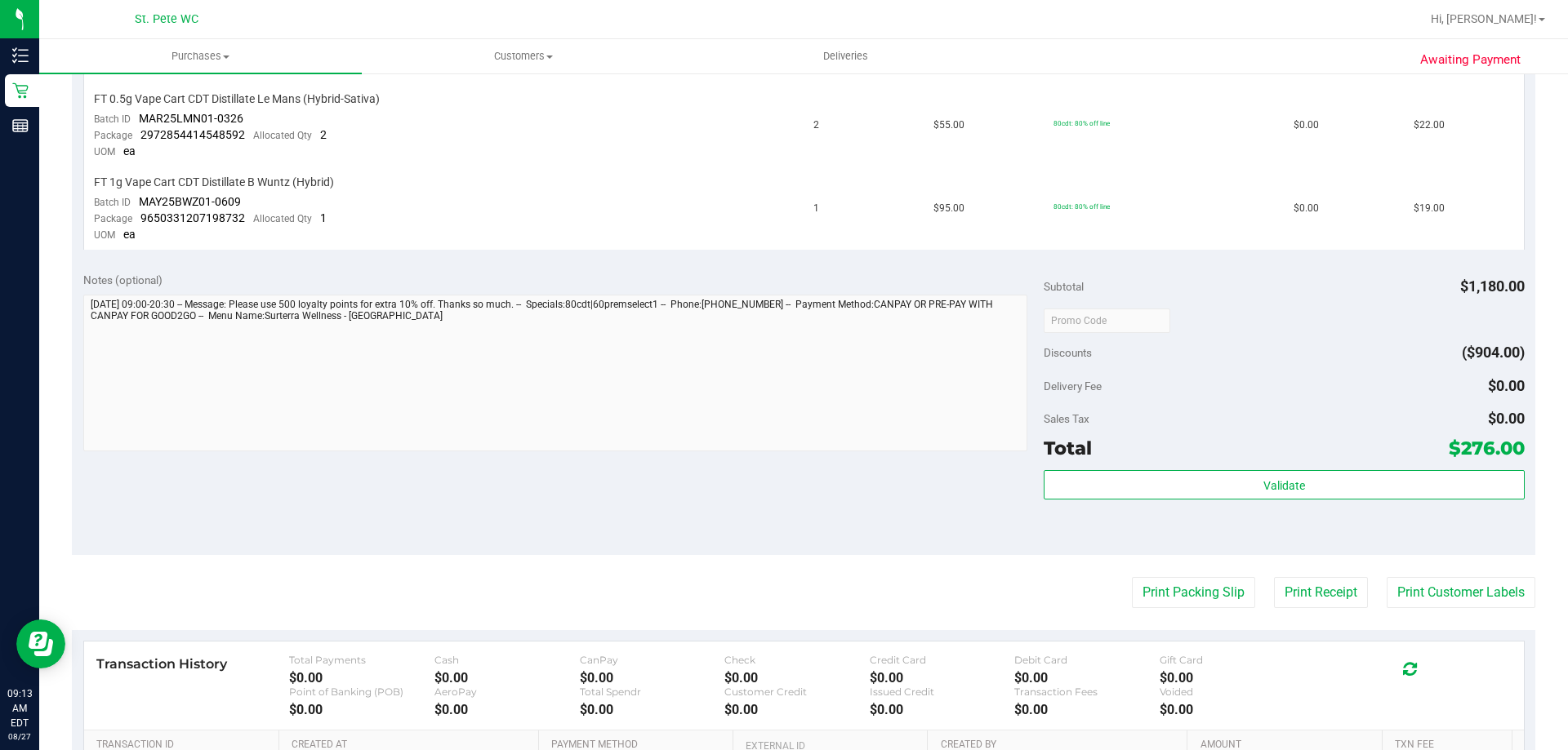
scroll to position [1144, 0]
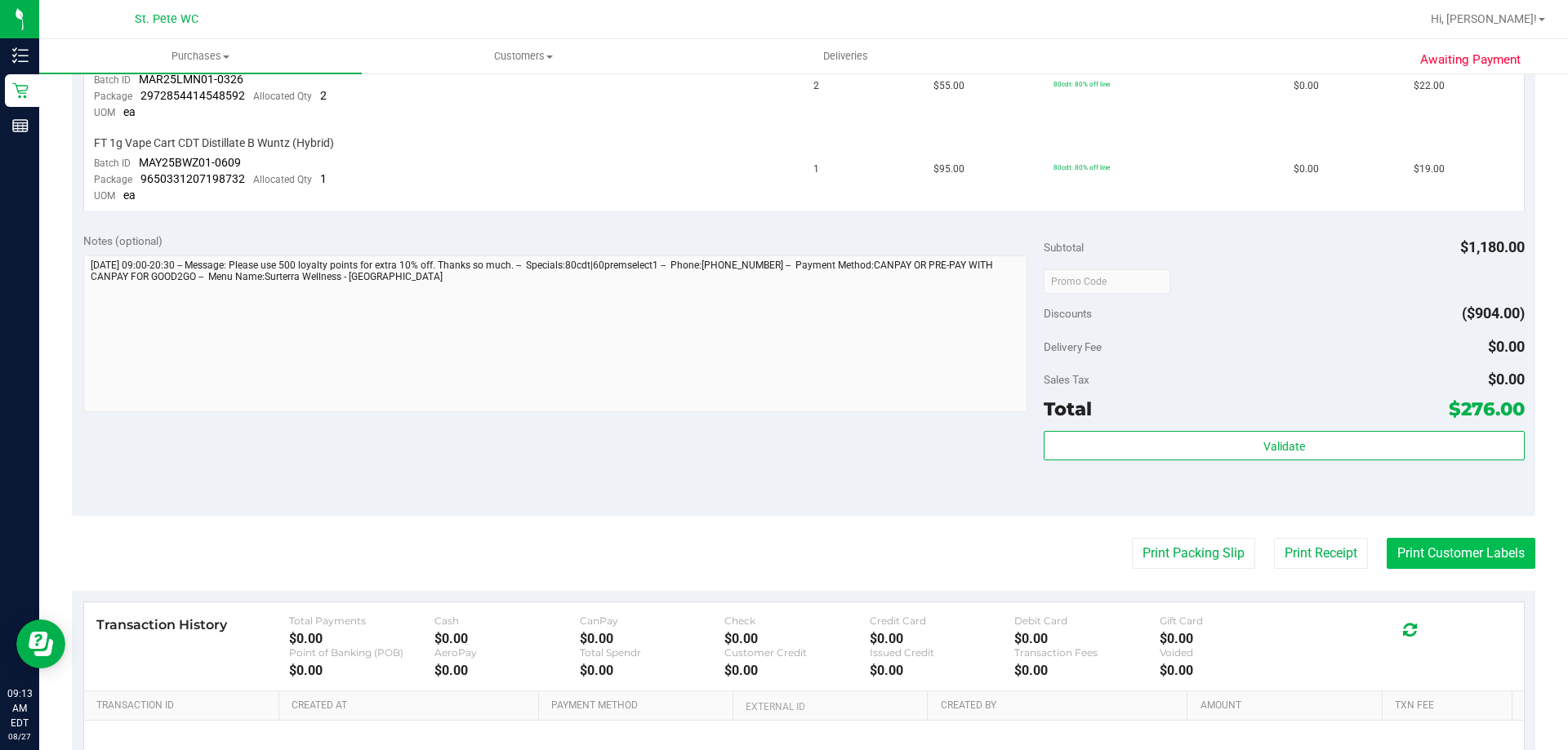
click at [1424, 551] on button "Print Customer Labels" at bounding box center [1461, 553] width 149 height 31
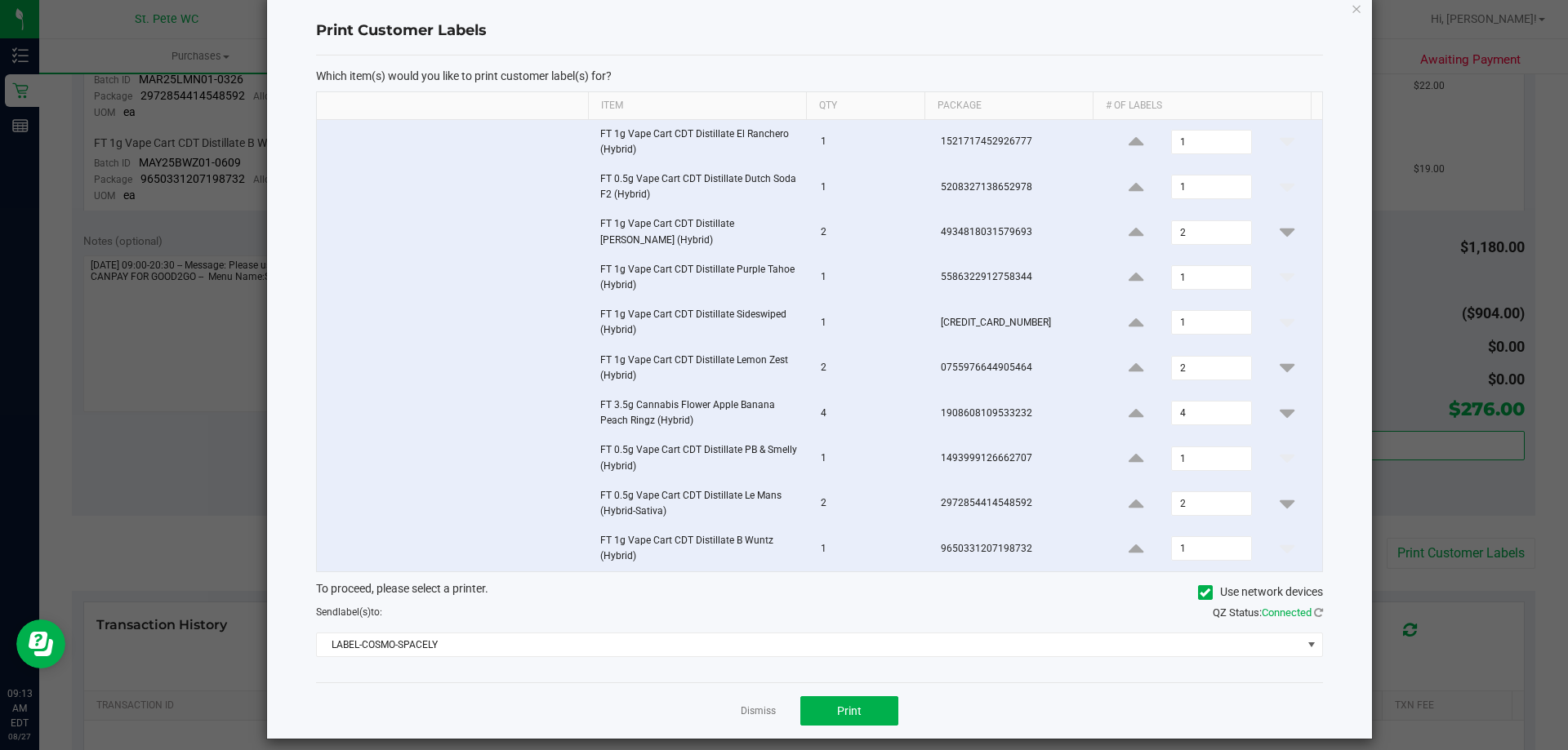
scroll to position [45, 0]
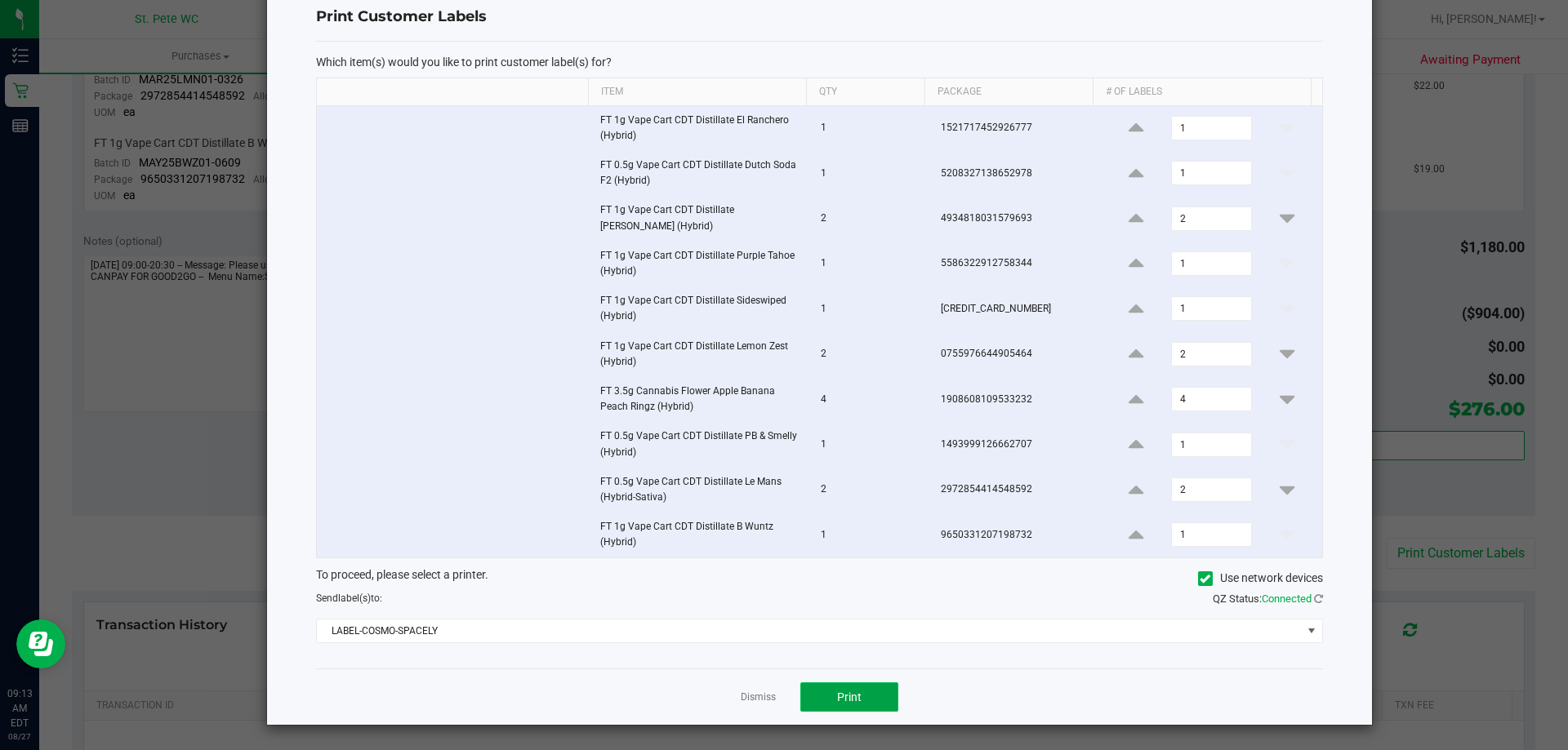
click at [837, 694] on span "Print" at bounding box center [849, 697] width 24 height 13
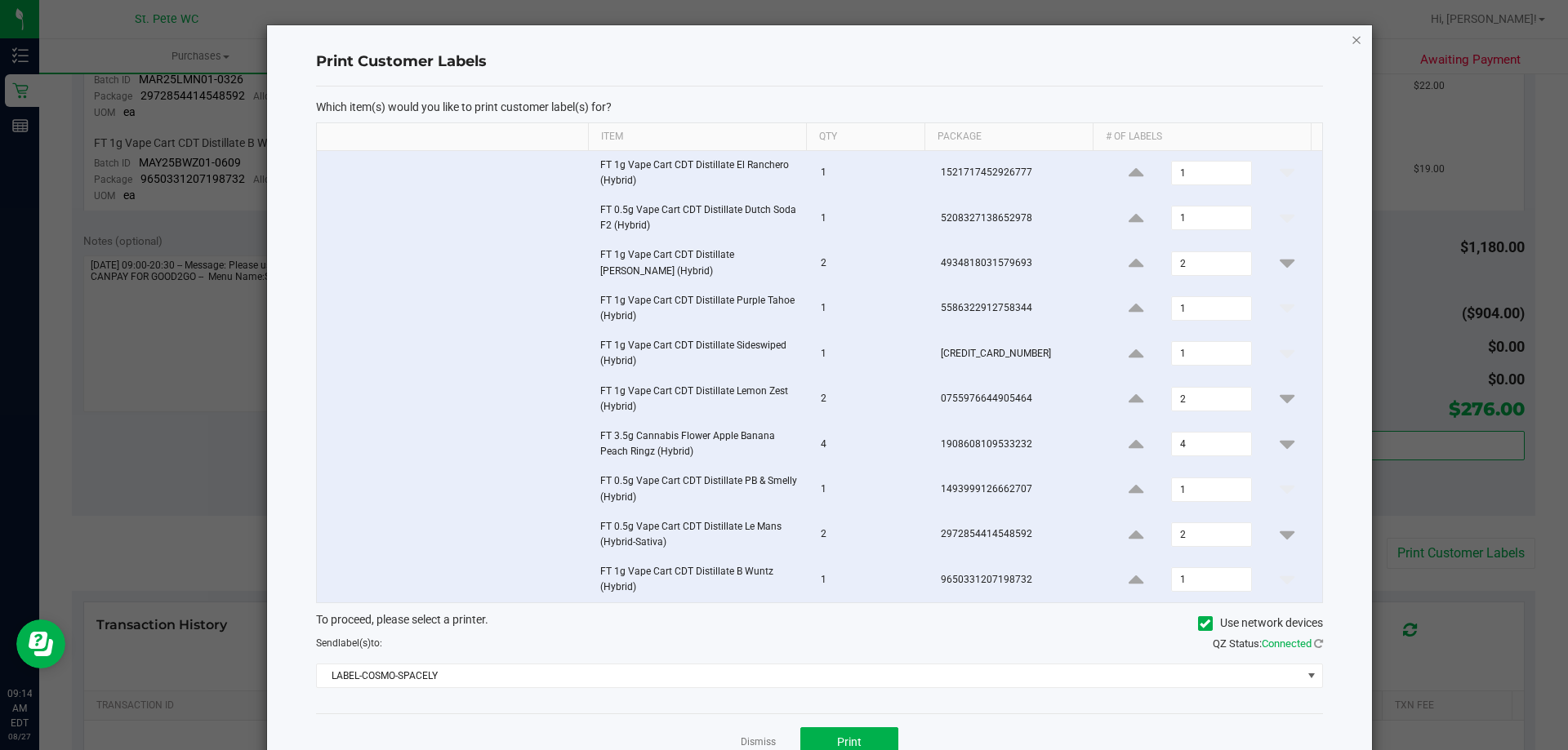
click at [1351, 39] on icon "button" at bounding box center [1356, 39] width 11 height 19
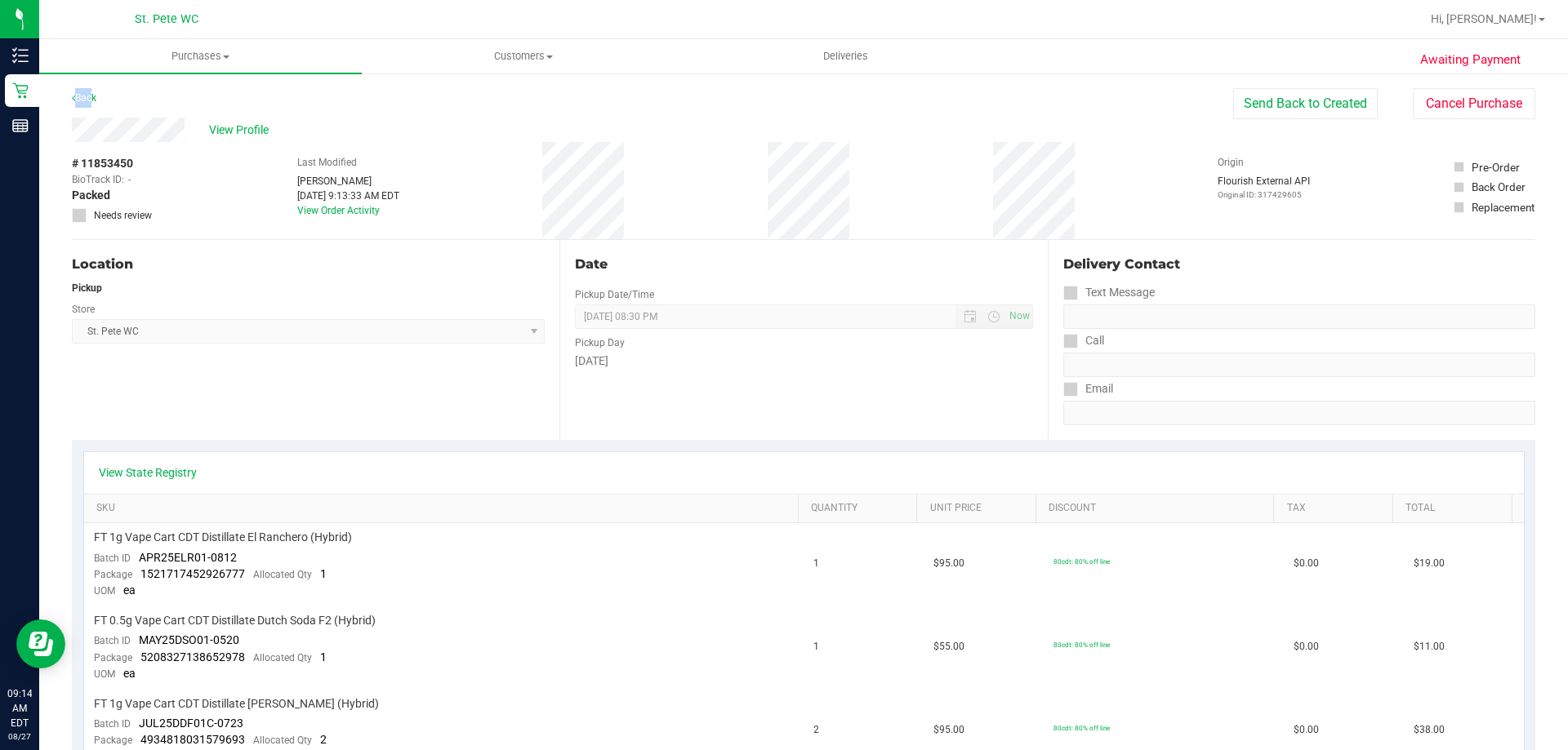
click at [89, 92] on link "Back" at bounding box center [84, 97] width 24 height 11
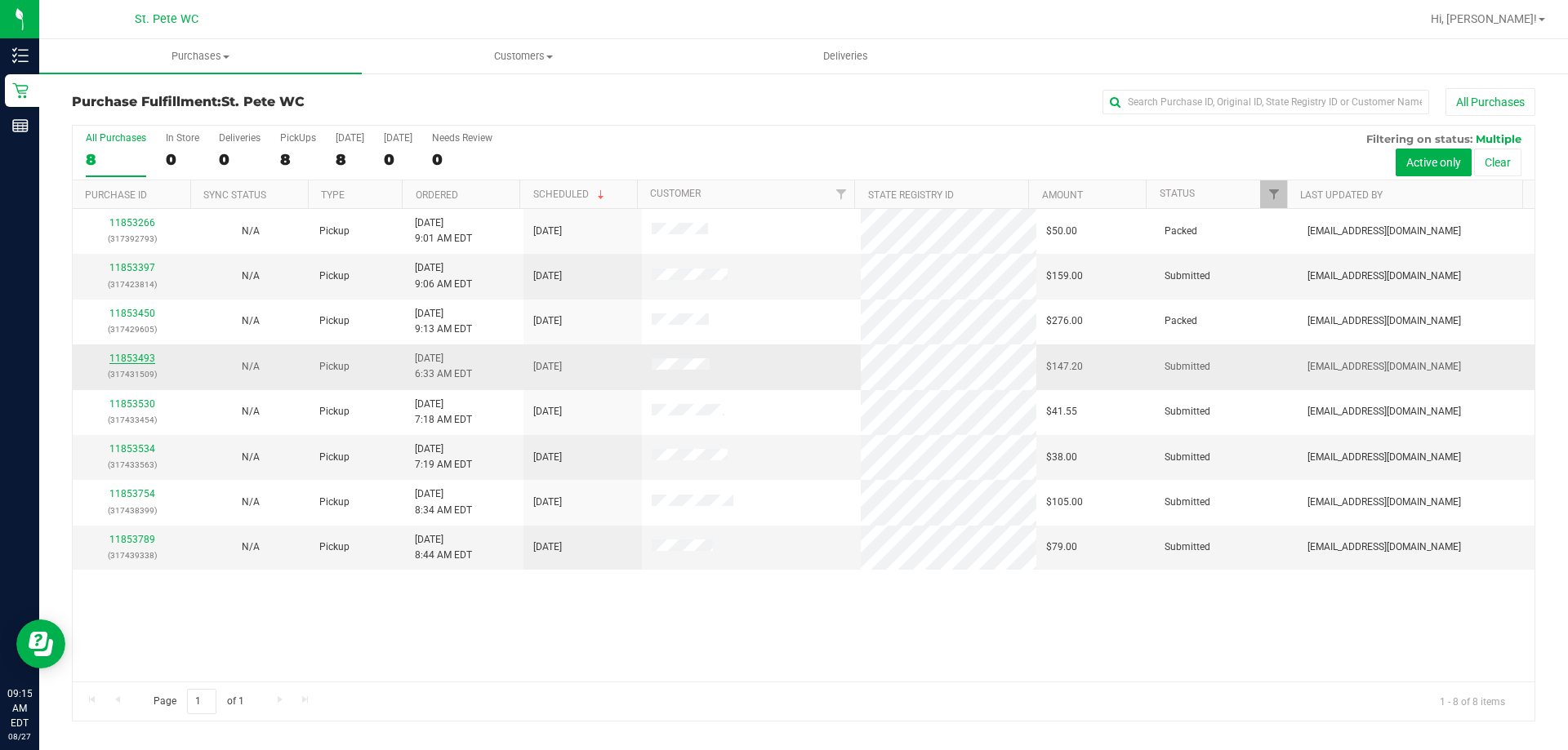
click at [143, 359] on link "11853493" at bounding box center [132, 358] width 45 height 11
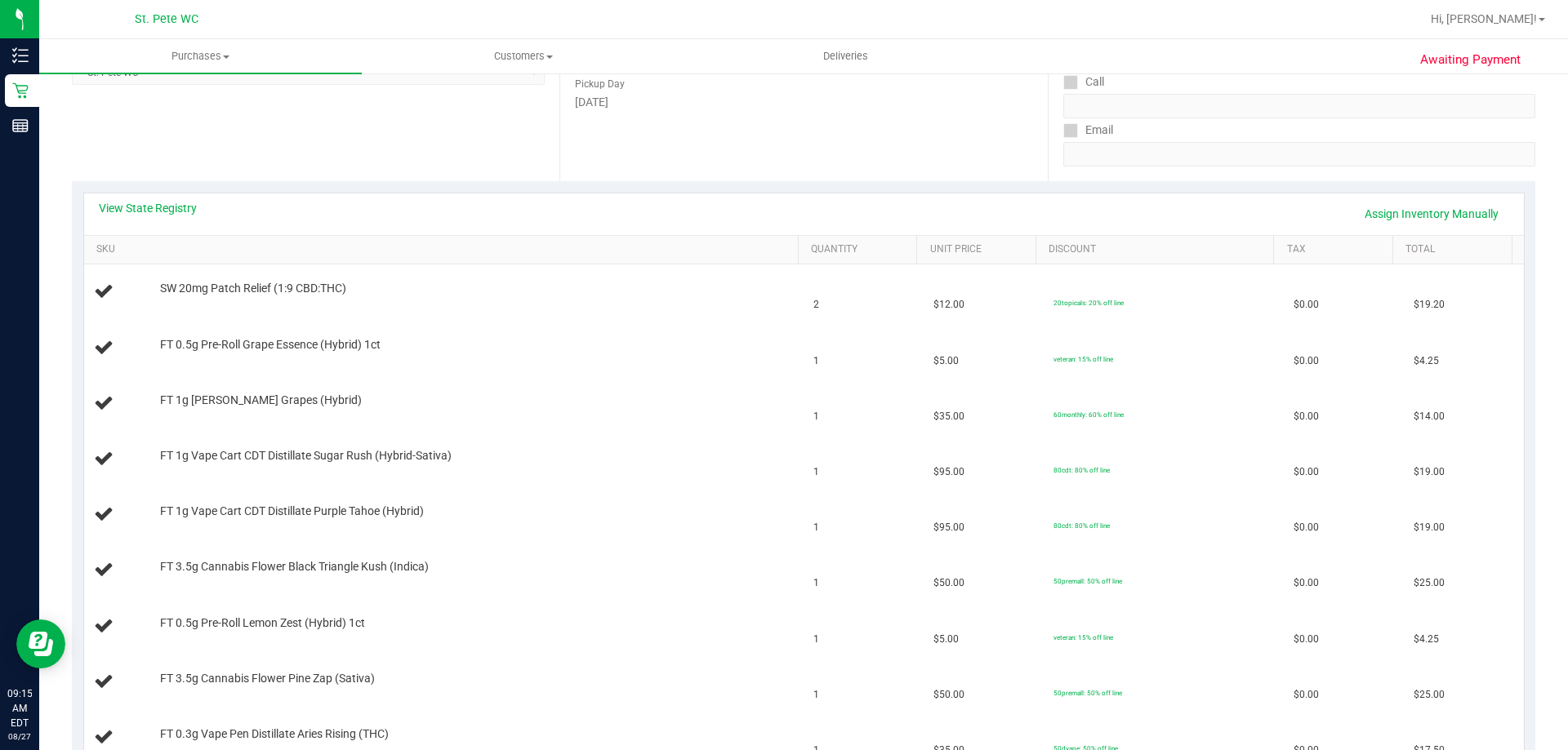
scroll to position [408, 0]
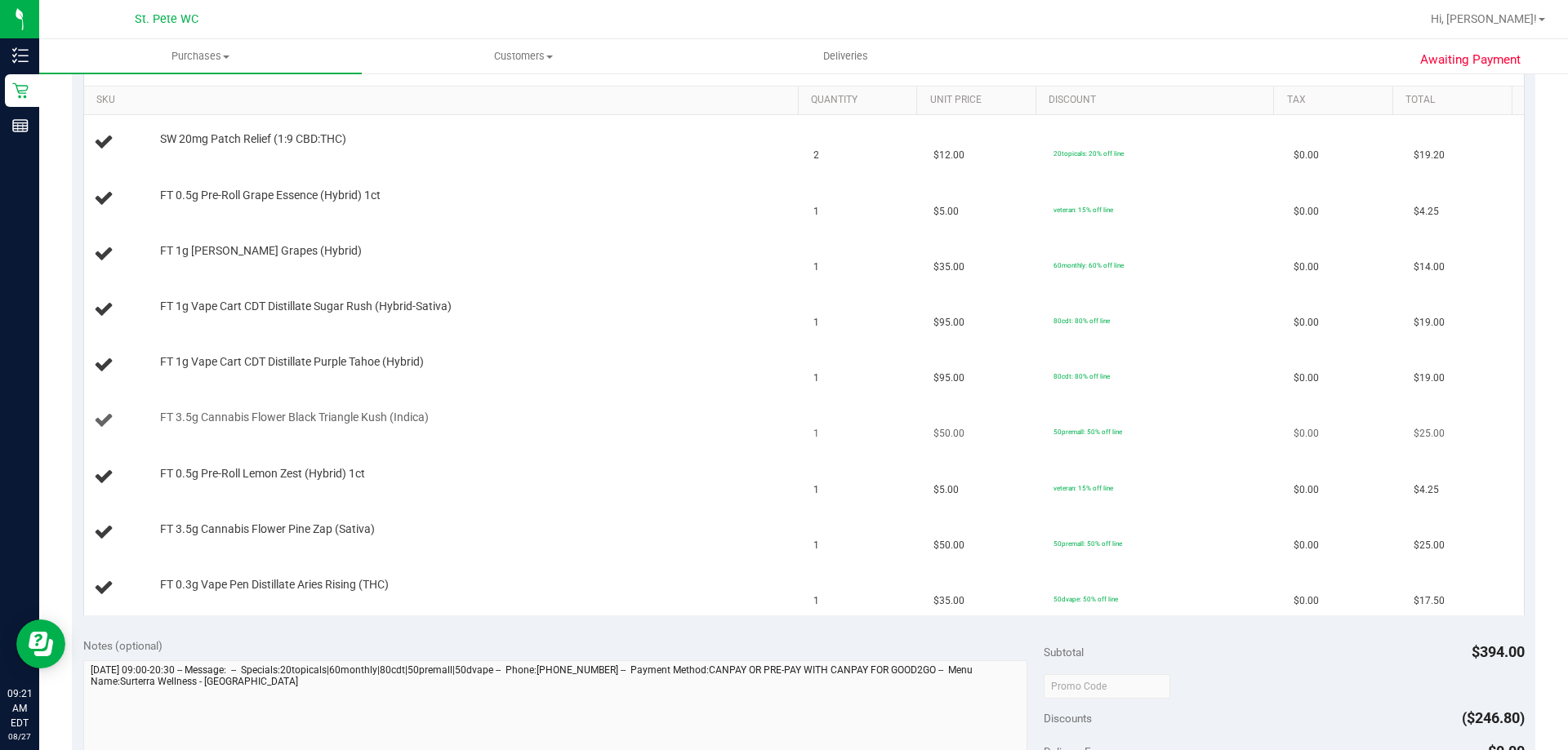
click at [654, 431] on div "FT 3.5g Cannabis Flower Black Triangle Kush (Indica)" at bounding box center [444, 421] width 701 height 22
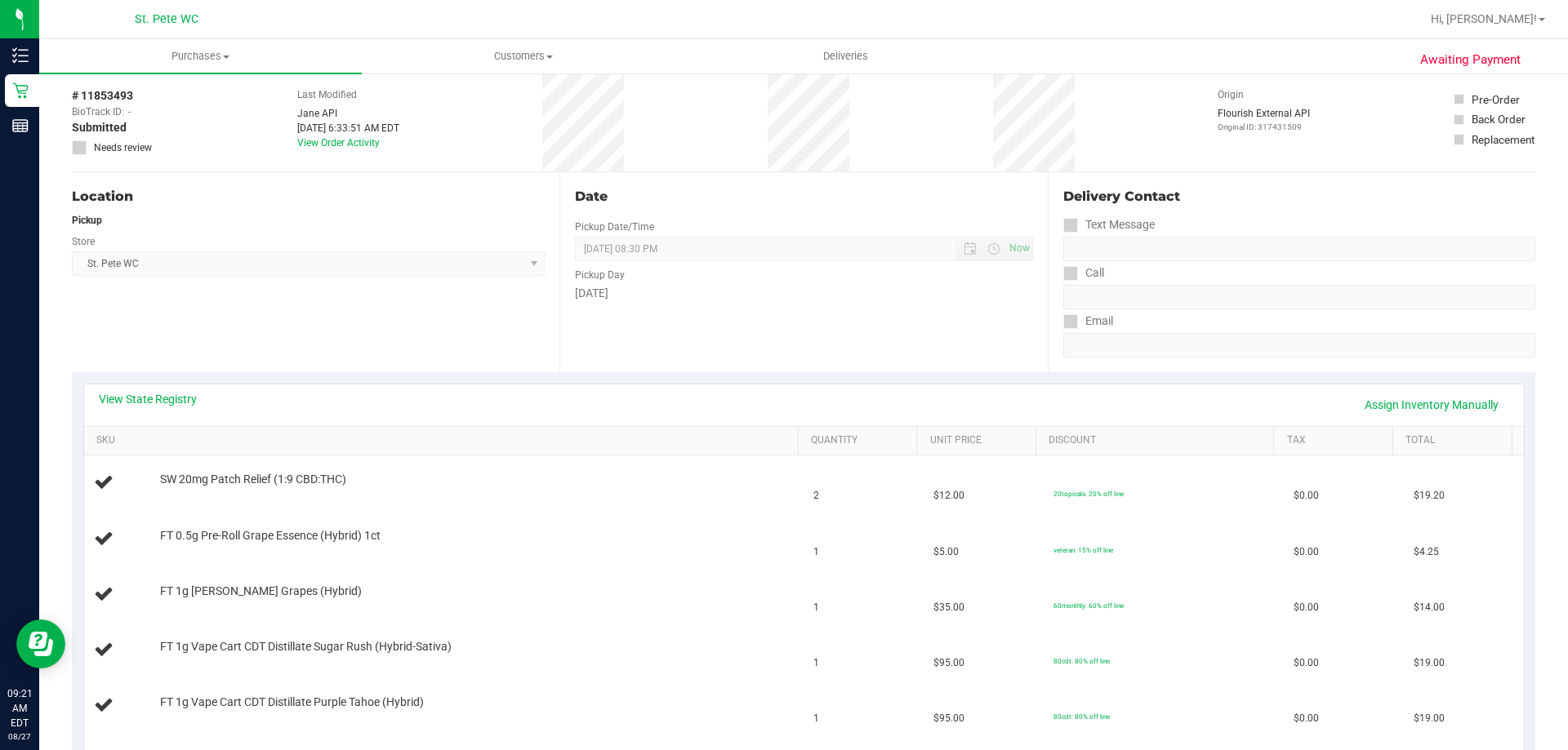
scroll to position [0, 0]
